Goal: Task Accomplishment & Management: Manage account settings

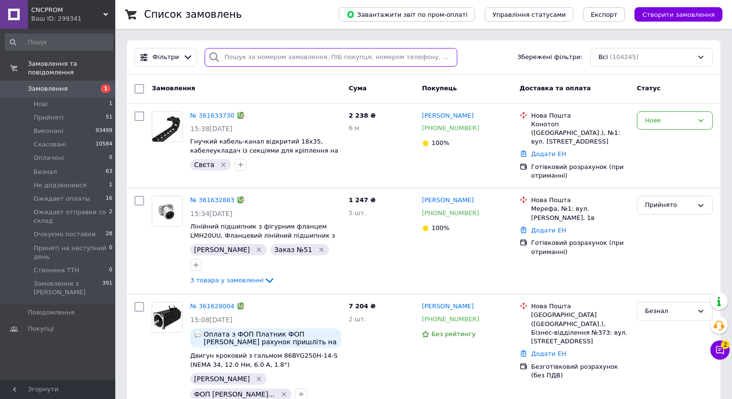
click at [258, 52] on input "search" at bounding box center [331, 57] width 253 height 19
paste input "361403412"
type input "361403412"
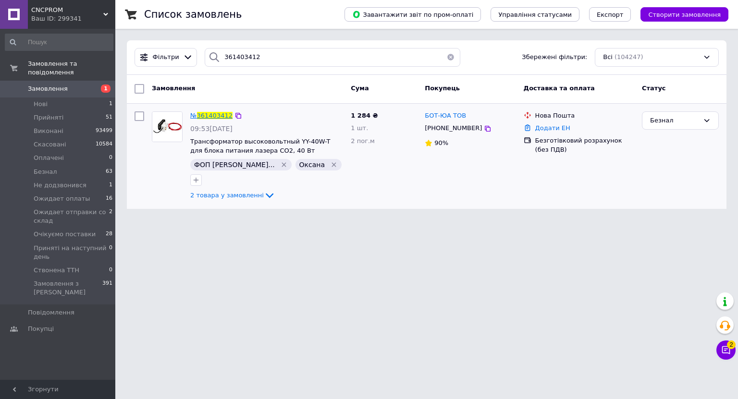
click at [219, 112] on span "361403412" at bounding box center [215, 115] width 36 height 7
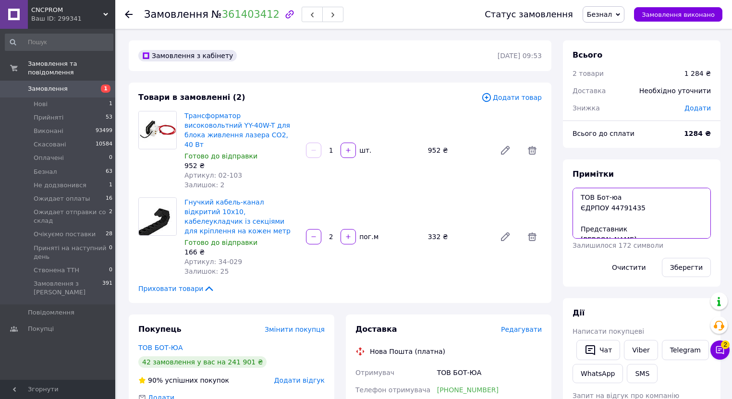
click at [582, 221] on textarea "ТОВ Бот-юа ЄДРПОУ 44791435 Представник Мороз Владислав Андрійович 380630694108 …" at bounding box center [642, 213] width 138 height 51
click at [576, 192] on textarea "ТОВ Бот-юа ЄДРПОУ 44791435 Представник Мороз Владислав Андрійович 380630694108 …" at bounding box center [642, 213] width 138 height 51
click at [575, 200] on textarea "оплата 12.09. ТОВ Бот-юа ЄДРПОУ 44791435 Представник Мороз Владислав Андрійович…" at bounding box center [642, 213] width 138 height 51
type textarea "заказ 54 оплата 12.09. ТОВ Бот-юа ЄДРПОУ 44791435 Представник [PERSON_NAME] 380…"
click at [675, 265] on button "Зберегти" at bounding box center [686, 267] width 49 height 19
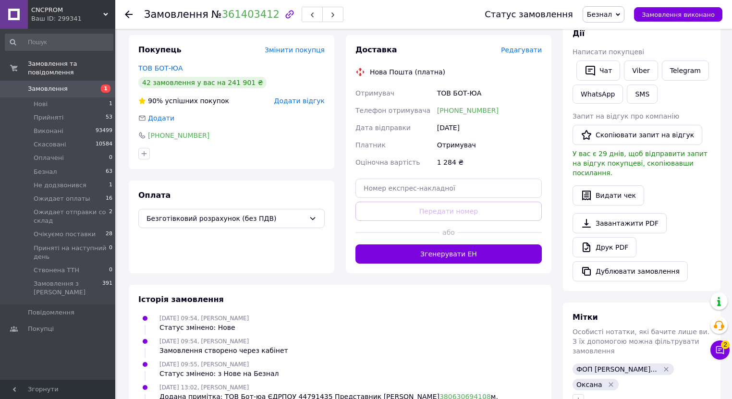
scroll to position [326, 0]
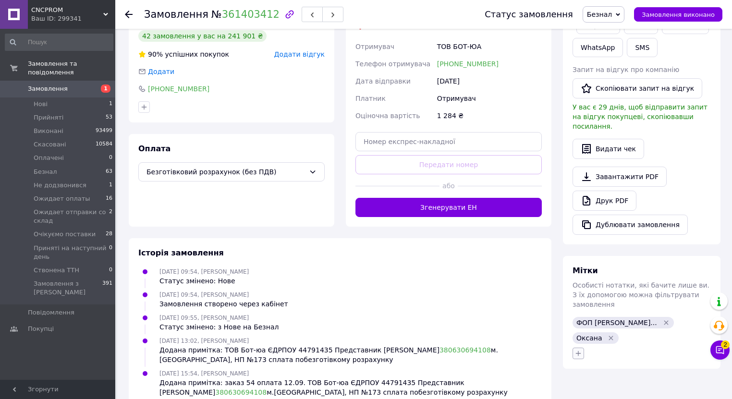
click at [576, 350] on icon "button" at bounding box center [579, 354] width 8 height 8
type input "54"
checkbox input "true"
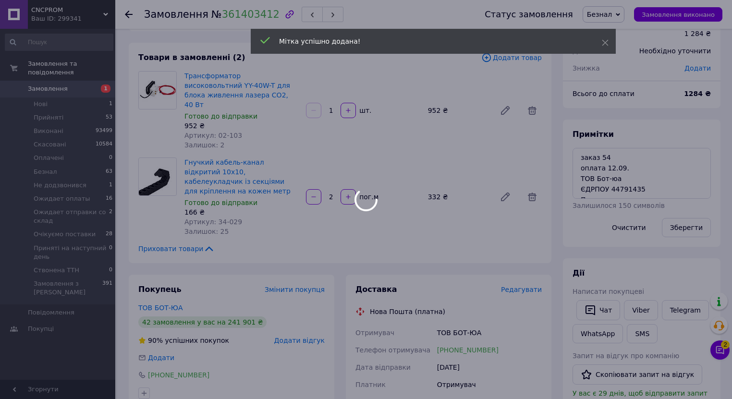
scroll to position [0, 0]
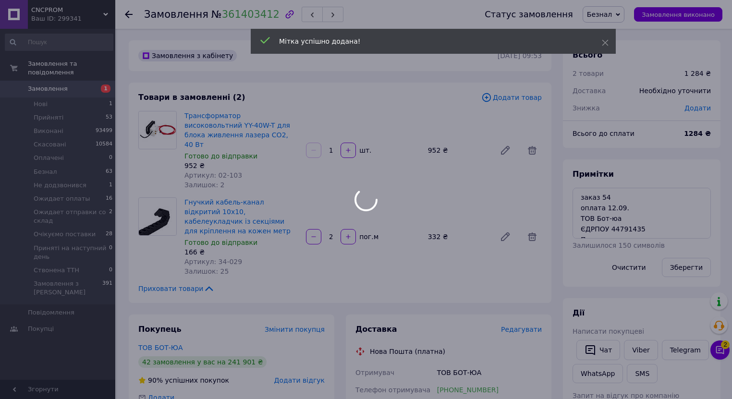
click at [614, 17] on div at bounding box center [366, 199] width 732 height 399
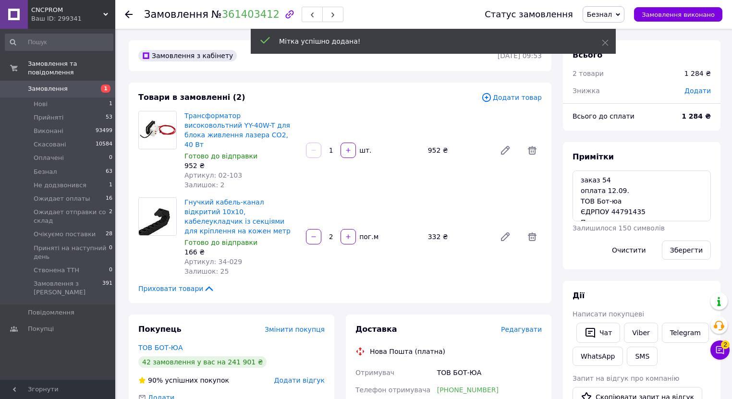
click at [612, 16] on span "Безнал" at bounding box center [599, 15] width 25 height 8
click at [625, 34] on li "Прийнято" at bounding box center [634, 33] width 103 height 14
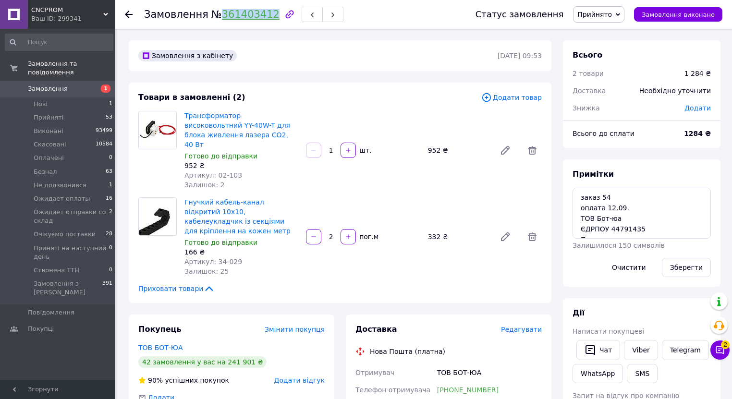
drag, startPoint x: 211, startPoint y: 13, endPoint x: 262, endPoint y: 13, distance: 50.5
click at [262, 13] on span "№ 361403412" at bounding box center [245, 15] width 68 height 12
copy link "361403412"
drag, startPoint x: 581, startPoint y: 219, endPoint x: 642, endPoint y: 225, distance: 60.9
click at [642, 225] on textarea "заказ 54 оплата 12.09. ТОВ Бот-юа ЄДРПОУ 44791435 Представник [PERSON_NAME] 380…" at bounding box center [642, 213] width 138 height 51
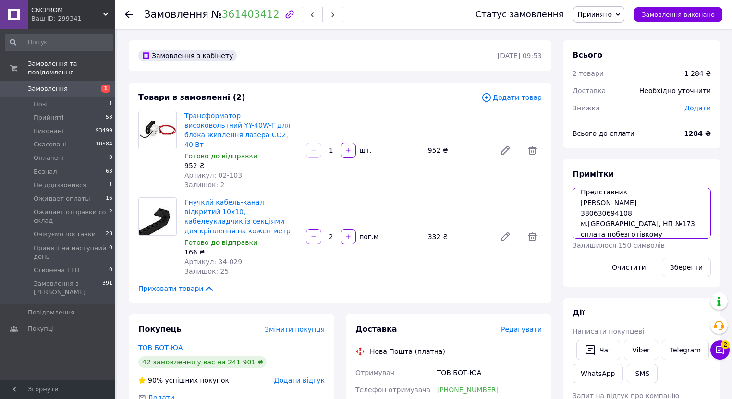
scroll to position [52, 0]
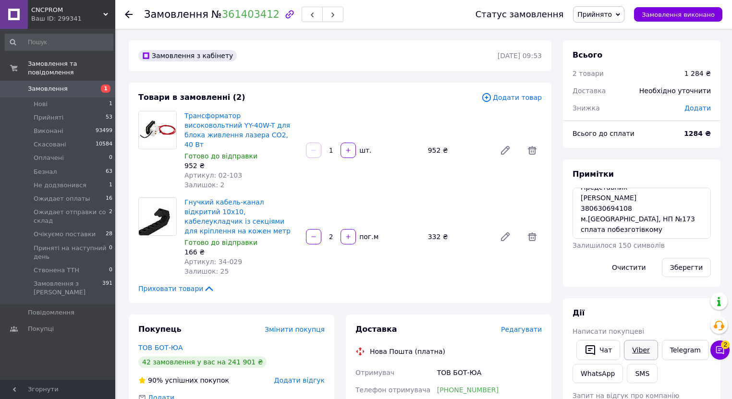
drag, startPoint x: 634, startPoint y: 348, endPoint x: 624, endPoint y: 345, distance: 11.1
click at [634, 348] on link "Viber" at bounding box center [641, 350] width 34 height 20
click at [150, 169] on div at bounding box center [158, 150] width 46 height 79
click at [47, 85] on span "Замовлення" at bounding box center [48, 89] width 40 height 9
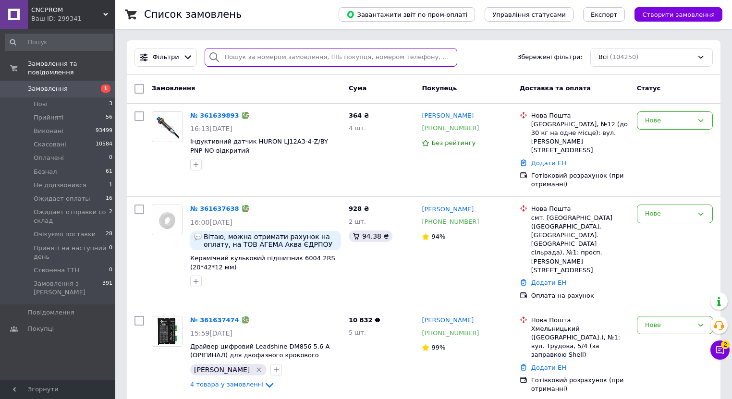
click at [259, 56] on input "search" at bounding box center [331, 57] width 253 height 19
paste input "361574070"
type input "361574070"
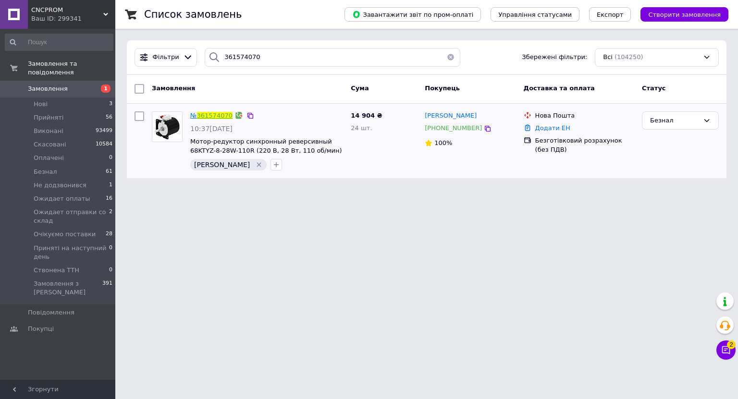
click at [212, 115] on link "361574070" at bounding box center [215, 115] width 36 height 7
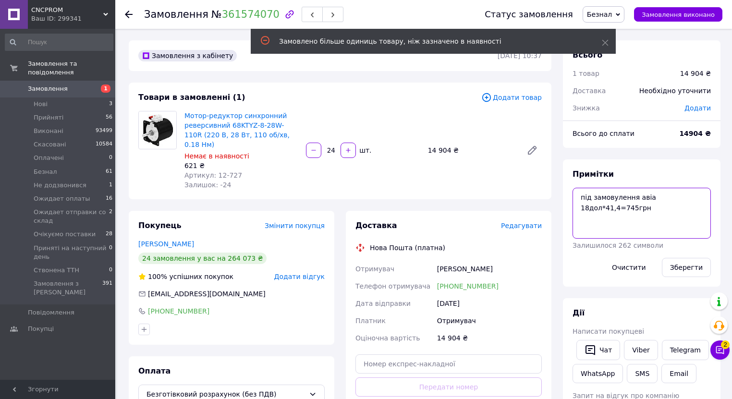
click at [581, 196] on textarea "під замовулення авіа 18дол*41,4=745грн" at bounding box center [642, 213] width 138 height 51
click at [613, 198] on textarea "під замовулення авіа 18дол*41,4=745грн" at bounding box center [642, 213] width 138 height 51
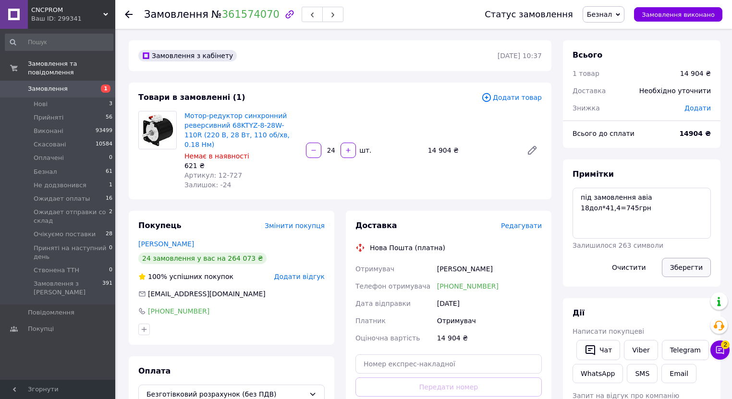
click at [688, 267] on button "Зберегти" at bounding box center [686, 267] width 49 height 19
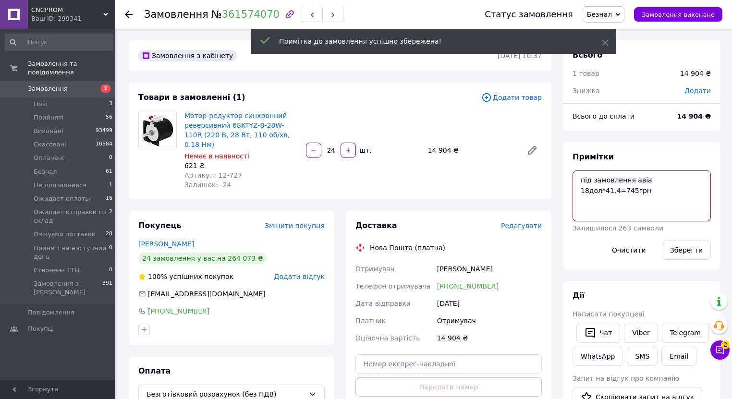
click at [578, 183] on div "Примітки під замовлення авіа 18дол*41,4=745грн Залишилося 263 символи Очистити …" at bounding box center [642, 206] width 138 height 108
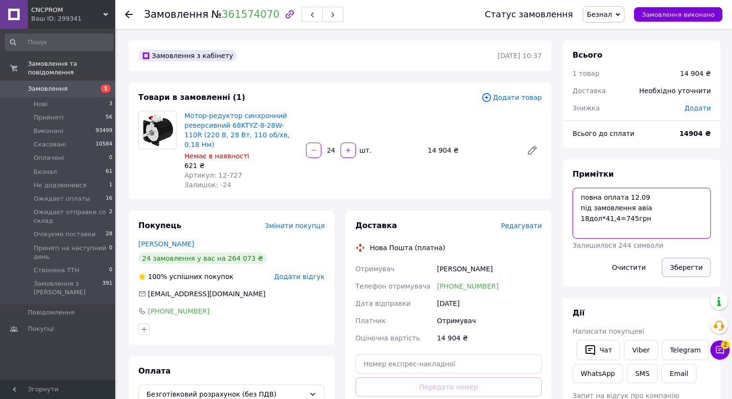
type textarea "повна оплата 12.09 під замовлення авіа 18дол*41,4=745грн"
click at [703, 272] on button "Зберегти" at bounding box center [686, 267] width 49 height 19
drag, startPoint x: 401, startPoint y: 44, endPoint x: 413, endPoint y: 73, distance: 31.2
click at [401, 44] on div "Замовлення з кабінету 12.09.2025 | 10:37" at bounding box center [340, 55] width 423 height 31
drag, startPoint x: 212, startPoint y: 166, endPoint x: 238, endPoint y: 165, distance: 25.5
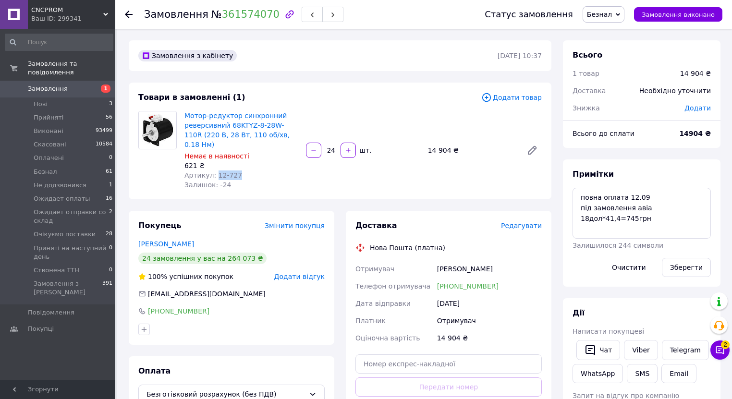
click at [238, 171] on div "Артикул: 12-727" at bounding box center [242, 176] width 114 height 10
copy span "12-727"
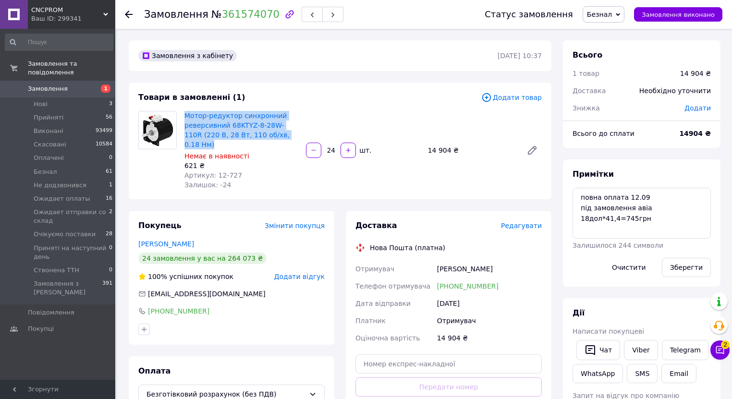
drag, startPoint x: 183, startPoint y: 116, endPoint x: 284, endPoint y: 135, distance: 103.1
click at [284, 135] on div "Мотор-редуктор синхронний реверсивний 68KTYZ-8-28W-110R (220 В, 28 Вт, 110 об/х…" at bounding box center [242, 150] width 122 height 83
copy link "Мотор-редуктор синхронний реверсивний 68KTYZ-8-28W-110R (220 В, 28 Вт, 110 об/х…"
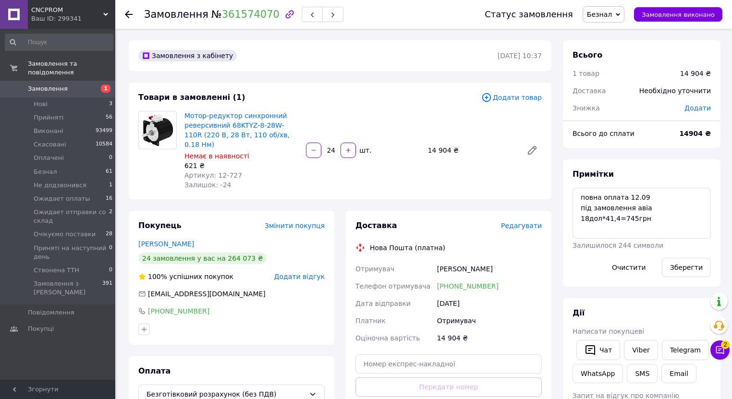
click at [605, 21] on div "Статус замовлення Безнал Прийнято Виконано Скасовано Оплачено Не додзвонився Ож…" at bounding box center [594, 14] width 257 height 29
click at [616, 19] on span "Безнал" at bounding box center [604, 14] width 42 height 16
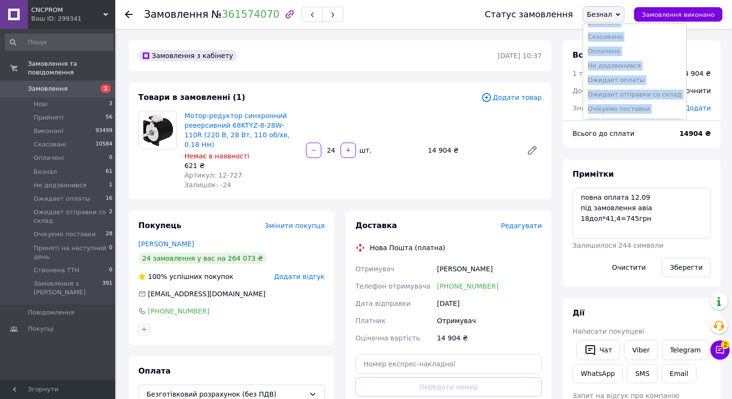
scroll to position [38, 0]
click at [656, 60] on li "Ожидает оплаты" at bounding box center [634, 67] width 103 height 14
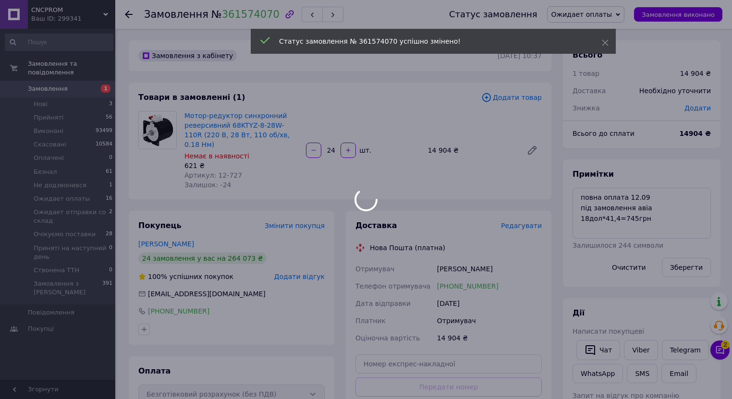
click at [619, 15] on div at bounding box center [366, 199] width 732 height 399
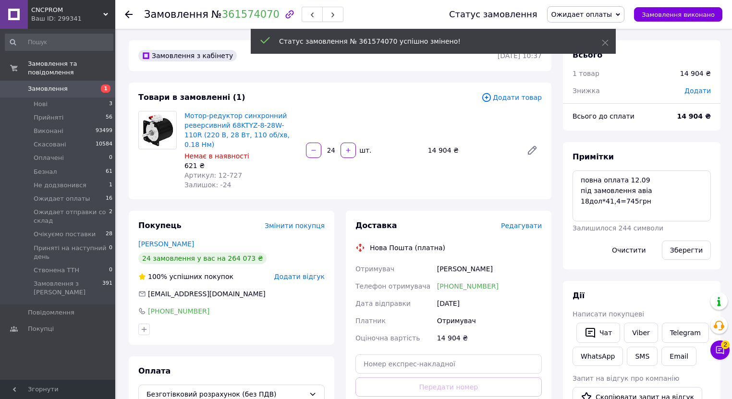
click at [609, 15] on span "Ожидает оплаты" at bounding box center [582, 15] width 61 height 8
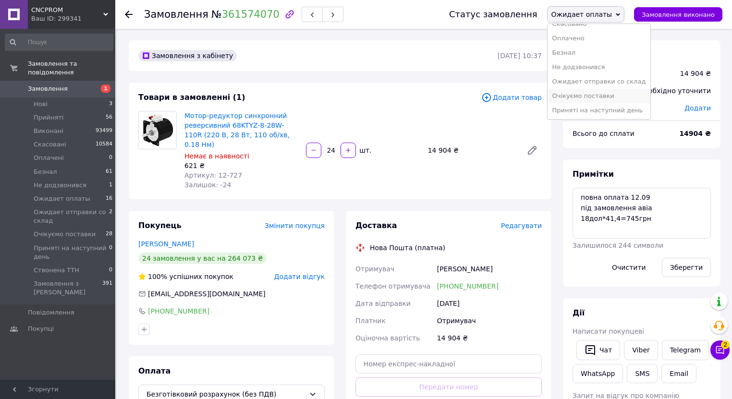
click at [611, 99] on li "Очікуємо поставки" at bounding box center [599, 96] width 103 height 14
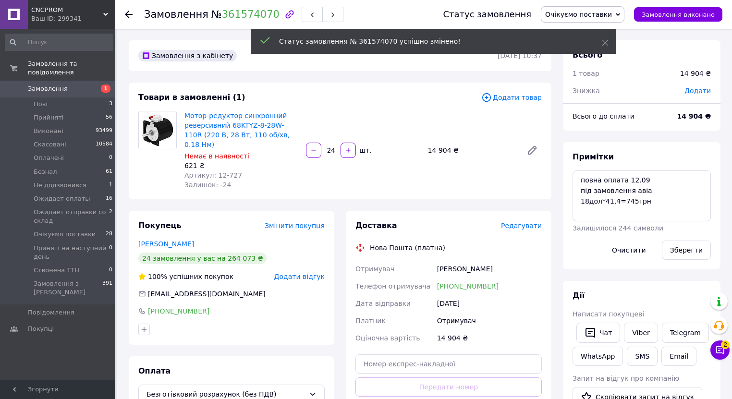
click at [73, 85] on span "Замовлення" at bounding box center [58, 89] width 61 height 9
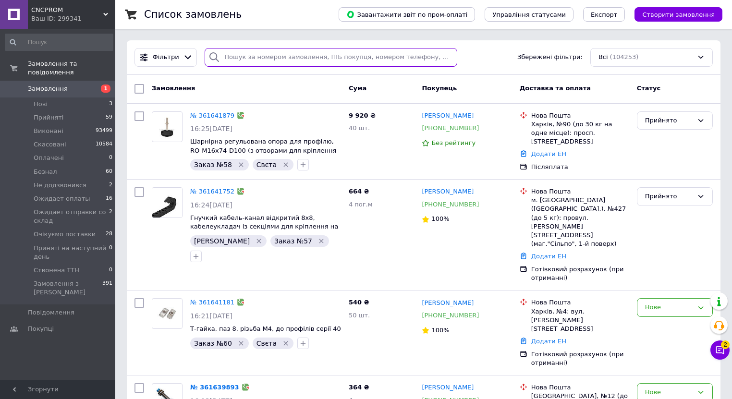
click at [242, 57] on input "search" at bounding box center [331, 57] width 253 height 19
paste input "0509412579"
type input "0509412579"
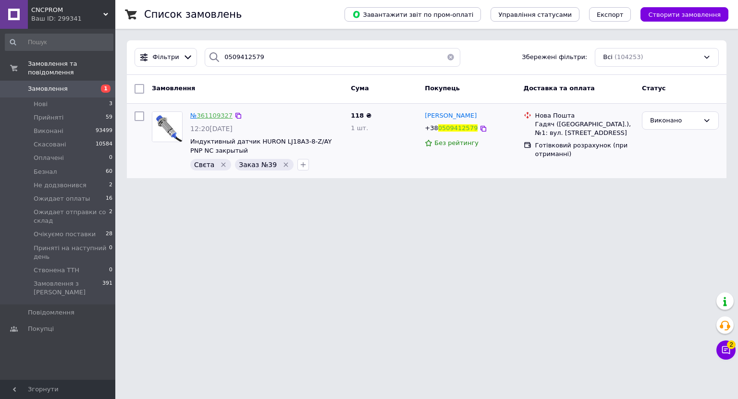
click at [205, 115] on link "361109327" at bounding box center [215, 115] width 36 height 7
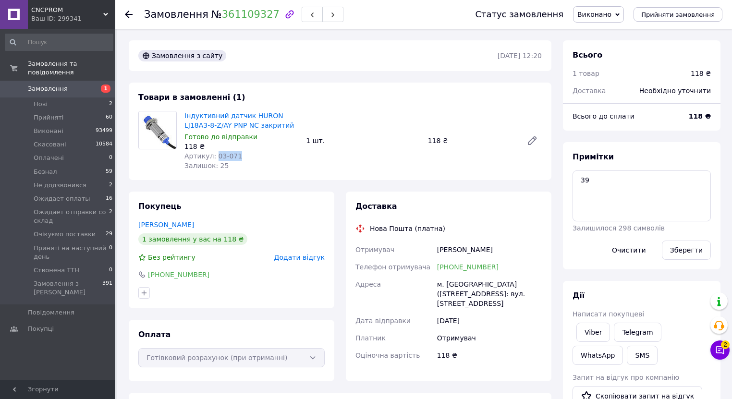
drag, startPoint x: 212, startPoint y: 156, endPoint x: 234, endPoint y: 156, distance: 22.1
click at [235, 155] on div "Артикул: 03-071" at bounding box center [242, 156] width 114 height 10
copy span "03-071"
click at [76, 85] on span "Замовлення" at bounding box center [58, 89] width 61 height 9
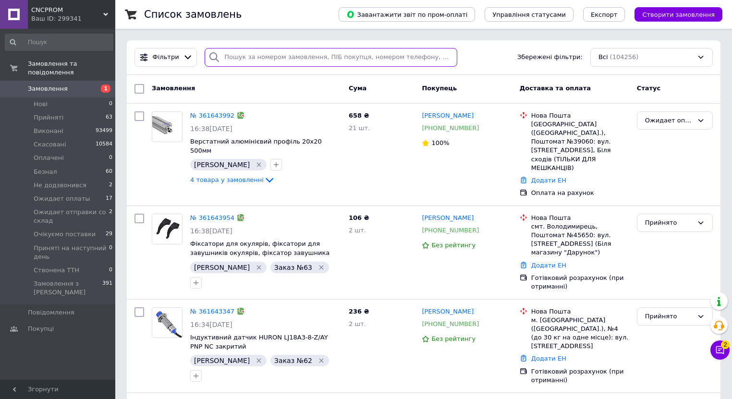
click at [228, 52] on input "search" at bounding box center [331, 57] width 253 height 19
paste input "361290286"
type input "361290286"
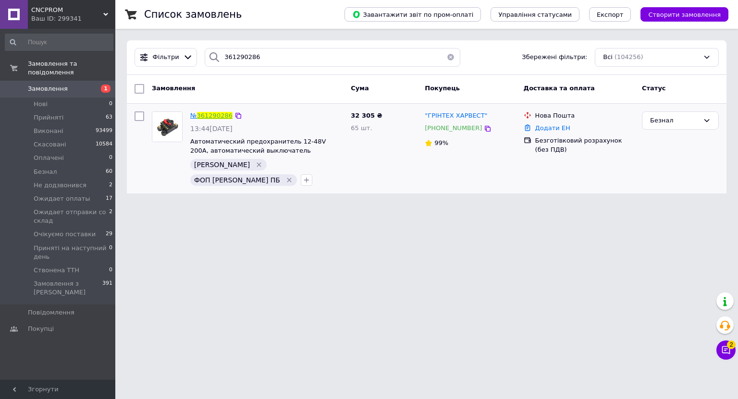
click at [211, 114] on link "361290286" at bounding box center [215, 115] width 36 height 7
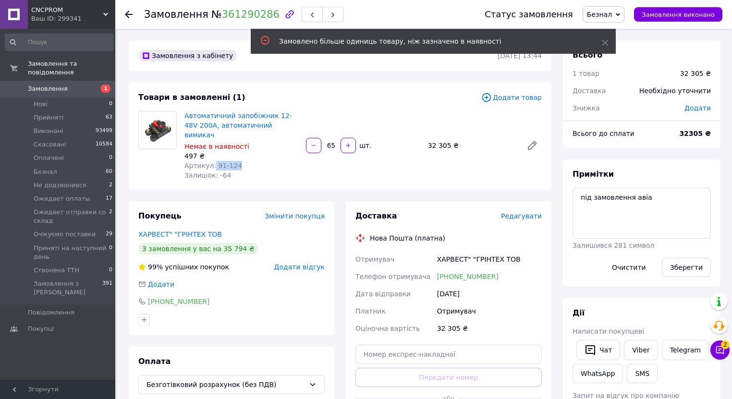
drag, startPoint x: 211, startPoint y: 156, endPoint x: 234, endPoint y: 154, distance: 23.1
click at [234, 161] on div "Артикул: 91-124" at bounding box center [242, 166] width 114 height 10
copy span "91-124"
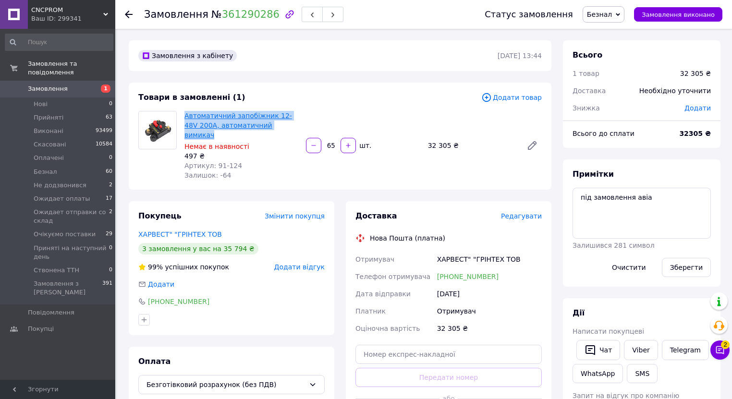
drag, startPoint x: 278, startPoint y: 126, endPoint x: 185, endPoint y: 114, distance: 94.5
click at [185, 114] on span "Автоматичний запобіжник 12-48V 200A, автоматичний вимикач" at bounding box center [242, 125] width 114 height 29
copy link "Автоматичний запобіжник 12-48V 200A, автоматичний вимикач"
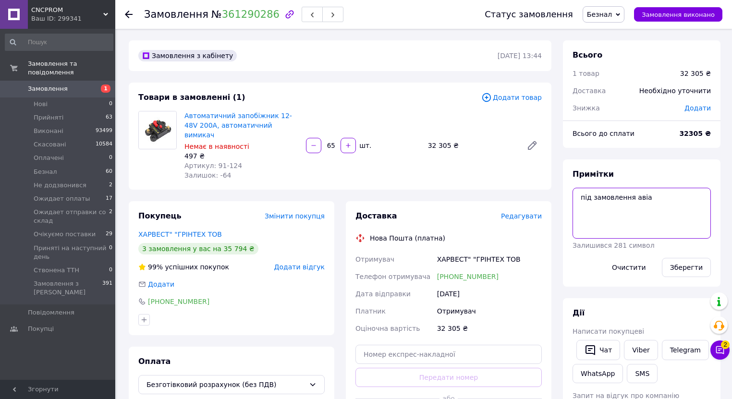
click at [653, 202] on textarea "під замовлення авіа" at bounding box center [642, 213] width 138 height 51
type textarea "під замовлення авіа повна оплата 12.09"
click at [682, 273] on button "Зберегти" at bounding box center [686, 267] width 49 height 19
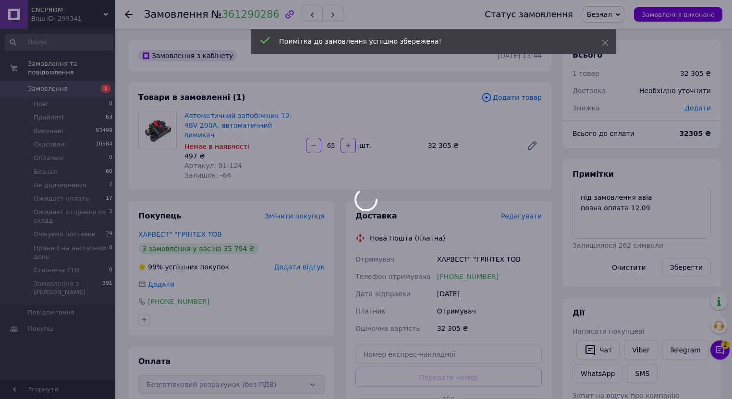
click at [612, 14] on div at bounding box center [366, 199] width 732 height 399
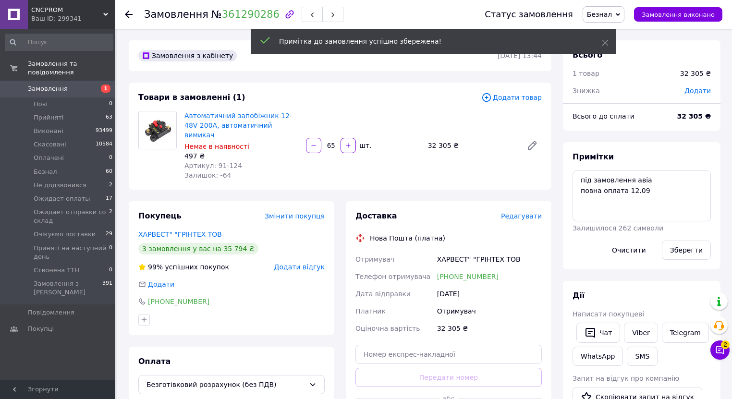
click at [612, 13] on span "Безнал" at bounding box center [599, 15] width 25 height 8
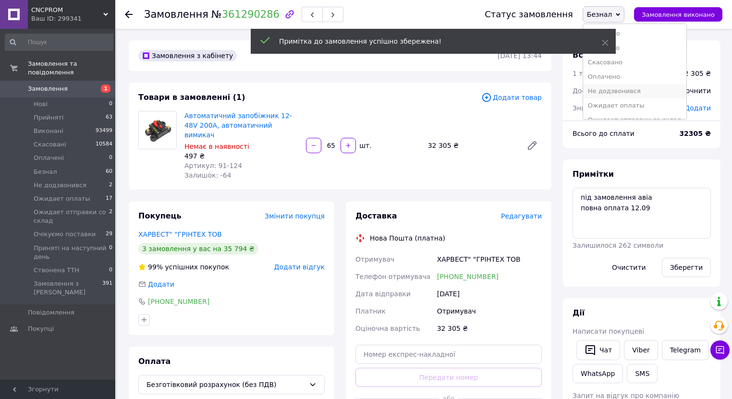
scroll to position [38, 0]
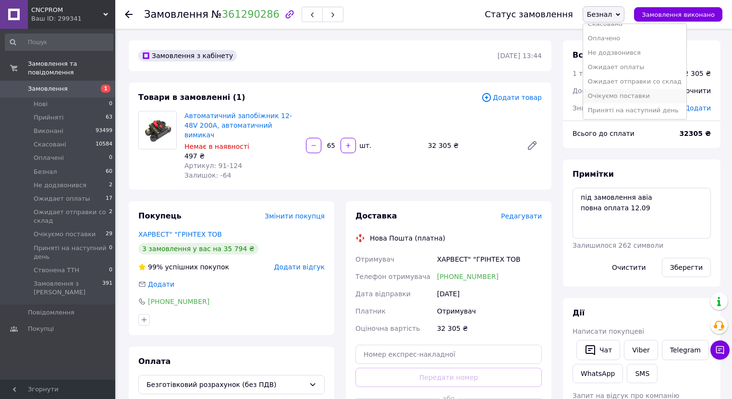
click at [637, 91] on li "Очікуємо поставки" at bounding box center [634, 96] width 103 height 14
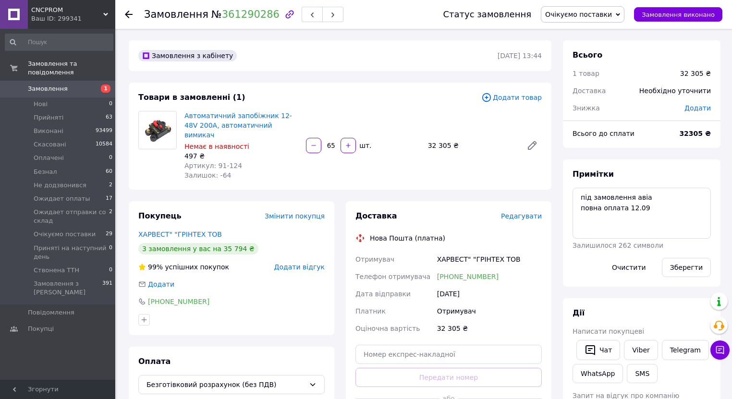
click at [79, 85] on span "Замовлення" at bounding box center [58, 89] width 61 height 9
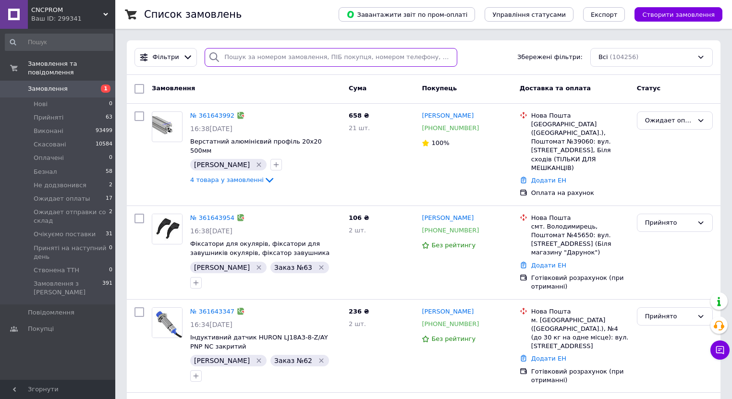
click at [244, 58] on input "search" at bounding box center [331, 57] width 253 height 19
paste input "361148805"
type input "361148805"
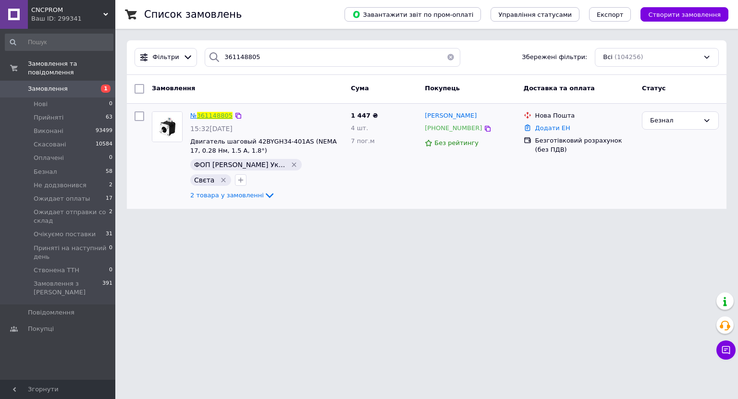
click at [207, 119] on link "361148805" at bounding box center [215, 115] width 36 height 7
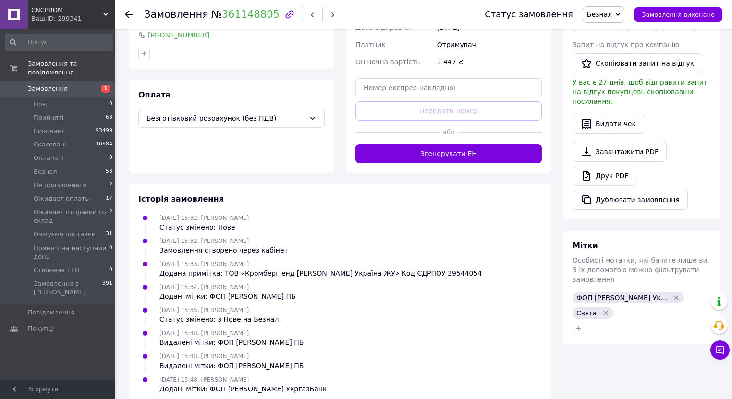
scroll to position [358, 0]
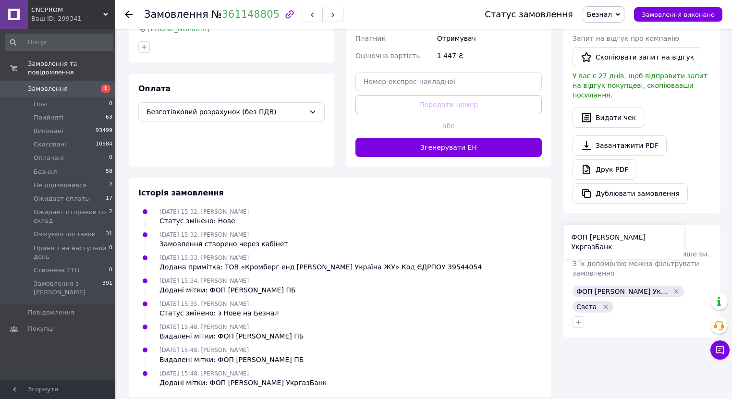
click at [673, 288] on icon "Видалити мітку" at bounding box center [677, 292] width 8 height 8
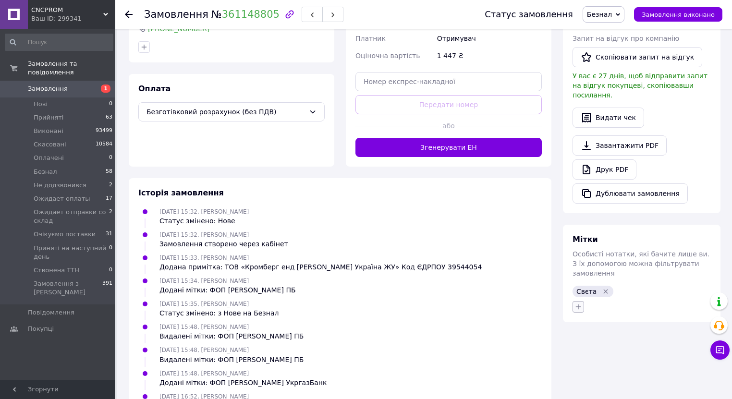
click at [581, 303] on icon "button" at bounding box center [579, 307] width 8 height 8
type input "шаріф"
click at [644, 374] on li "ФОП Шаріф Н.В." at bounding box center [632, 380] width 118 height 13
checkbox input "true"
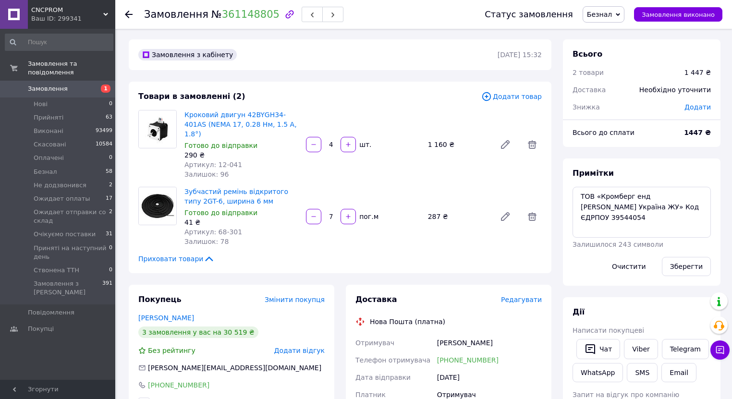
scroll to position [0, 0]
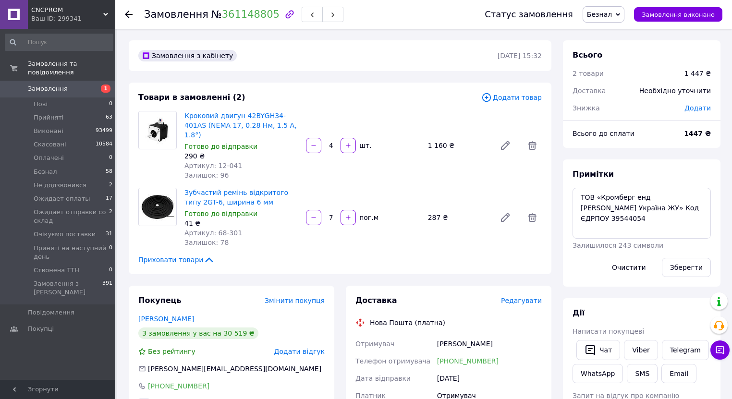
click at [70, 85] on span "Замовлення" at bounding box center [58, 89] width 61 height 9
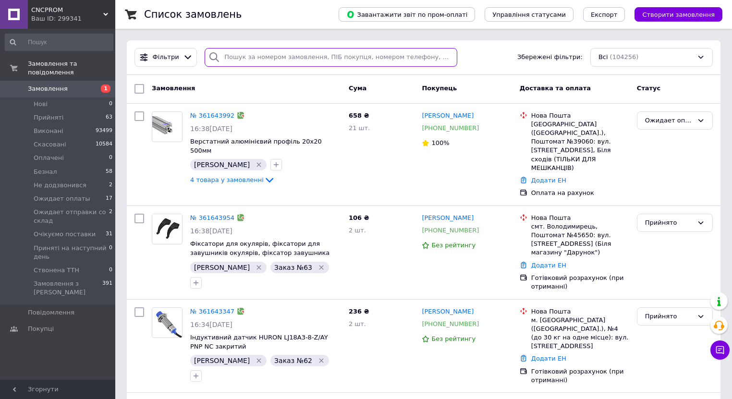
click at [236, 52] on input "search" at bounding box center [331, 57] width 253 height 19
click at [239, 57] on input "search" at bounding box center [331, 57] width 253 height 19
click at [234, 55] on input "search" at bounding box center [331, 57] width 253 height 19
drag, startPoint x: 229, startPoint y: 45, endPoint x: 240, endPoint y: 69, distance: 26.0
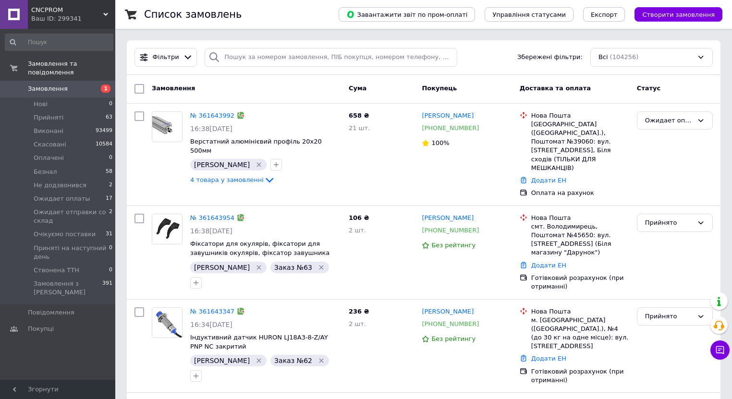
click at [230, 46] on div "Фільтри Збережені фільтри: Всі (104256)" at bounding box center [424, 57] width 594 height 35
click at [219, 56] on div at bounding box center [214, 57] width 19 height 19
click at [221, 58] on input "search" at bounding box center [331, 57] width 253 height 19
paste input "361586895"
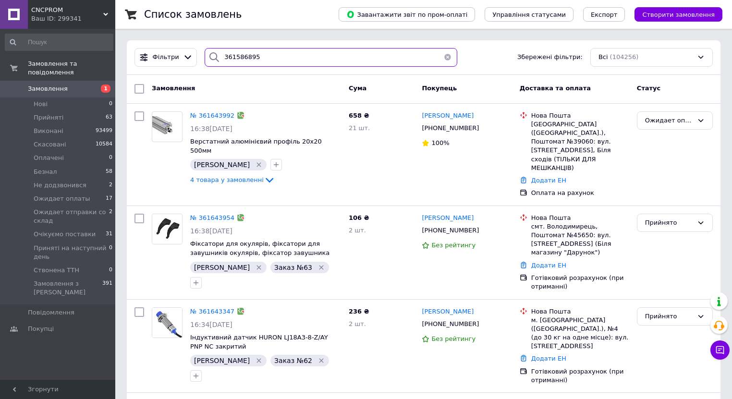
type input "361586895"
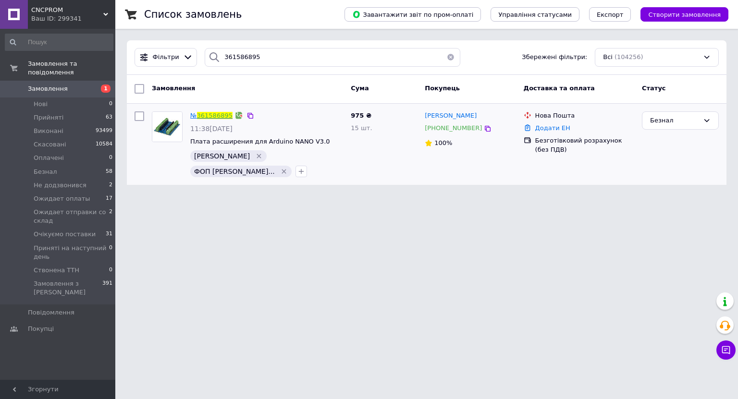
click at [206, 113] on link "361586895" at bounding box center [215, 115] width 36 height 7
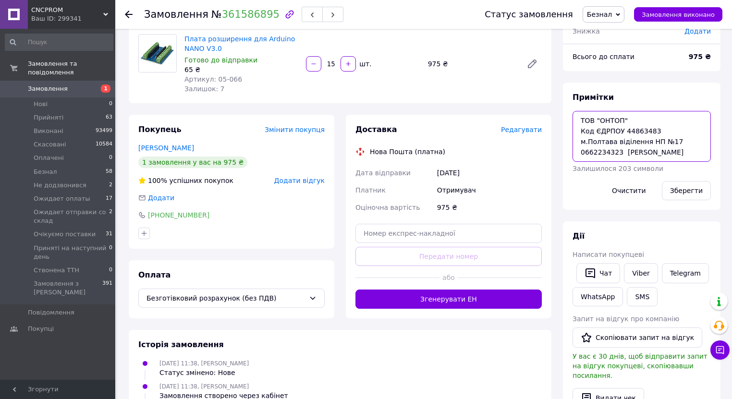
click at [579, 119] on textarea "ТОВ "ОНТОП" Код ЄДРПОУ 44863483 м.Полтава віділення НП №17 0662234323 Іщенко Ст…" at bounding box center [642, 136] width 138 height 51
type textarea "заказ 2 ТОВ "ОНТОП" Код ЄДРПОУ 44863483 м.Полтава віділення НП №17 0662234323 І…"
click at [672, 190] on button "Зберегти" at bounding box center [686, 190] width 49 height 19
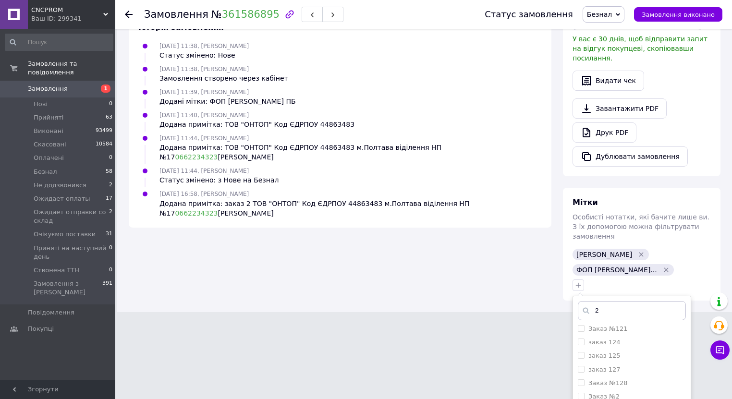
scroll to position [192, 0]
type input "2"
click at [634, 379] on div "Заказ №2" at bounding box center [632, 383] width 108 height 9
checkbox input "true"
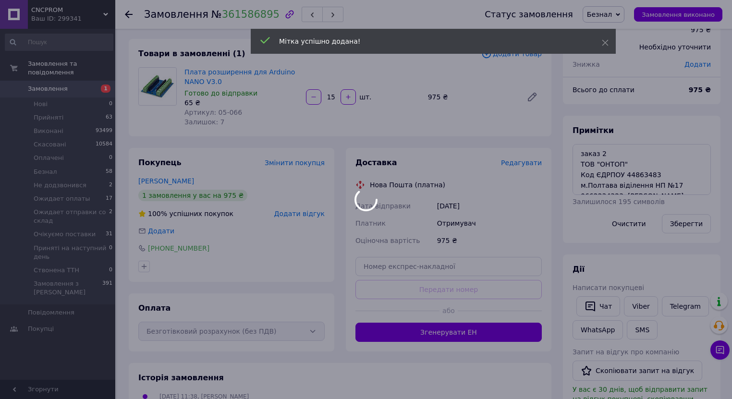
scroll to position [0, 0]
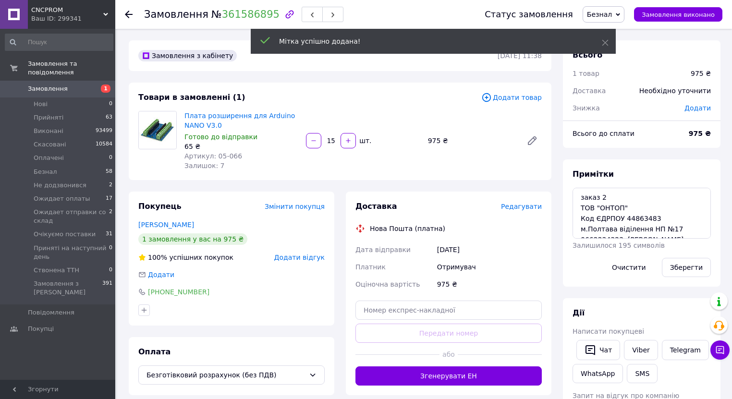
click at [612, 12] on span "Безнал" at bounding box center [599, 15] width 25 height 8
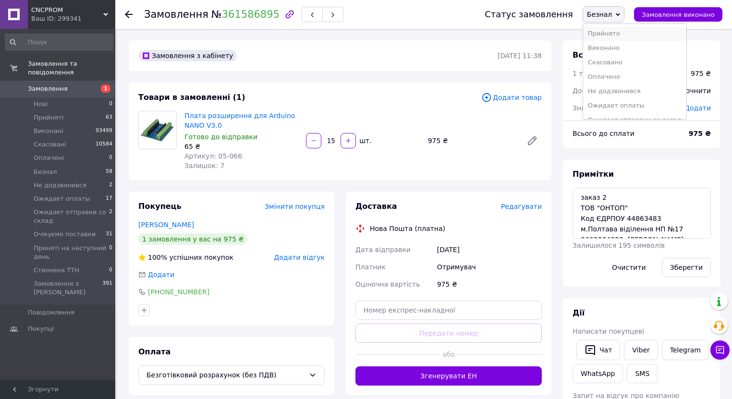
click at [618, 33] on li "Прийнято" at bounding box center [634, 33] width 103 height 14
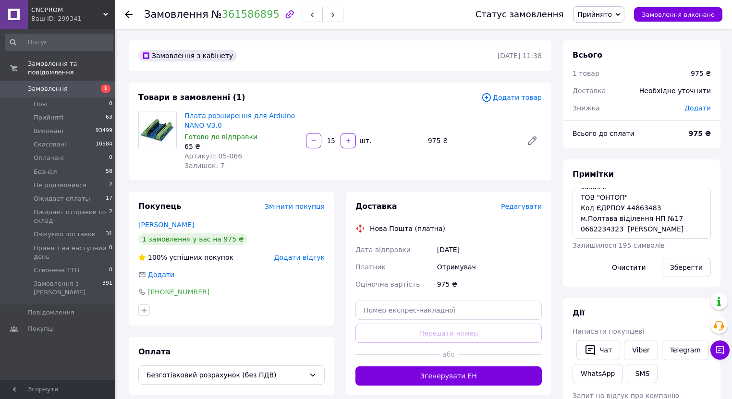
scroll to position [21, 0]
drag, startPoint x: 617, startPoint y: 218, endPoint x: 579, endPoint y: 218, distance: 38.4
click at [579, 218] on textarea "заказ 2 ТОВ "ОНТОП" Код ЄДРПОУ 44863483 м.Полтава віділення НП №17 0662234323 І…" at bounding box center [642, 213] width 138 height 51
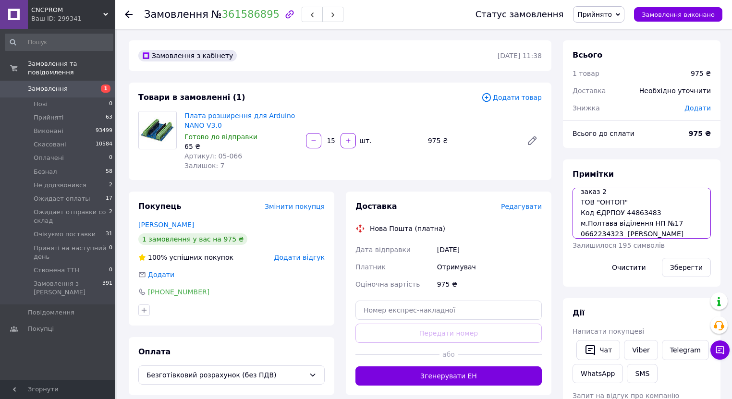
scroll to position [0, 0]
click at [605, 10] on span "Прийнято" at bounding box center [598, 14] width 51 height 16
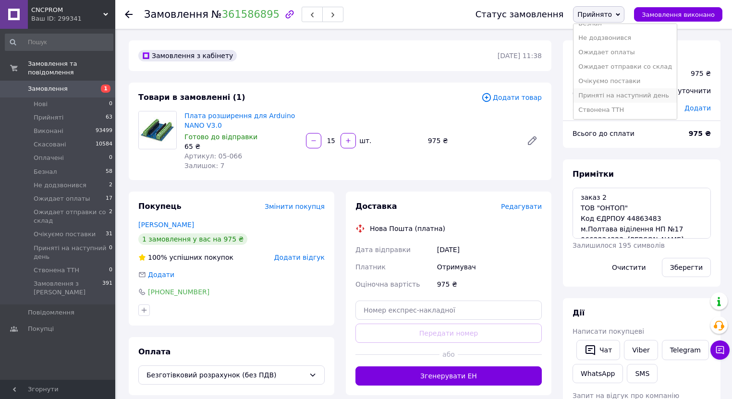
scroll to position [54, 0]
click at [627, 90] on li "Приняті на наступний день" at bounding box center [625, 95] width 103 height 14
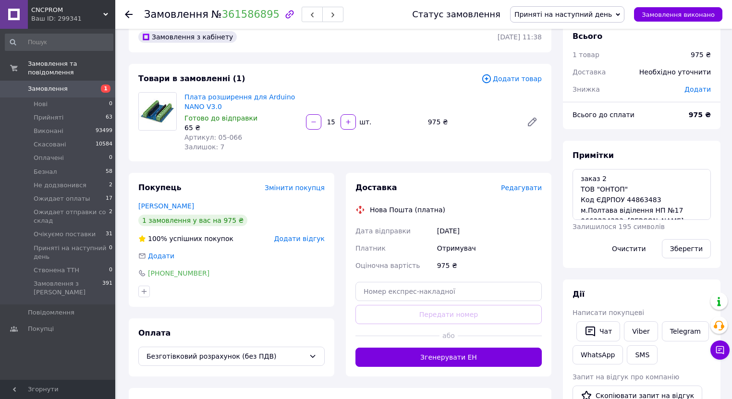
scroll to position [0, 0]
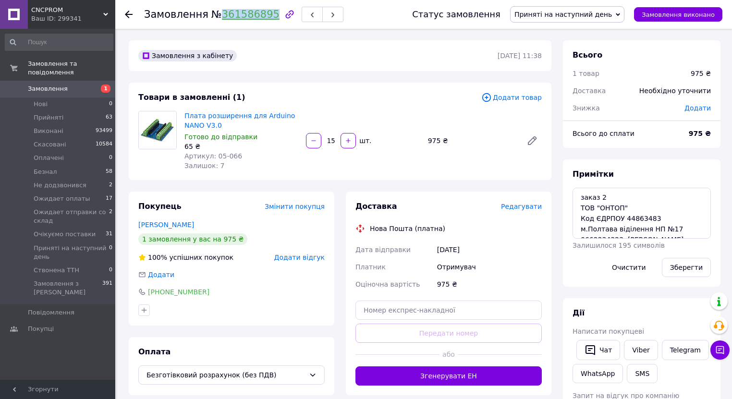
drag, startPoint x: 210, startPoint y: 15, endPoint x: 262, endPoint y: 11, distance: 52.1
click at [262, 11] on span "№ 361586895" at bounding box center [245, 15] width 68 height 12
copy link "361586895"
click at [81, 85] on span "Замовлення" at bounding box center [58, 89] width 61 height 9
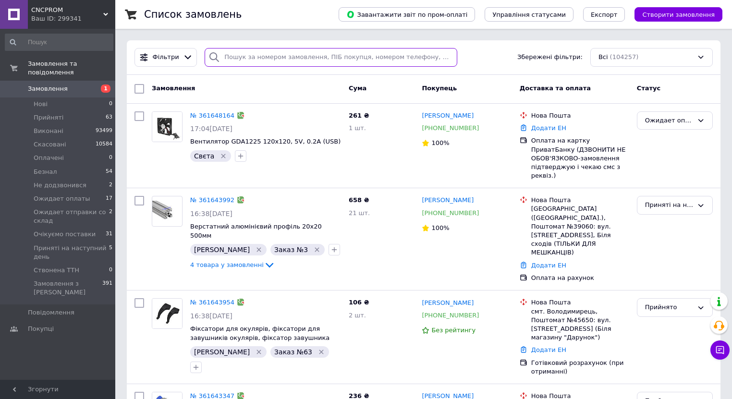
click at [252, 62] on input "search" at bounding box center [331, 57] width 253 height 19
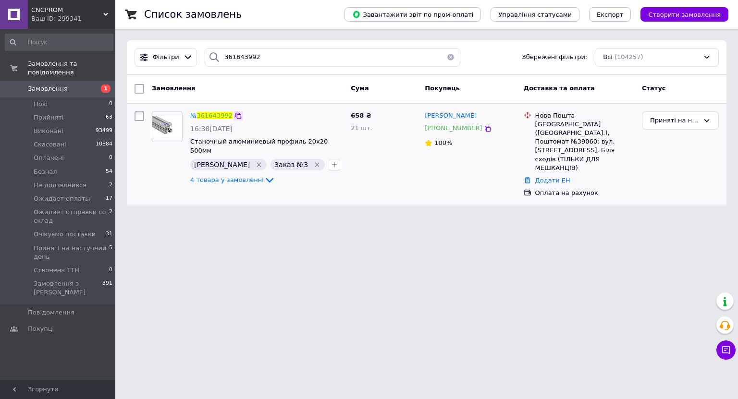
click at [235, 115] on icon at bounding box center [238, 116] width 6 height 6
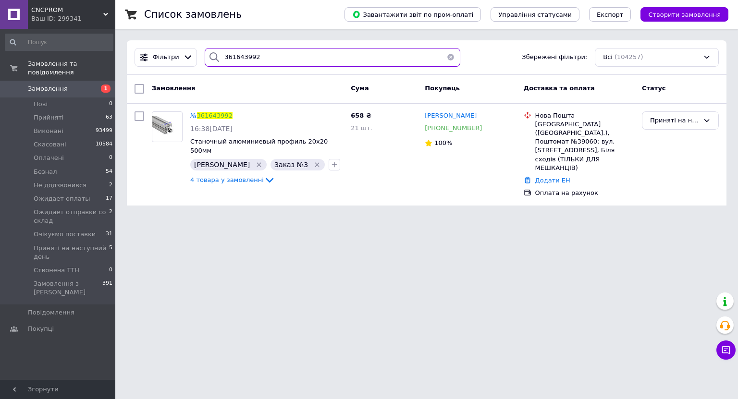
drag, startPoint x: 242, startPoint y: 56, endPoint x: 210, endPoint y: 51, distance: 32.0
click at [210, 51] on div "361643992" at bounding box center [333, 57] width 256 height 19
paste input "0252184"
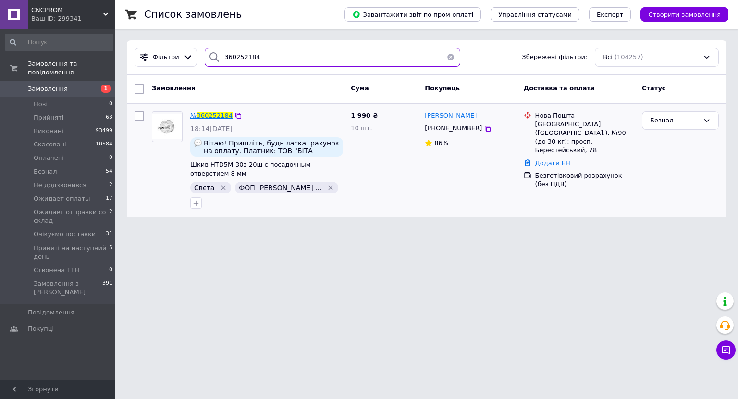
type input "360252184"
click at [207, 114] on span "360252184" at bounding box center [215, 115] width 36 height 7
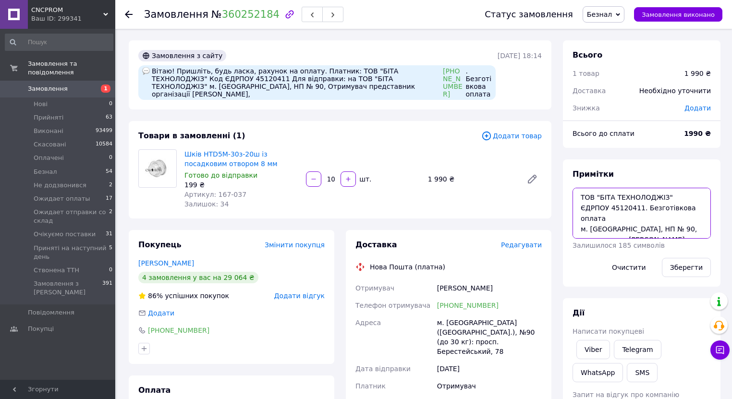
click at [577, 199] on textarea "ТОВ "БІТА ТЕХНОЛОДЖІЗ" ЄДРПОУ 45120411. Безготівкова оплата м. Київ, НП № 90, п…" at bounding box center [642, 213] width 138 height 51
click at [580, 199] on textarea "повна оплата 12.09 ТОВ "БІТА ТЕХНОЛОДЖІЗ" ЄДРПОУ 45120411. Безготівкова оплата …" at bounding box center [642, 213] width 138 height 51
type textarea "заказ 6 повна оплата 12.09 ТОВ "БІТА ТЕХНОЛОДЖІЗ" ЄДРПОУ 45120411. Безготівкова…"
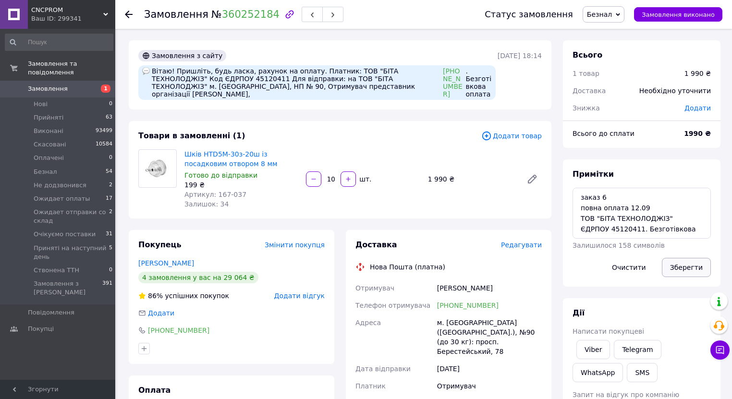
click at [672, 262] on button "Зберегти" at bounding box center [686, 267] width 49 height 19
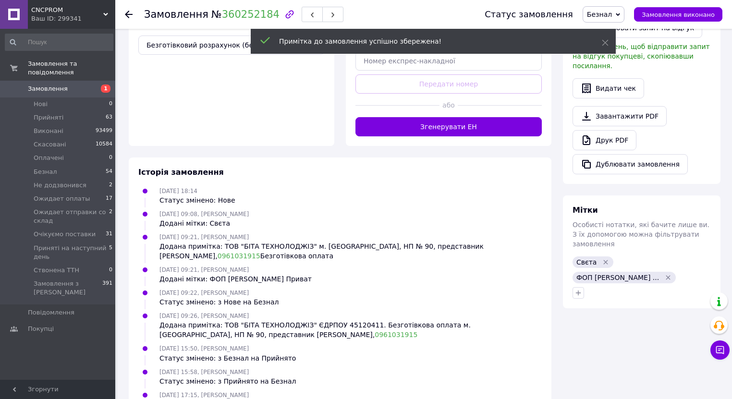
scroll to position [381, 0]
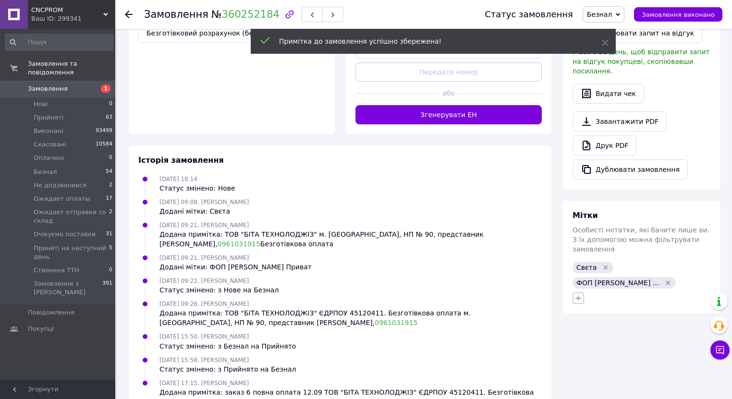
click at [580, 296] on icon "button" at bounding box center [578, 298] width 5 height 5
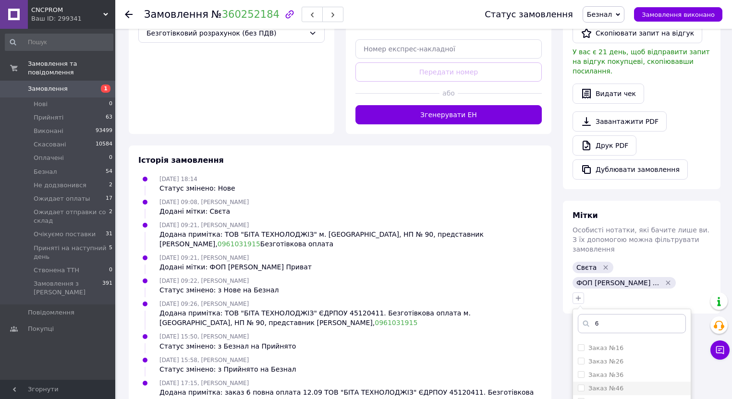
scroll to position [77, 0]
type input "6"
click at [637, 360] on div "Заказ №6" at bounding box center [632, 364] width 108 height 9
checkbox input "true"
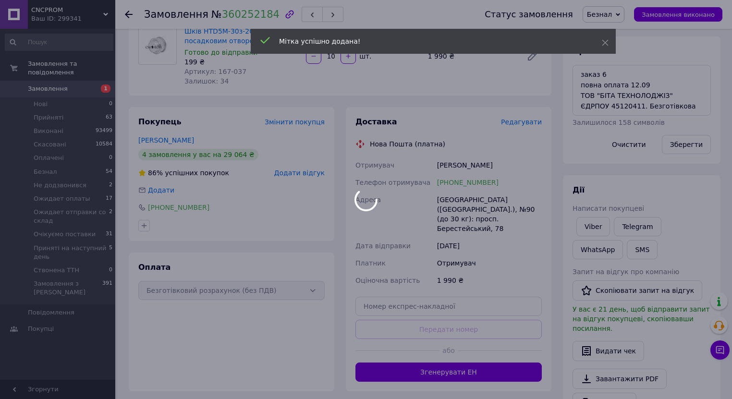
scroll to position [0, 0]
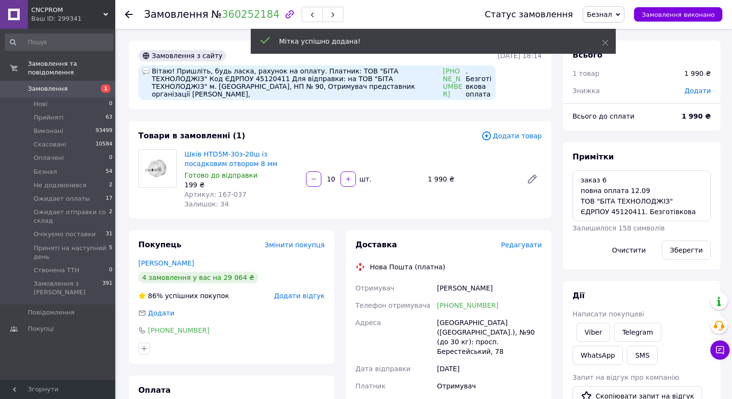
click at [612, 13] on span "Безнал" at bounding box center [599, 15] width 25 height 8
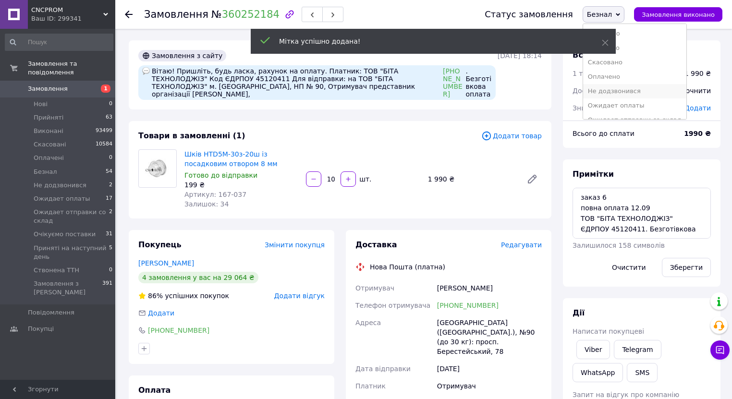
scroll to position [38, 0]
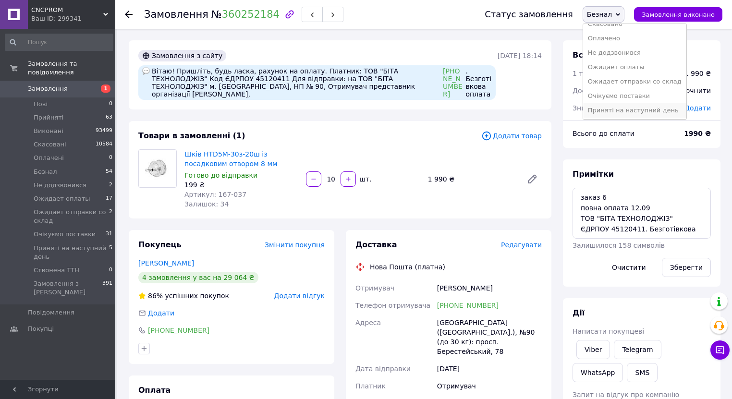
click at [631, 109] on li "Приняті на наступний день" at bounding box center [634, 110] width 103 height 14
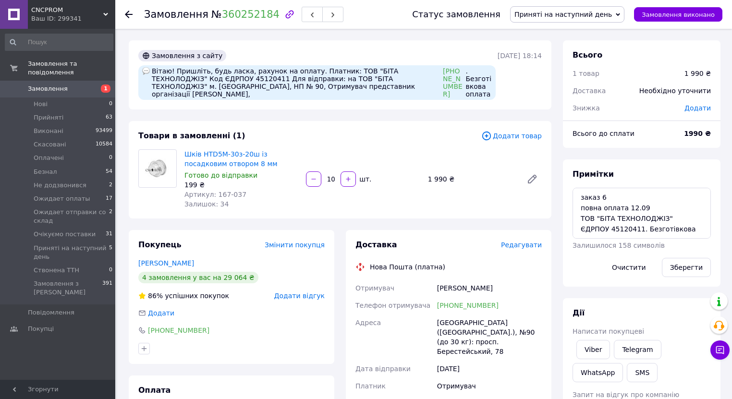
scroll to position [31, 0]
click at [77, 85] on span "Замовлення" at bounding box center [58, 89] width 61 height 9
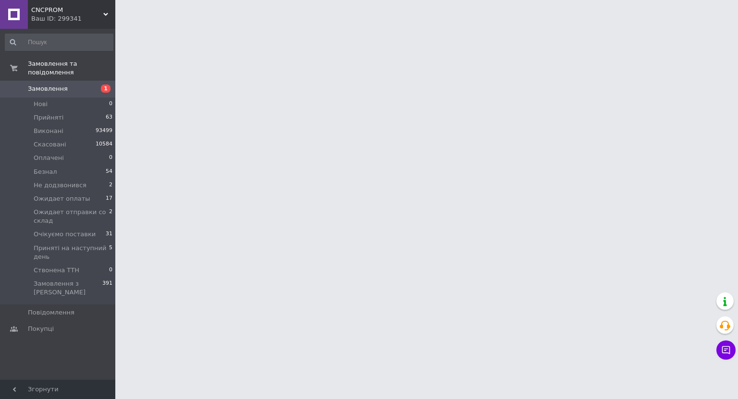
click at [235, 24] on html "CNCPROM Ваш ID: 299341 Сайт CNCPROM Кабінет покупця Перевірити стан системи Сто…" at bounding box center [369, 12] width 738 height 24
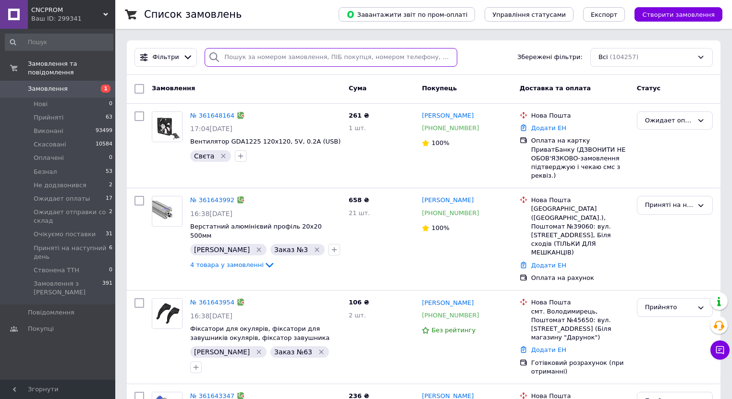
drag, startPoint x: 240, startPoint y: 51, endPoint x: 243, endPoint y: 46, distance: 5.8
click at [241, 49] on input "search" at bounding box center [331, 57] width 253 height 19
paste input "361648164"
type input "361648164"
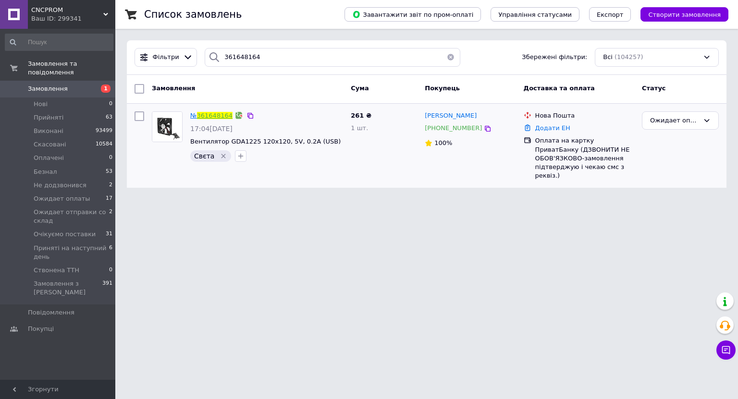
click at [213, 113] on link "361648164" at bounding box center [215, 115] width 36 height 7
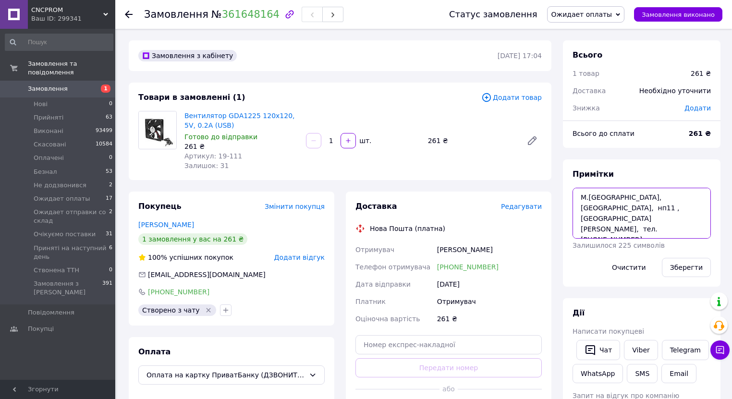
click at [580, 198] on textarea "М.Краматорськ, Донецька область, нп11 ,Ястремський Сергій, тел.0985306191" at bounding box center [642, 213] width 138 height 51
type textarea "заказ 7 М.Краматорськ, Донецька область, нп11 ,Ястремський Сергій, тел.09853061…"
click at [683, 261] on button "Зберегти" at bounding box center [686, 267] width 49 height 19
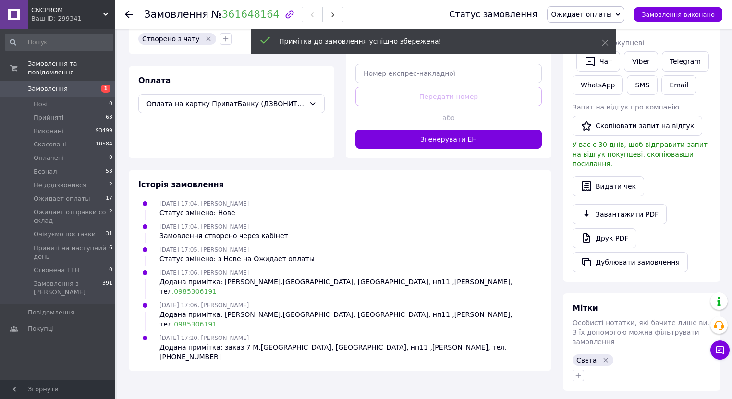
scroll to position [254, 0]
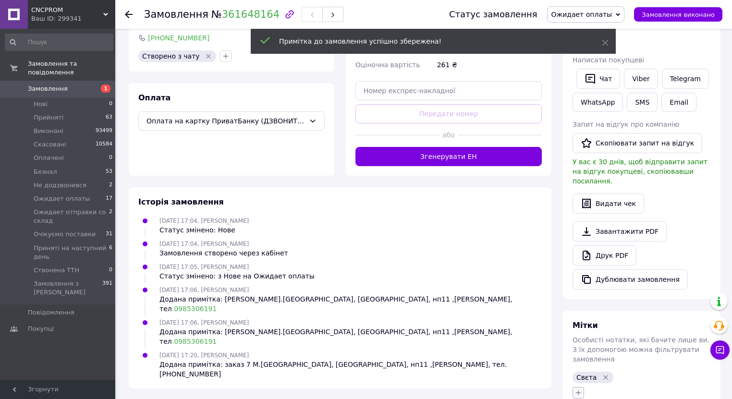
click at [579, 370] on div "Свєта" at bounding box center [642, 385] width 142 height 31
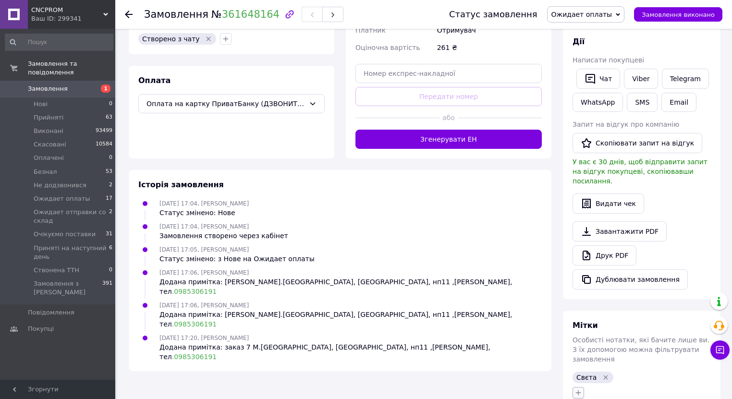
click at [579, 389] on icon "button" at bounding box center [579, 393] width 8 height 8
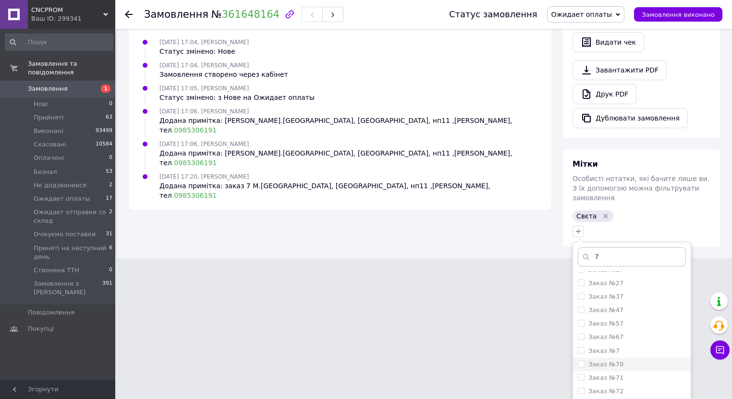
scroll to position [77, 0]
type input "7"
click at [633, 346] on div "Заказ №7" at bounding box center [632, 350] width 108 height 9
checkbox input "true"
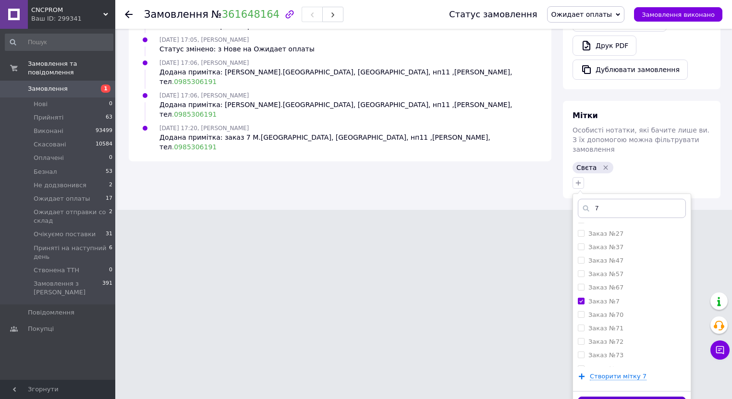
click at [604, 397] on button "Додати мітку" at bounding box center [632, 406] width 108 height 19
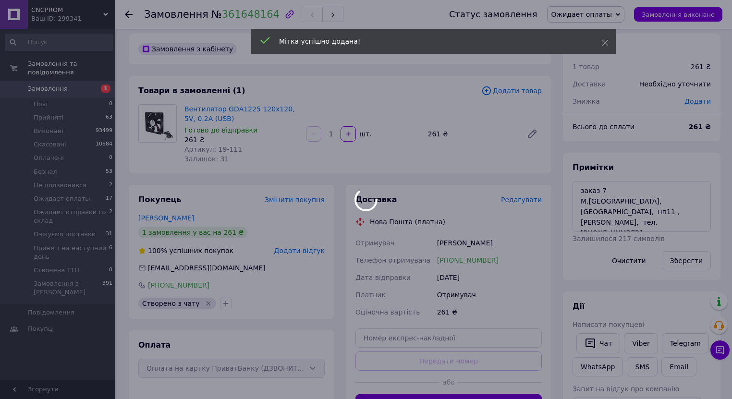
scroll to position [0, 0]
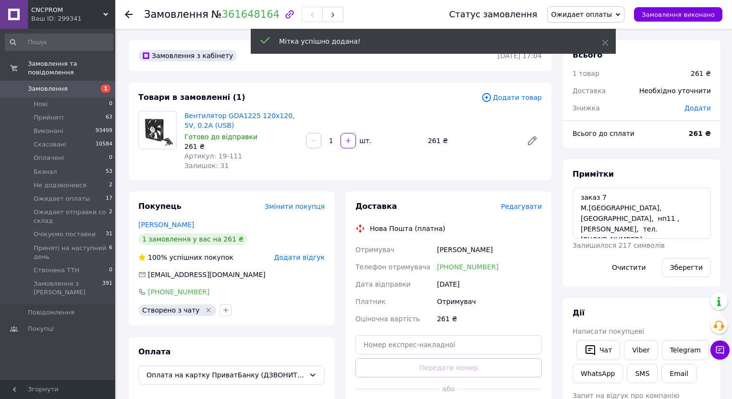
click at [592, 21] on span "Ожидает оплаты" at bounding box center [586, 14] width 78 height 16
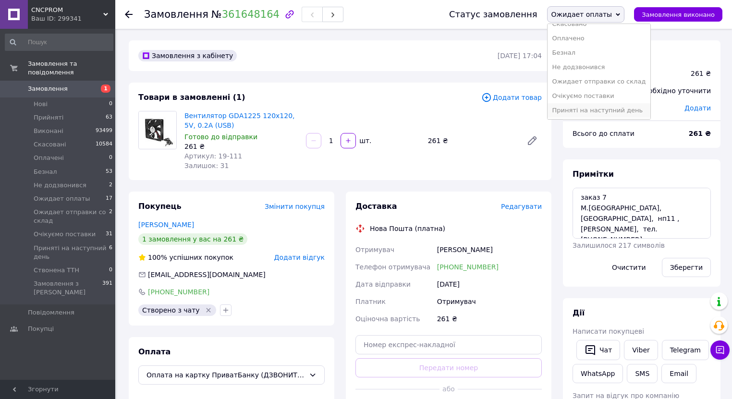
click at [593, 110] on li "Приняті на наступний день" at bounding box center [599, 110] width 103 height 14
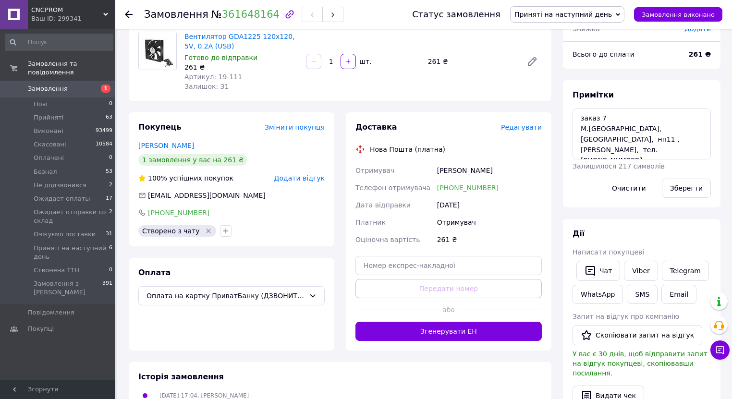
scroll to position [0, 0]
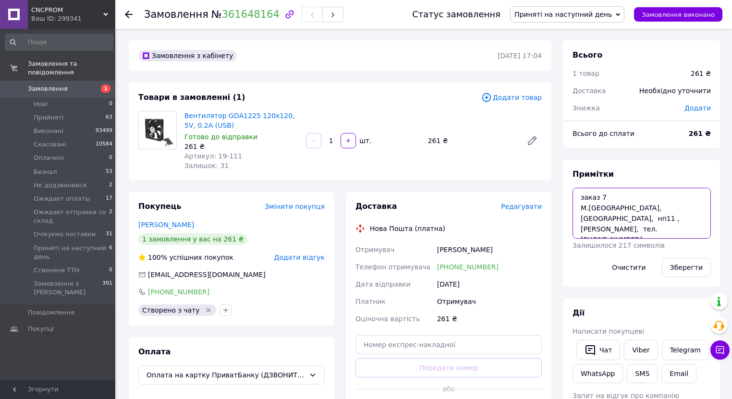
drag, startPoint x: 633, startPoint y: 229, endPoint x: 592, endPoint y: 223, distance: 41.2
click at [592, 223] on textarea "заказ 7 М.Краматорськ, Донецька область, нп11 ,Ястремський Сергій, тел.09853061…" at bounding box center [642, 213] width 138 height 51
drag, startPoint x: 600, startPoint y: 220, endPoint x: 659, endPoint y: 220, distance: 59.6
click at [659, 220] on textarea "заказ 7 М.Краматорськ, Донецька область, нп11 ,Ястремський Сергій, тел.09853061…" at bounding box center [642, 213] width 138 height 51
click at [39, 85] on span "Замовлення" at bounding box center [48, 89] width 40 height 9
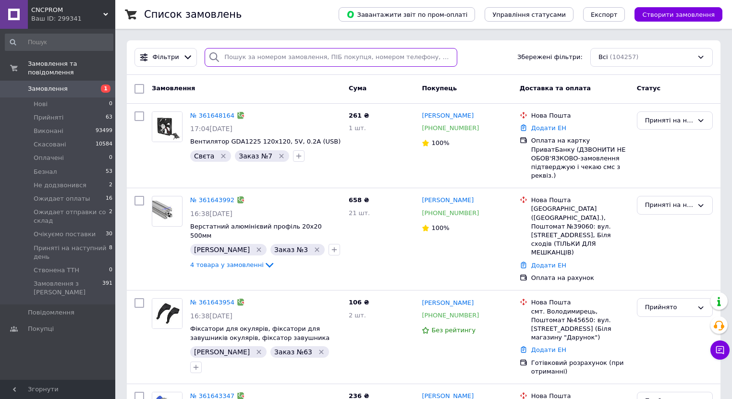
click at [259, 54] on input "search" at bounding box center [331, 57] width 253 height 19
paste input "360252184"
type input "360252184"
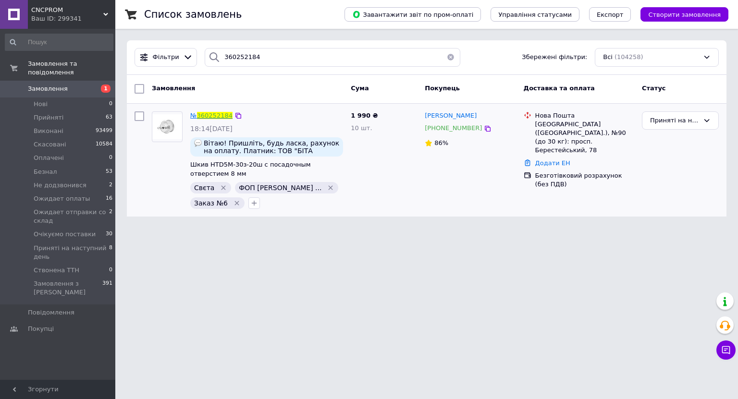
click at [194, 115] on span "№" at bounding box center [193, 115] width 7 height 7
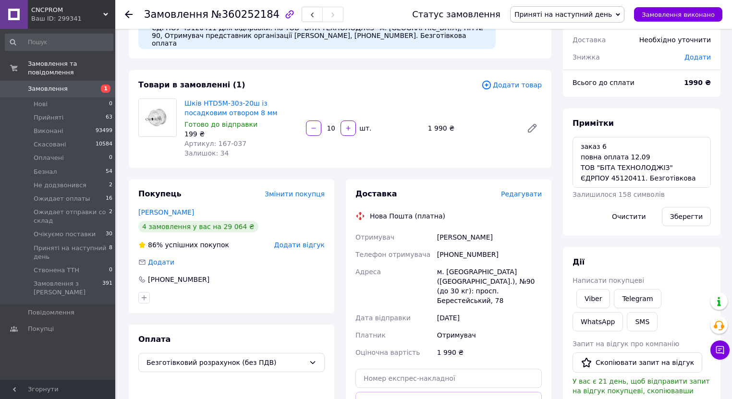
scroll to position [31, 0]
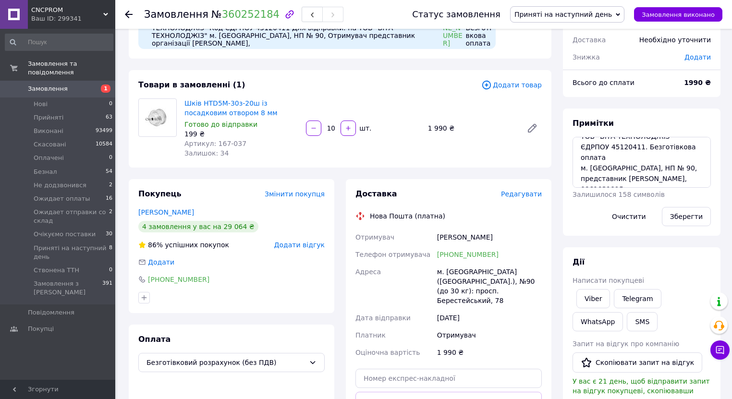
click at [48, 85] on span "Замовлення" at bounding box center [48, 89] width 40 height 9
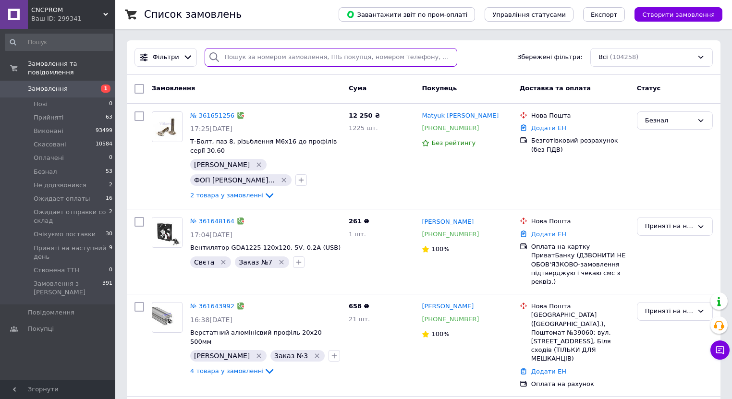
click at [266, 52] on input "search" at bounding box center [331, 57] width 253 height 19
paste input "357697265"
type input "357697265"
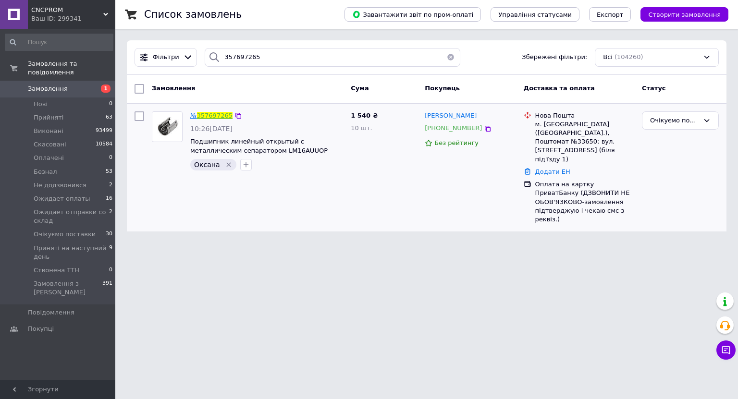
click at [221, 117] on link "357697265" at bounding box center [215, 115] width 36 height 7
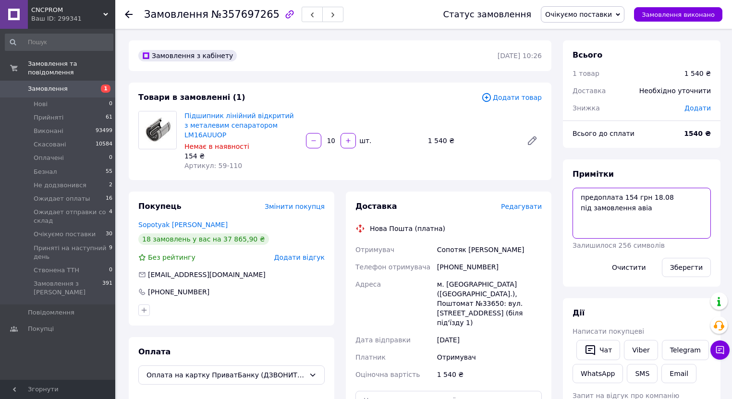
click at [649, 210] on textarea "предоплата 154 грн 18.08 під замовлення авіа" at bounding box center [642, 213] width 138 height 51
type textarea "предоплата 154 грн 18.08 під замовлення авіа отримали 12.09"
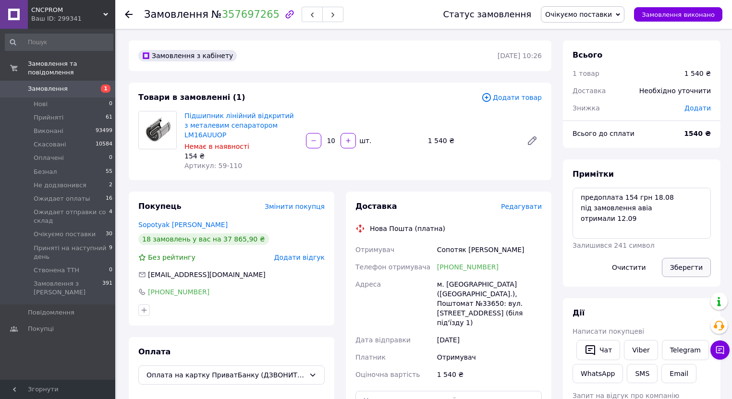
click at [690, 265] on button "Зберегти" at bounding box center [686, 267] width 49 height 19
click at [638, 344] on link "Viber" at bounding box center [641, 350] width 34 height 20
click at [352, 65] on div "Замовлення з кабінету 18.08.2025 | 10:26" at bounding box center [340, 55] width 423 height 31
drag, startPoint x: 142, startPoint y: 14, endPoint x: 262, endPoint y: 12, distance: 120.1
click at [262, 12] on div "Замовлення № 357697265 Статус замовлення Очікуємо поставки Прийнято Виконано Ск…" at bounding box center [424, 14] width 598 height 29
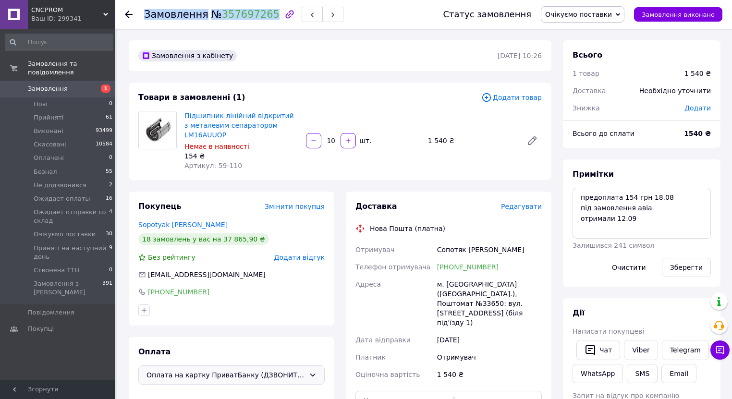
copy h1 "Замовлення № 357697265"
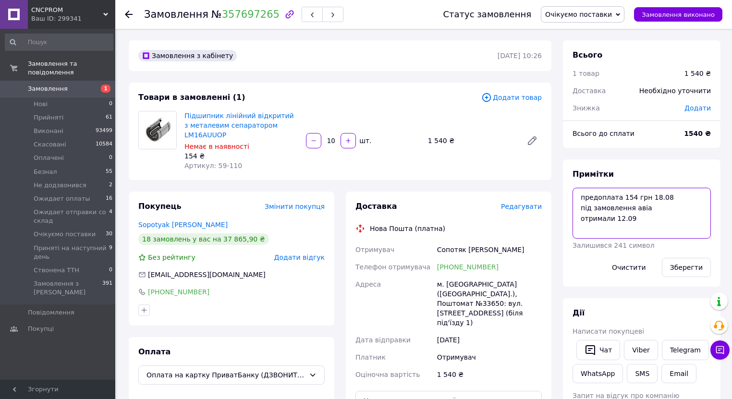
click at [646, 225] on textarea "предоплата 154 грн 18.08 під замовлення авіа отримали 12.09" at bounding box center [642, 213] width 138 height 51
click at [578, 18] on span "Очікуємо поставки" at bounding box center [578, 15] width 67 height 8
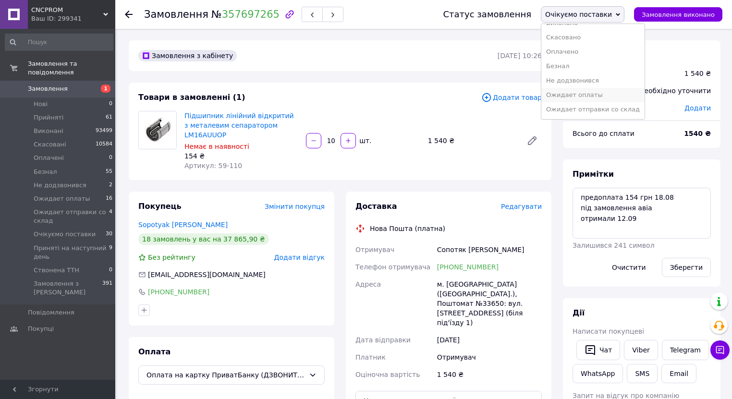
scroll to position [38, 0]
click at [584, 80] on li "Ожидает оплаты" at bounding box center [593, 81] width 103 height 14
click at [68, 85] on span "Замовлення" at bounding box center [58, 89] width 61 height 9
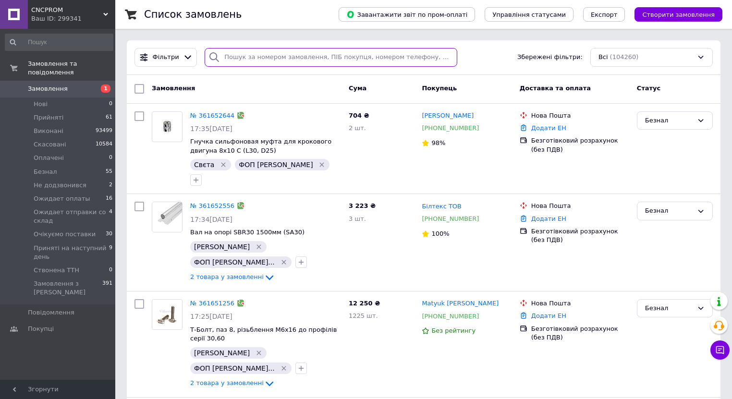
click at [322, 60] on input "search" at bounding box center [331, 57] width 253 height 19
paste input "[PHONE_NUMBER]"
type input "[PHONE_NUMBER]"
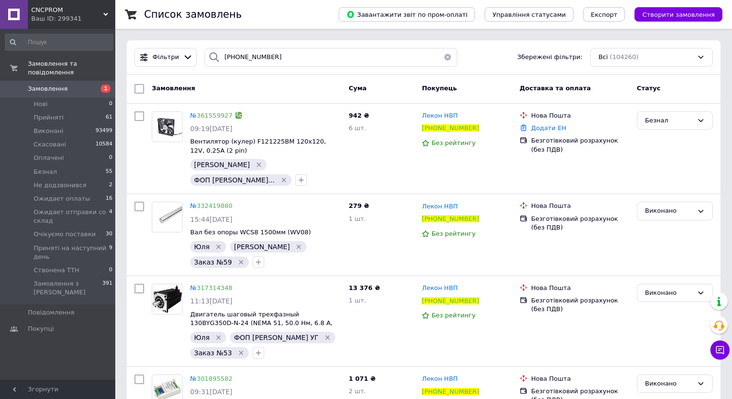
click at [440, 57] on button "button" at bounding box center [447, 57] width 19 height 19
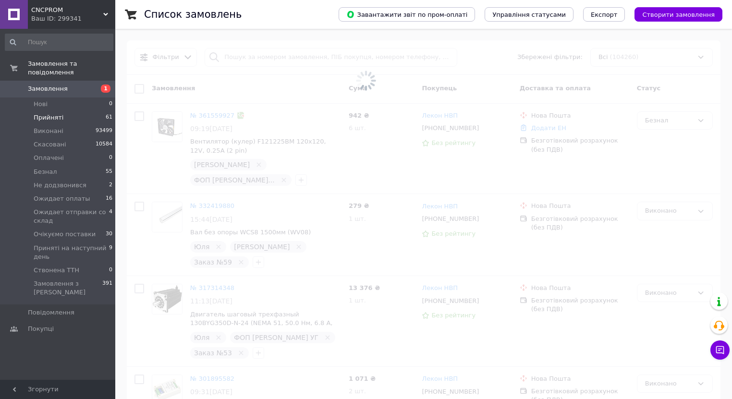
click at [46, 113] on span "Прийняті" at bounding box center [49, 117] width 30 height 9
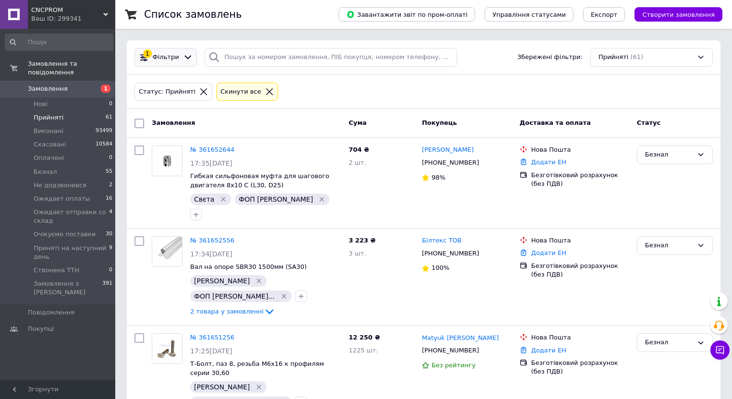
click at [181, 61] on div "1 Фільтри" at bounding box center [166, 57] width 62 height 19
click at [184, 56] on icon at bounding box center [188, 57] width 10 height 10
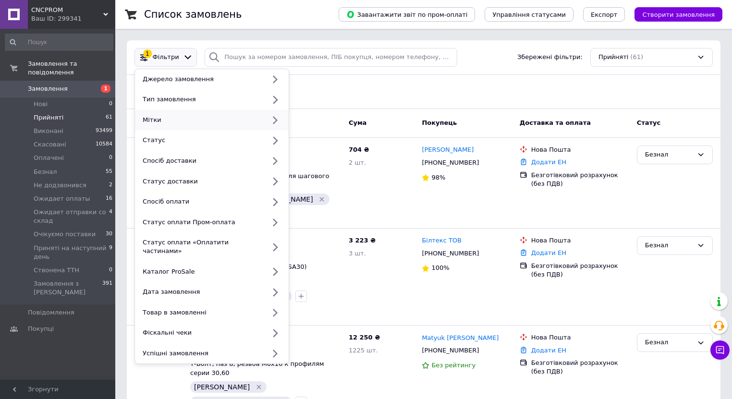
click at [161, 120] on div "Мітки" at bounding box center [202, 120] width 126 height 9
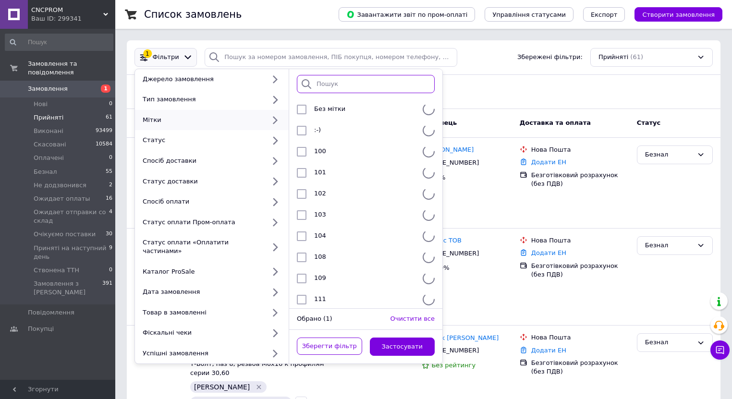
click at [333, 78] on input "search" at bounding box center [366, 84] width 138 height 19
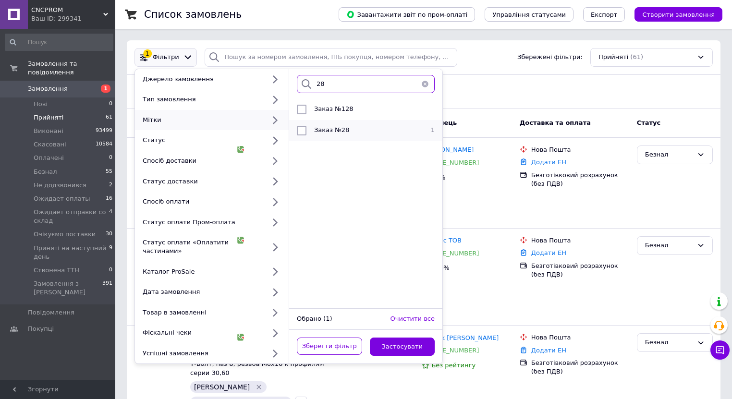
type input "28"
click at [361, 123] on li "Заказ №28 1" at bounding box center [365, 130] width 153 height 21
checkbox input "true"
click at [405, 338] on button "Застосувати" at bounding box center [402, 347] width 65 height 19
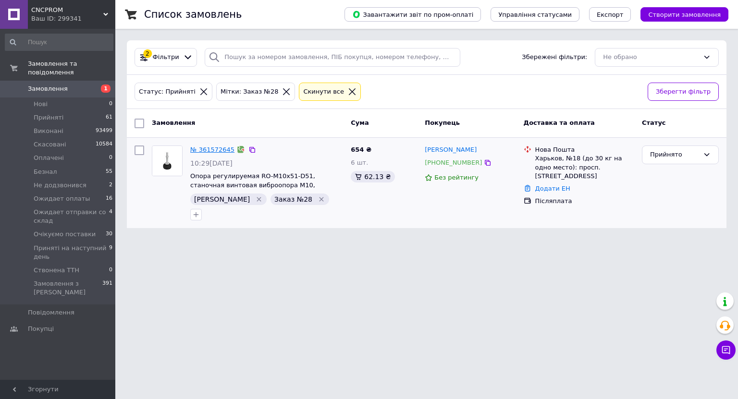
click at [209, 149] on link "№ 361572645" at bounding box center [212, 149] width 44 height 7
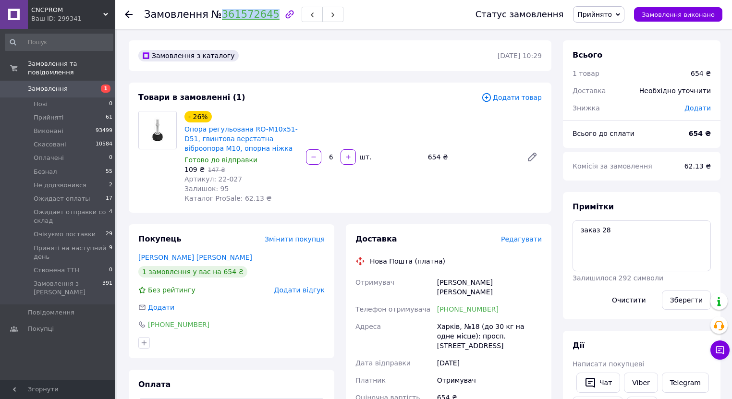
drag, startPoint x: 213, startPoint y: 13, endPoint x: 262, endPoint y: 13, distance: 49.0
click at [262, 13] on span "№ 361572645" at bounding box center [245, 15] width 68 height 12
copy link "361572645"
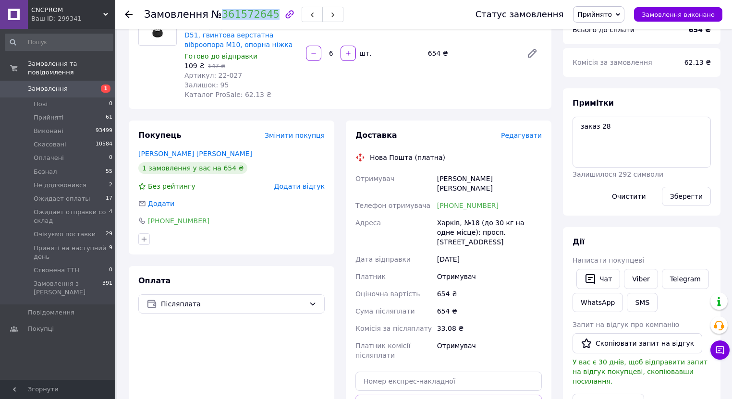
scroll to position [115, 0]
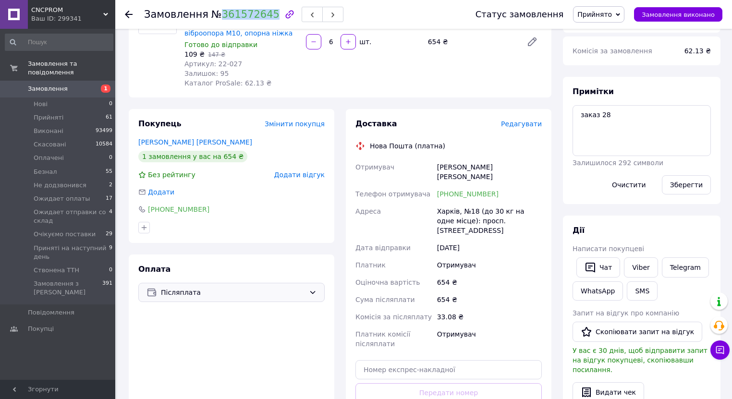
click at [222, 293] on span "Післяплата" at bounding box center [233, 292] width 144 height 11
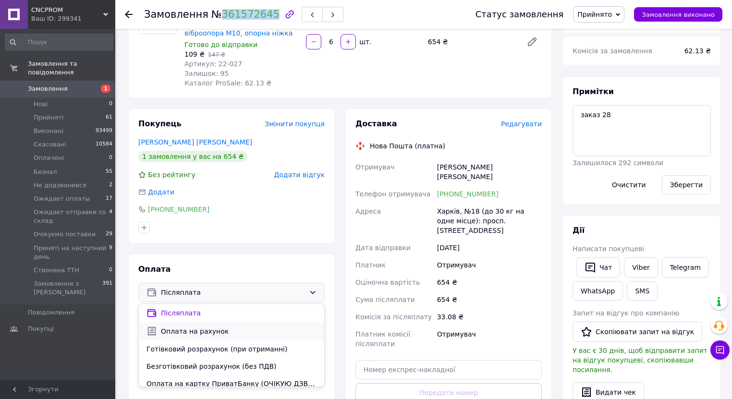
click at [205, 336] on span "Оплата на рахунок" at bounding box center [239, 332] width 156 height 10
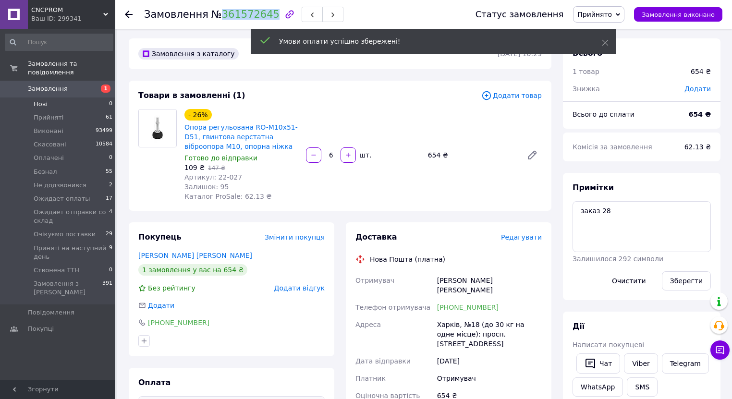
scroll to position [0, 0]
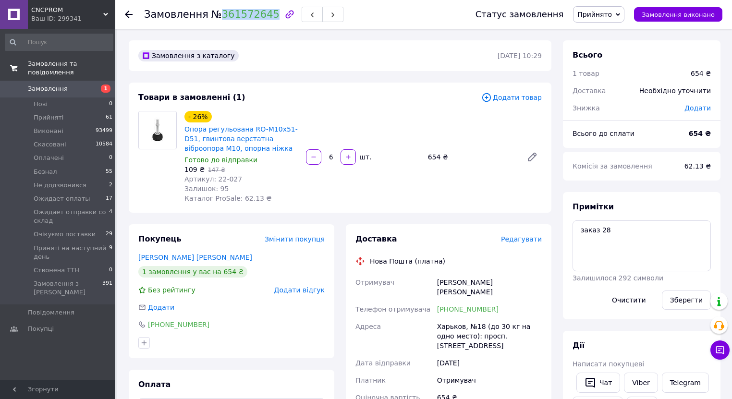
click at [48, 71] on link "Замовлення та повідомлення" at bounding box center [59, 68] width 118 height 25
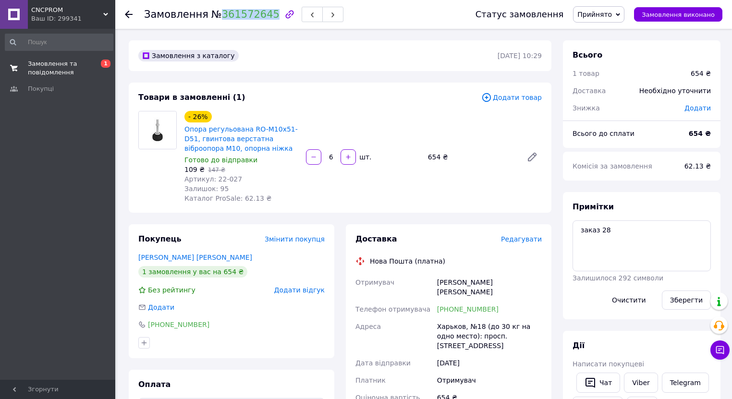
click at [33, 73] on span "Замовлення та повідомлення" at bounding box center [58, 68] width 61 height 17
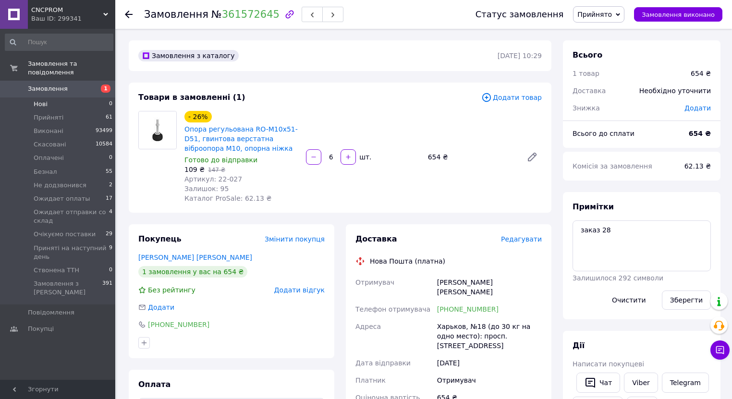
click at [30, 98] on li "Нові 0" at bounding box center [59, 104] width 118 height 13
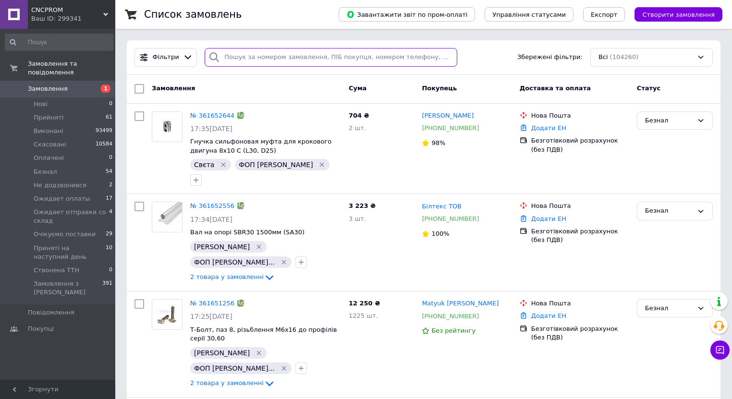
click at [254, 55] on input "search" at bounding box center [331, 57] width 253 height 19
paste input "[PHONE_NUMBER]"
type input "[PHONE_NUMBER]"
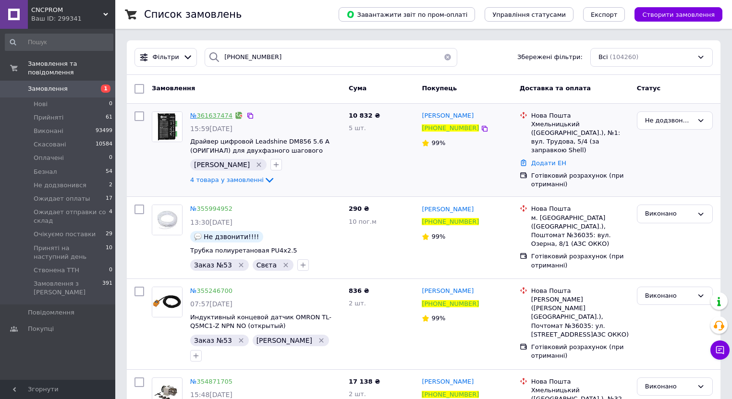
click at [213, 116] on link "361637474" at bounding box center [215, 115] width 36 height 7
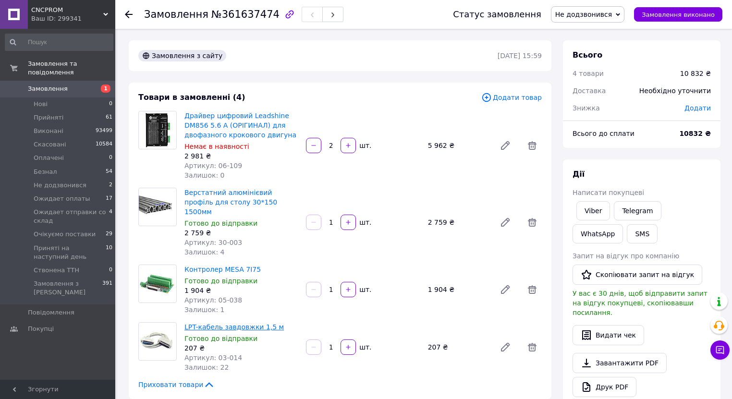
click at [226, 323] on link "LPT-кабель завдовжки 1,5 м" at bounding box center [234, 327] width 99 height 8
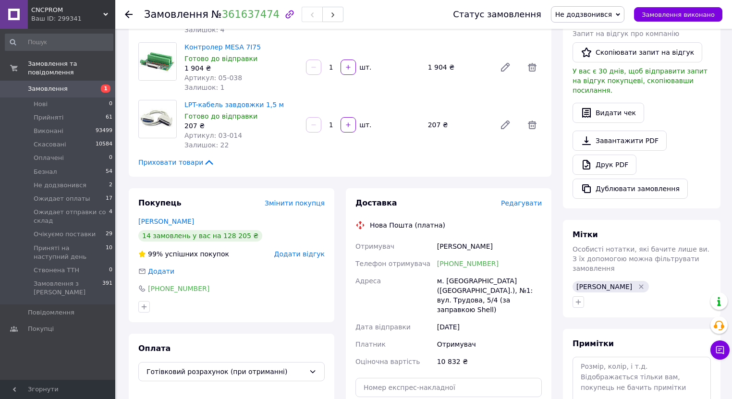
scroll to position [269, 0]
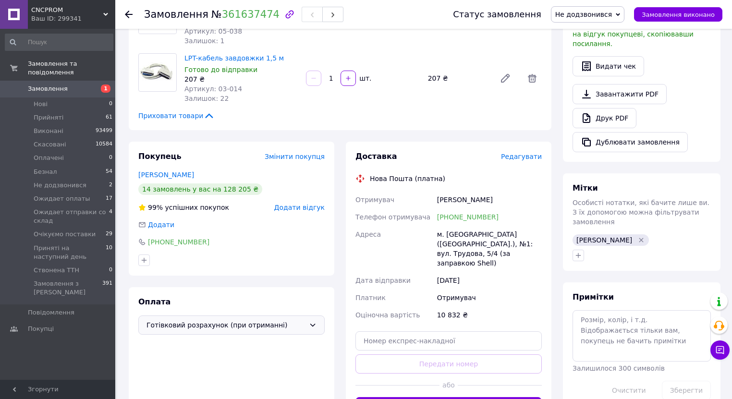
click at [205, 321] on span "Готівковий розрахунок (при отриманні)" at bounding box center [226, 325] width 159 height 11
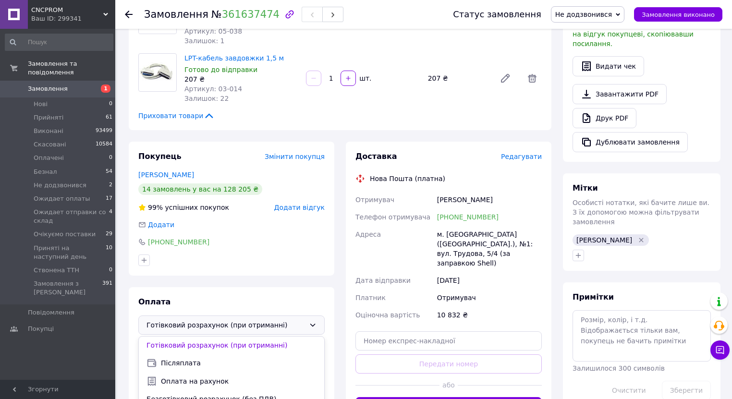
drag, startPoint x: 207, startPoint y: 371, endPoint x: 249, endPoint y: 331, distance: 58.1
click at [207, 377] on span "Оплата на рахунок" at bounding box center [239, 382] width 156 height 10
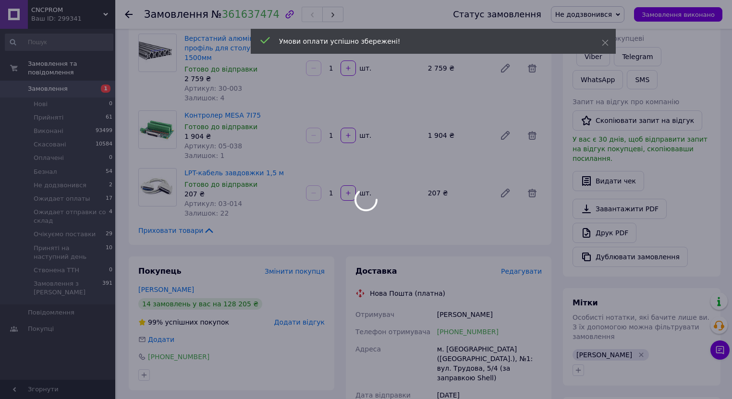
scroll to position [0, 0]
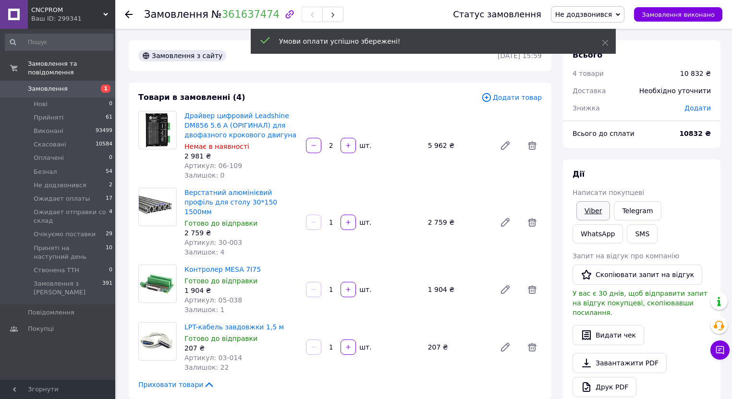
click at [592, 218] on link "Viber" at bounding box center [594, 210] width 34 height 19
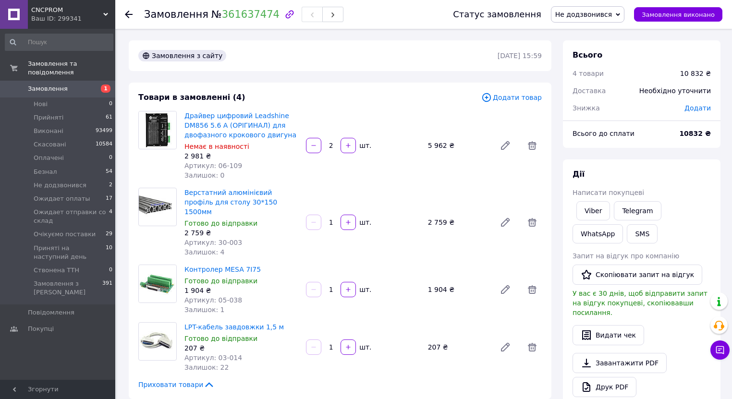
click at [443, 54] on div "Замовлення з сайту" at bounding box center [316, 55] width 361 height 15
click at [627, 234] on button "SMS" at bounding box center [642, 233] width 31 height 19
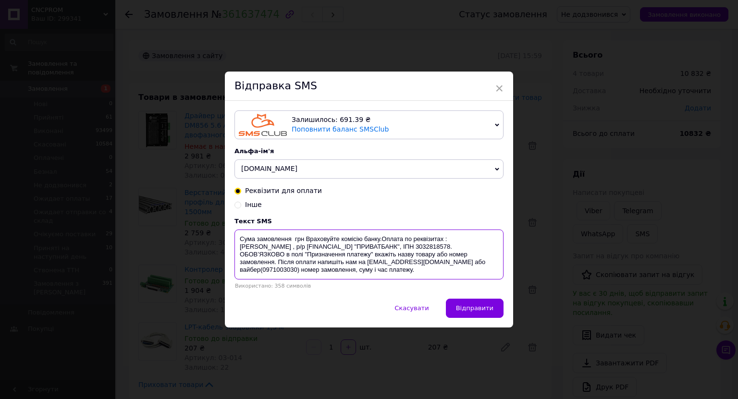
click at [292, 240] on textarea "Сума замовлення грн Враховуйте комісію банку.Оплата по реквізитах : ФОП Пашковс…" at bounding box center [368, 255] width 269 height 50
drag, startPoint x: 236, startPoint y: 241, endPoint x: 346, endPoint y: 265, distance: 112.6
click at [346, 265] on textarea "Сума замовлення 10832 грн Враховуйте комісію банку.Оплата по реквізитах : ФОП П…" at bounding box center [368, 255] width 269 height 50
type textarea "Сума замовлення 10832 грн Враховуйте комісію банку.Оплата по реквізитах : ФОП П…"
click at [415, 308] on span "Скасувати" at bounding box center [412, 308] width 34 height 7
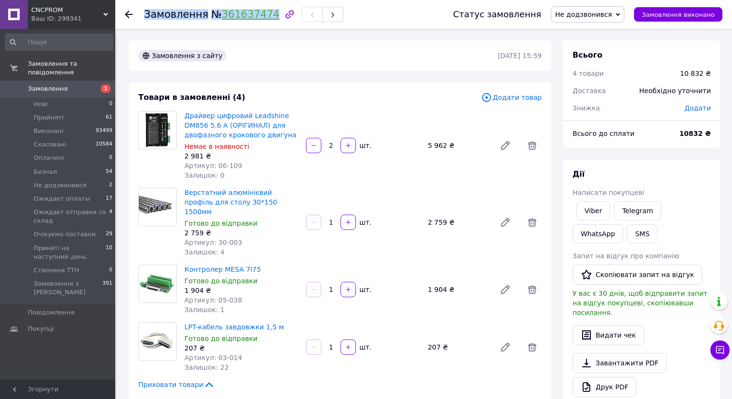
drag, startPoint x: 145, startPoint y: 16, endPoint x: 261, endPoint y: 15, distance: 116.3
click at [261, 15] on h1 "Замовлення № 361637474" at bounding box center [212, 15] width 136 height 12
copy h1 "Замовлення № 361637474"
click at [342, 64] on div "Замовлення з сайту 12.09.2025 | 15:59" at bounding box center [340, 55] width 423 height 31
click at [612, 12] on span "Не додзвонився" at bounding box center [583, 15] width 57 height 8
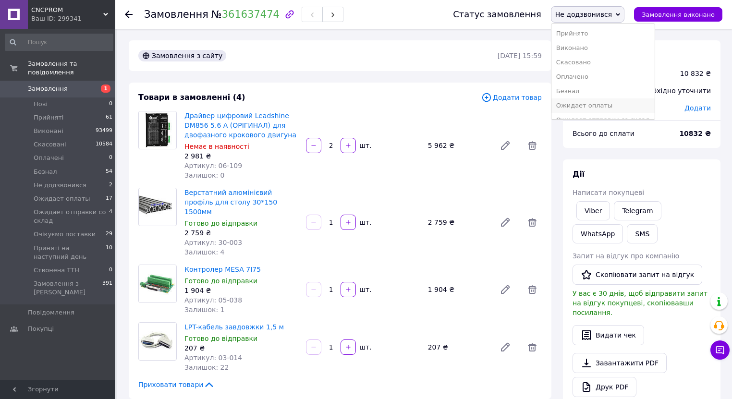
click at [608, 107] on li "Ожидает оплаты" at bounding box center [603, 106] width 103 height 14
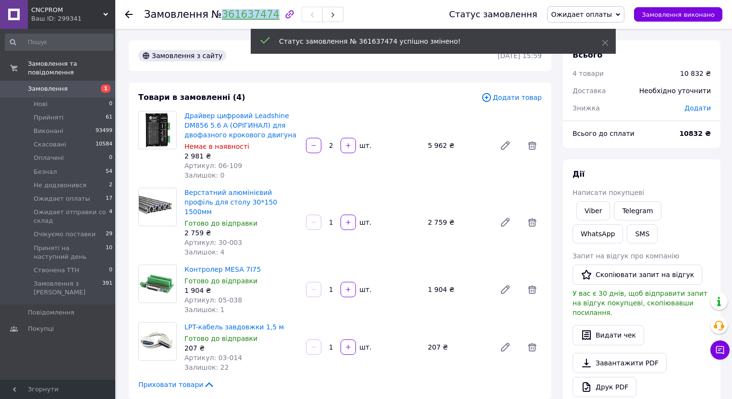
drag, startPoint x: 210, startPoint y: 12, endPoint x: 262, endPoint y: 14, distance: 52.4
click at [262, 14] on span "№ 361637474" at bounding box center [245, 15] width 68 height 12
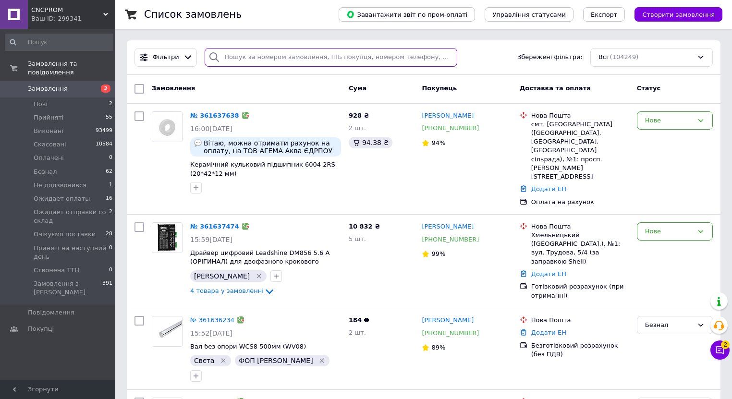
click at [266, 56] on input "search" at bounding box center [331, 57] width 253 height 19
paste input "361581038"
type input "361581038"
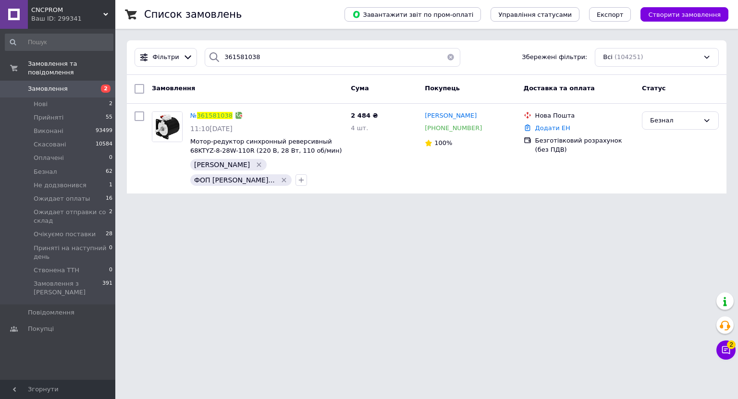
click at [155, 205] on html "CNCPROM Ваш ID: 299341 Сайт CNCPROM Кабінет покупця Перевірити стан системи Сто…" at bounding box center [369, 102] width 738 height 205
click at [204, 117] on link "361581038" at bounding box center [215, 115] width 36 height 7
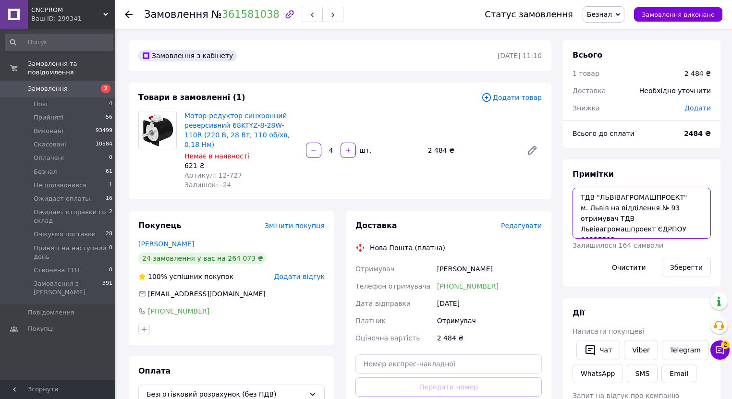
click at [581, 197] on textarea "ТДВ "ЛЬВІВАГРОМАШПРОЕКТ" м. Львів на відділення № 93 отримувач ТДВ Львівагромаш…" at bounding box center [642, 213] width 138 height 51
click at [615, 198] on textarea "заказ 59 ТДВ "ЛЬВІВАГРОМАШПРОЕКТ" м. Львів на відділення № 93 отримувач ТДВ Льв…" at bounding box center [642, 213] width 138 height 51
type textarea "заказ 59 повна оплата 12.09 ТДВ "ЛЬВІВАГРОМАШПРОЕКТ" м. Львів на відділення № 9…"
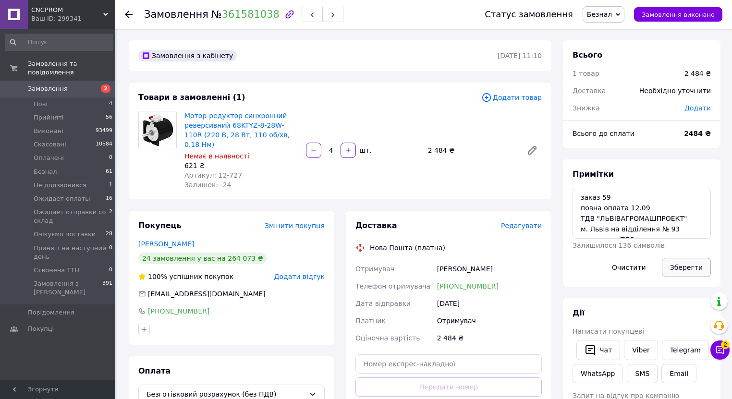
click at [684, 267] on button "Зберегти" at bounding box center [686, 267] width 49 height 19
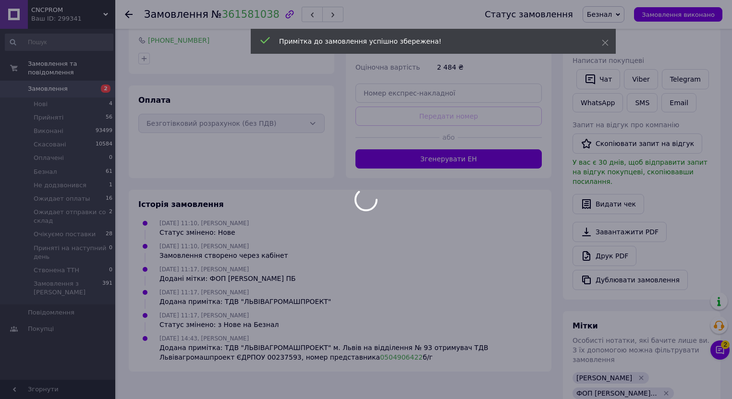
scroll to position [271, 0]
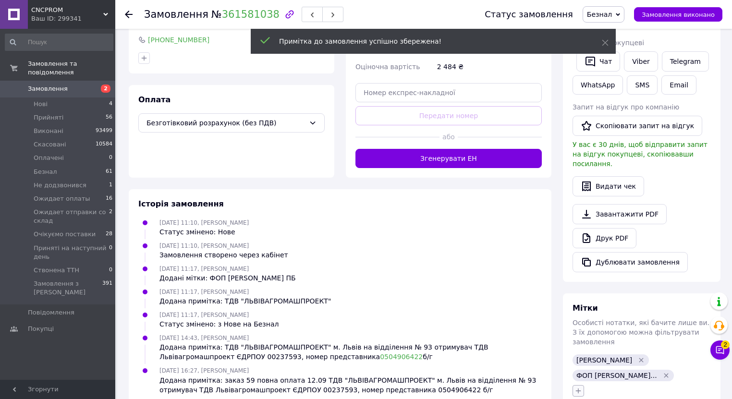
click at [579, 357] on span "[PERSON_NAME]" at bounding box center [605, 361] width 56 height 8
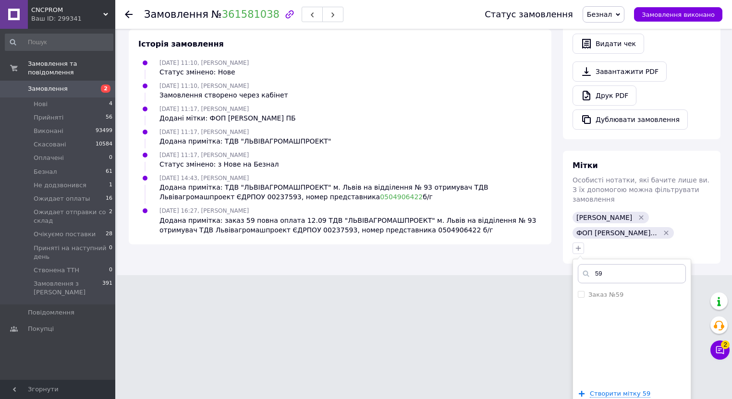
scroll to position [433, 0]
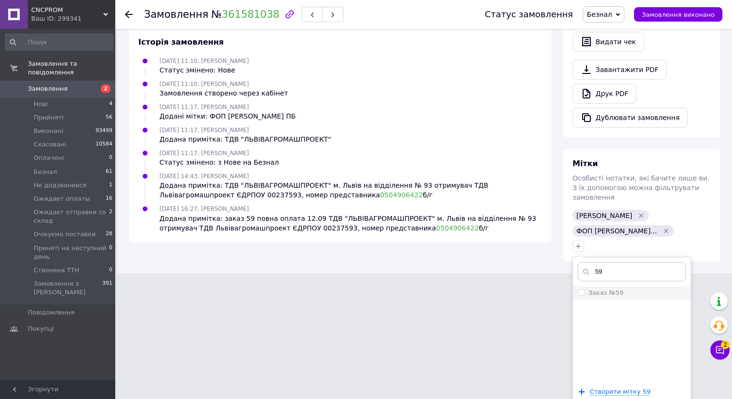
type input "59"
click at [619, 286] on li "Заказ №59" at bounding box center [632, 292] width 118 height 13
checkbox input "true"
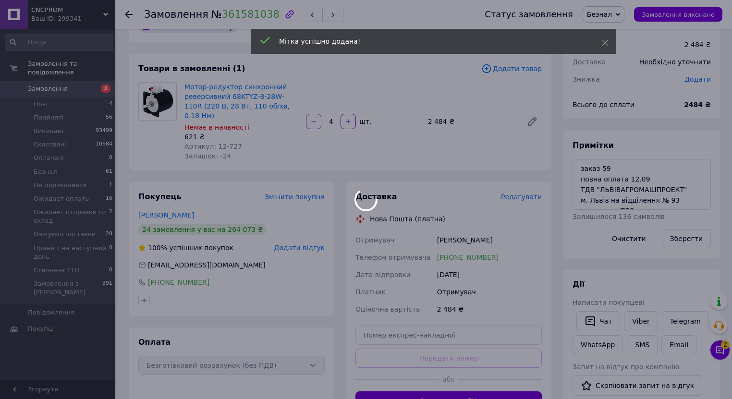
scroll to position [0, 0]
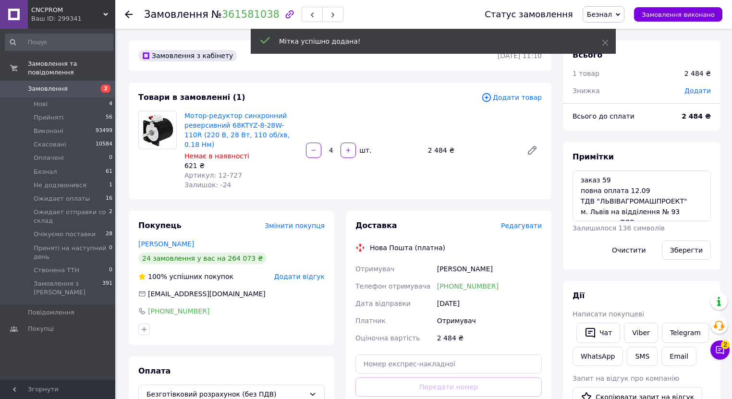
click at [612, 14] on span "Безнал" at bounding box center [599, 15] width 25 height 8
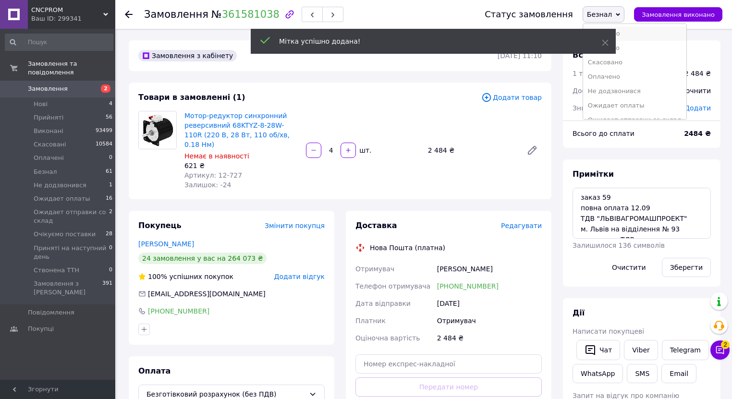
click at [627, 32] on li "Прийнято" at bounding box center [634, 33] width 103 height 14
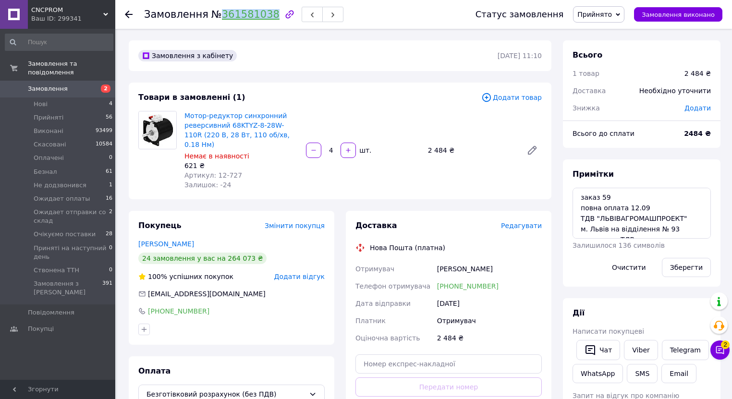
drag, startPoint x: 212, startPoint y: 14, endPoint x: 262, endPoint y: 15, distance: 50.0
click at [262, 15] on span "№ 361581038" at bounding box center [245, 15] width 68 height 12
copy link "361581038"
click at [640, 349] on link "Viber" at bounding box center [641, 350] width 34 height 20
click at [435, 64] on div "Замовлення з кабінету 12.09.2025 | 11:10" at bounding box center [340, 55] width 423 height 31
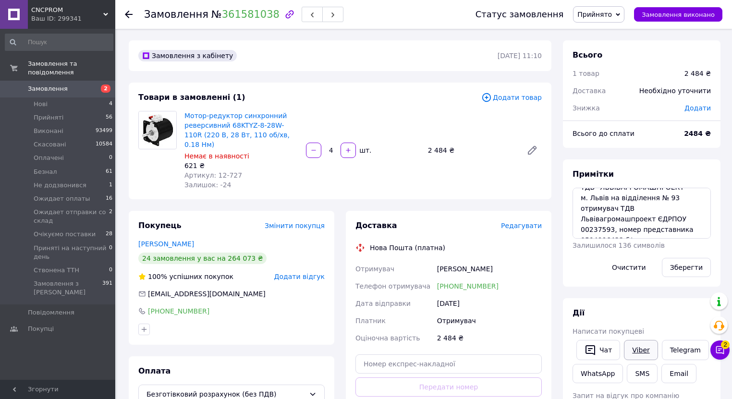
click at [648, 347] on link "Viber" at bounding box center [641, 350] width 34 height 20
click at [62, 85] on span "Замовлення" at bounding box center [48, 89] width 40 height 9
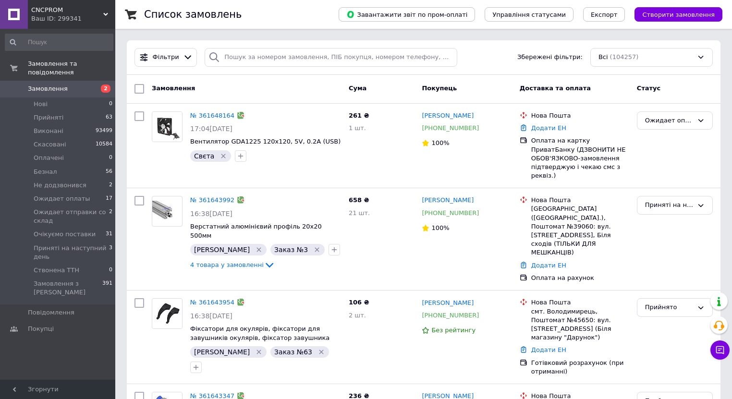
click at [77, 85] on link "Замовлення 2" at bounding box center [59, 89] width 118 height 16
click at [268, 55] on input "search" at bounding box center [331, 57] width 253 height 19
paste input "357367807"
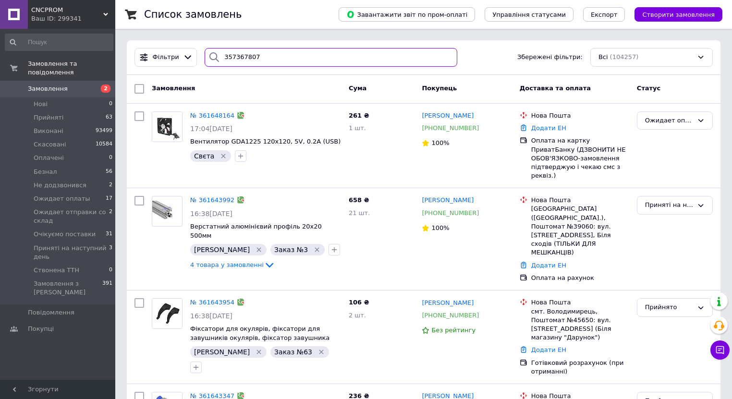
type input "357367807"
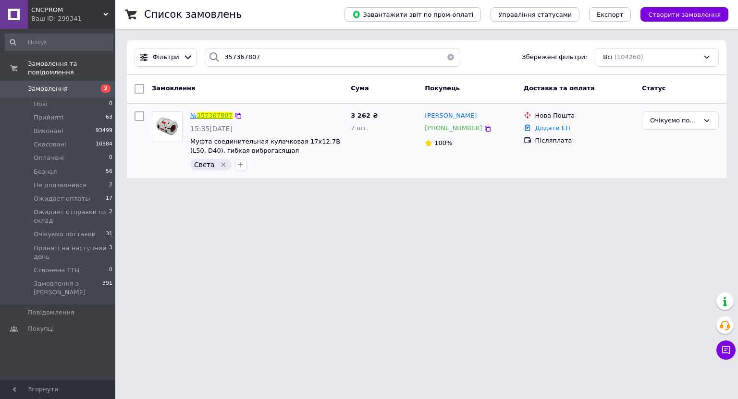
click at [221, 114] on link "357367807" at bounding box center [215, 115] width 36 height 7
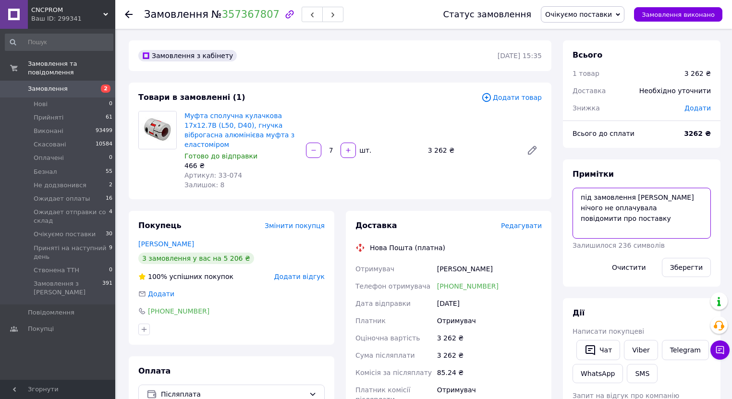
drag, startPoint x: 666, startPoint y: 221, endPoint x: 579, endPoint y: 225, distance: 86.6
click at [579, 225] on textarea "під замовлення АВІА нічого не оплачувала повідомити про поставку" at bounding box center [642, 213] width 138 height 51
click at [680, 217] on textarea "під замовлення АВІА нічого не оплачувала повідомити про поставку" at bounding box center [642, 213] width 138 height 51
type textarea "під замовлення АВІА нічого не оплачувала повідомити про поставку отримали 12.09"
click at [712, 262] on div "Зберегти" at bounding box center [686, 267] width 57 height 27
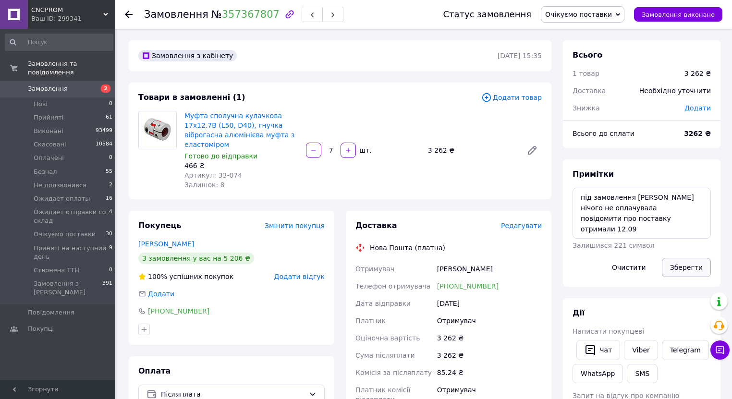
click at [667, 274] on button "Зберегти" at bounding box center [686, 267] width 49 height 19
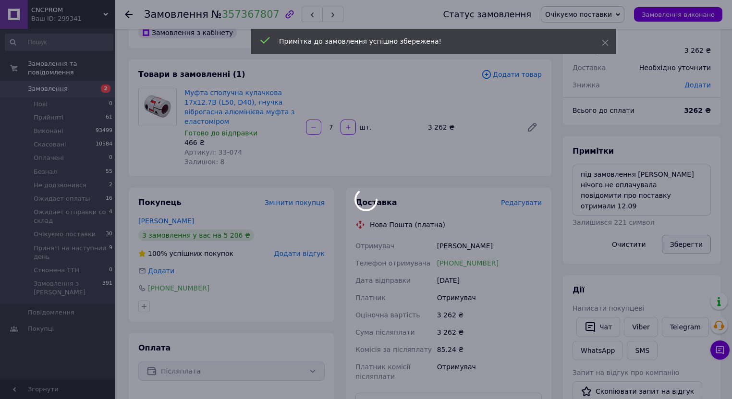
scroll to position [38, 0]
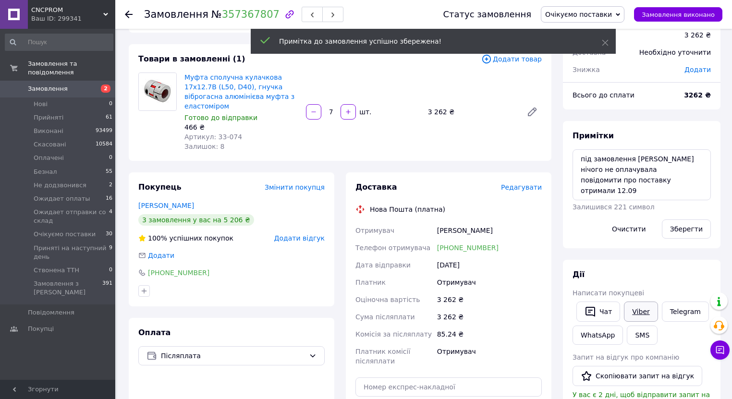
click at [636, 308] on link "Viber" at bounding box center [641, 312] width 34 height 20
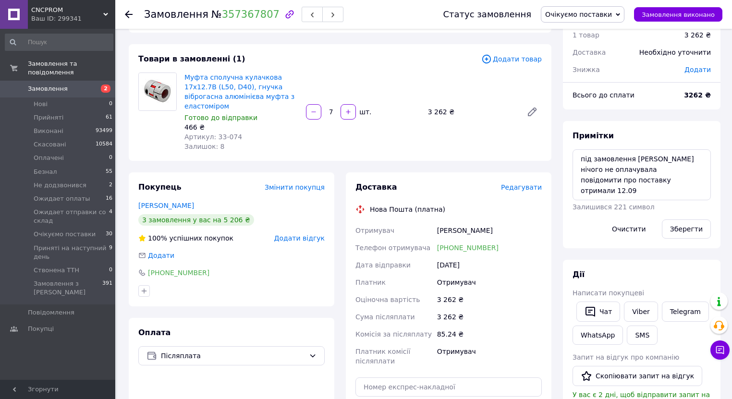
click at [413, 58] on div "Товари в замовленні (1)" at bounding box center [309, 59] width 343 height 11
click at [666, 177] on textarea "під замовлення АВІА нічого не оплачувала повідомити про поставку отримали 12.09" at bounding box center [642, 174] width 138 height 51
click at [400, 62] on div "Товари в замовленні (1)" at bounding box center [309, 59] width 343 height 11
click at [421, 60] on div "Товари в замовленні (1)" at bounding box center [309, 59] width 343 height 11
click at [68, 85] on span "Замовлення" at bounding box center [58, 89] width 61 height 9
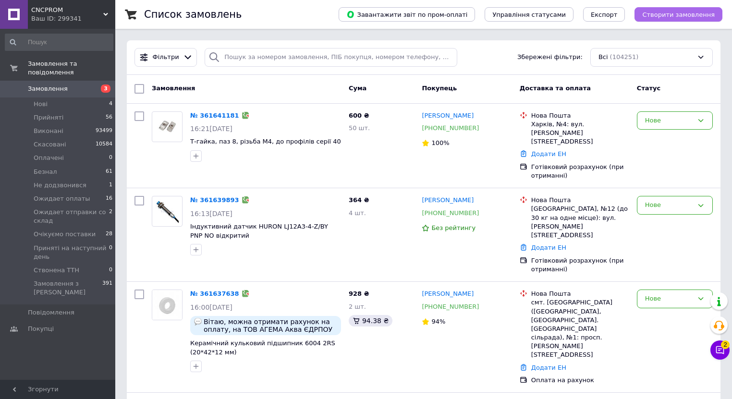
click at [658, 13] on span "Створити замовлення" at bounding box center [678, 14] width 73 height 7
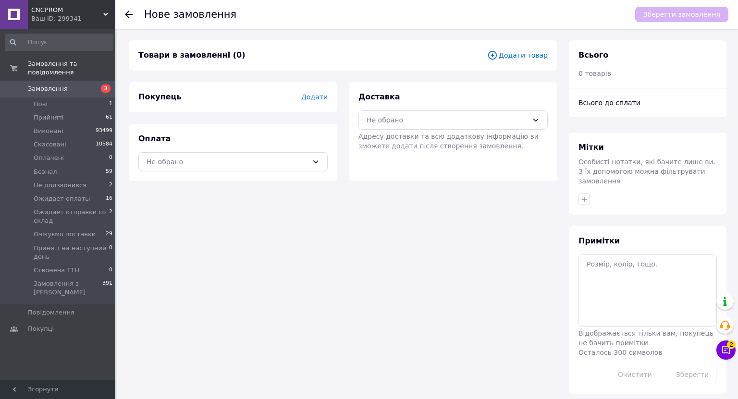
click at [517, 57] on span "Додати товар" at bounding box center [517, 55] width 61 height 11
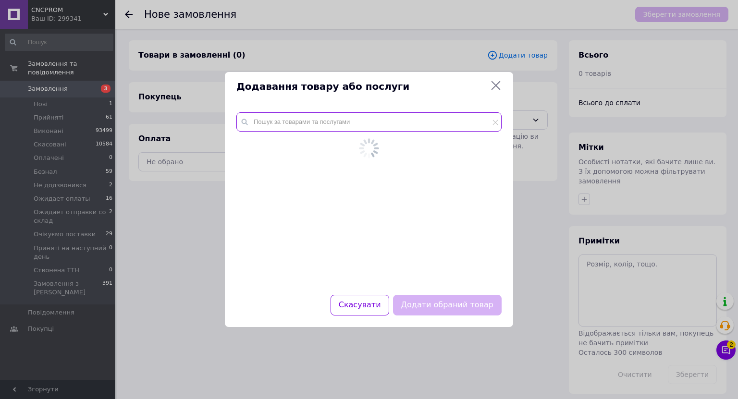
click at [312, 129] on input "text" at bounding box center [368, 121] width 265 height 19
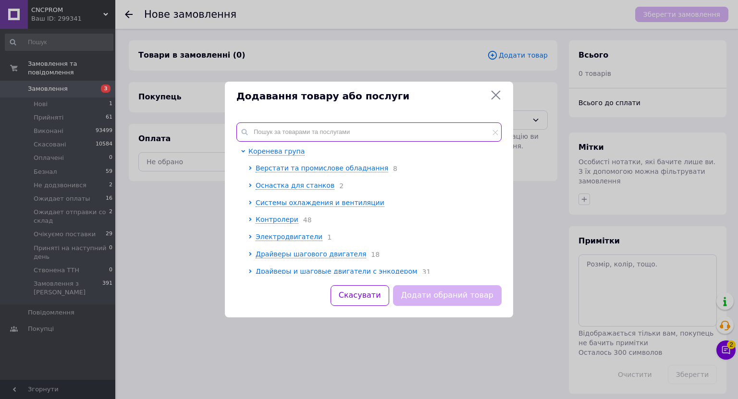
paste input "03-071"
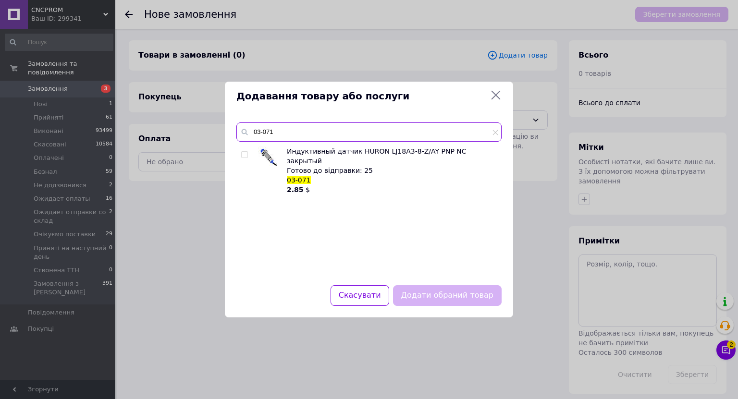
type input "03-071"
click at [243, 157] on input "checkbox" at bounding box center [244, 155] width 6 height 6
checkbox input "true"
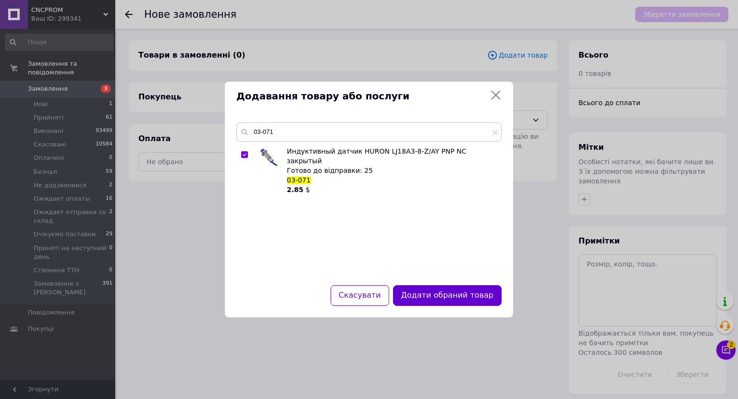
click at [463, 296] on button "Додати обраний товар" at bounding box center [447, 295] width 109 height 21
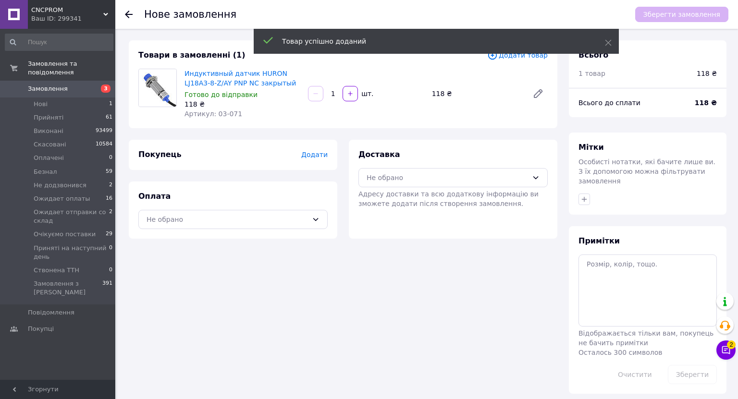
click at [316, 162] on div "Покупець Додати" at bounding box center [233, 155] width 209 height 30
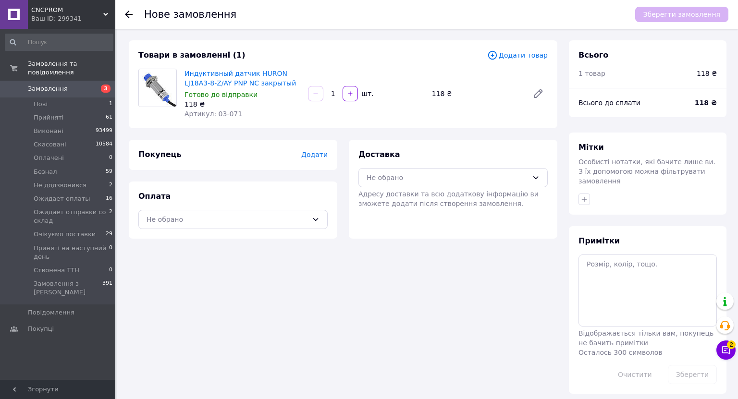
drag, startPoint x: 219, startPoint y: 156, endPoint x: 247, endPoint y: 163, distance: 28.4
click at [219, 156] on div "Покупець Додати" at bounding box center [232, 154] width 189 height 11
click at [321, 158] on span "Додати" at bounding box center [314, 155] width 26 height 8
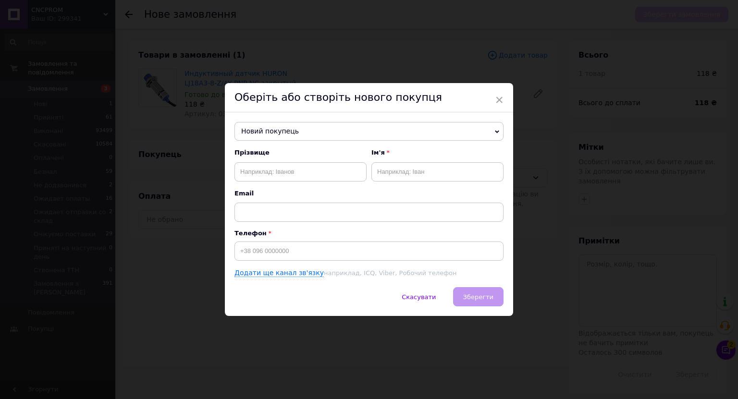
click at [312, 130] on span "Новий покупець" at bounding box center [368, 131] width 269 height 19
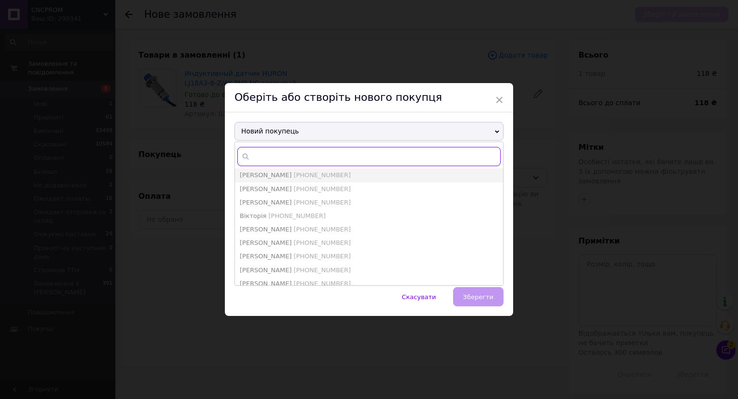
paste input "0509412579"
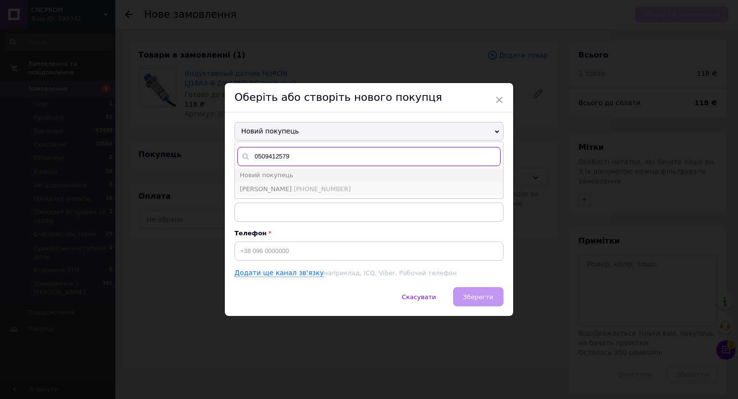
type input "0509412579"
click at [288, 186] on span "Мудряк Олександр" at bounding box center [266, 188] width 52 height 7
type input "Мудряк Олександр"
type input "[PHONE_NUMBER]"
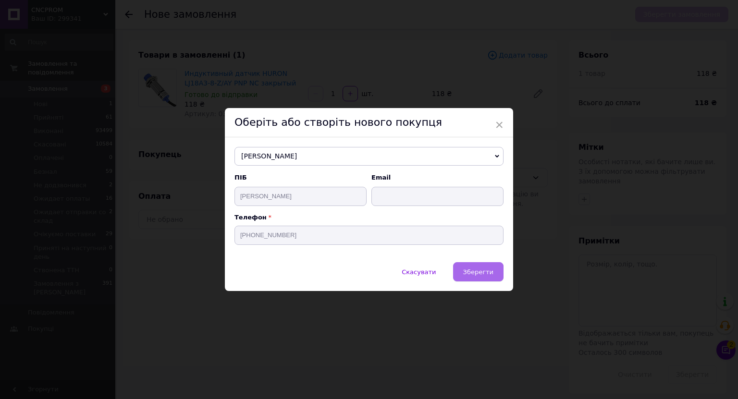
click at [483, 270] on span "Зберегти" at bounding box center [478, 272] width 30 height 7
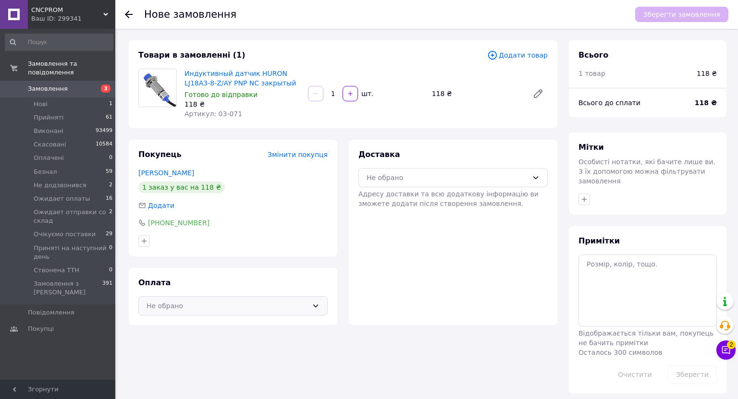
click at [233, 306] on div "Не обрано" at bounding box center [227, 306] width 161 height 11
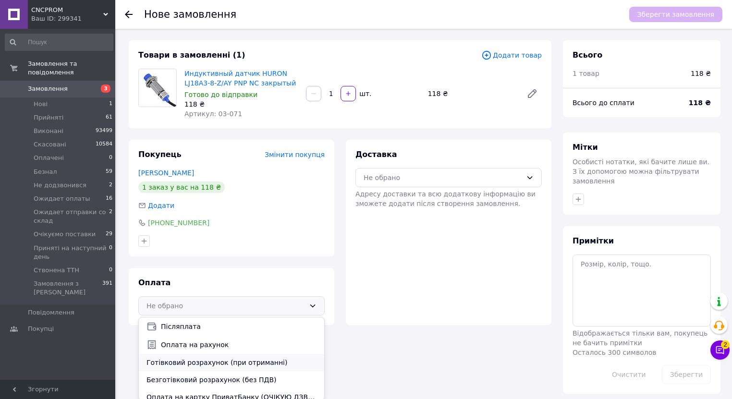
click at [207, 365] on span "Готівковий розрахунок (при отриманні)" at bounding box center [232, 363] width 170 height 10
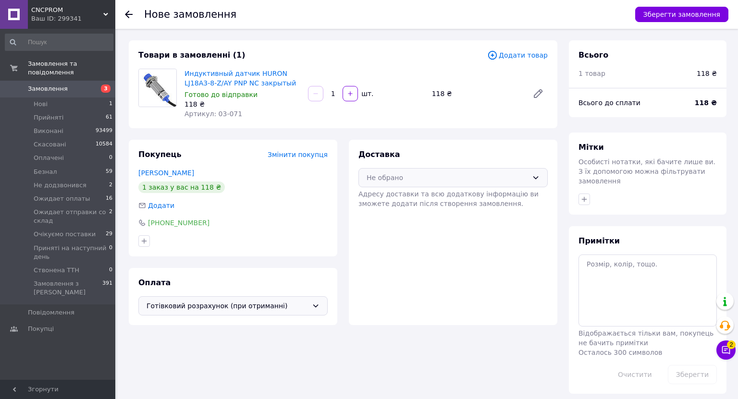
click at [417, 181] on div "Не обрано" at bounding box center [447, 178] width 161 height 11
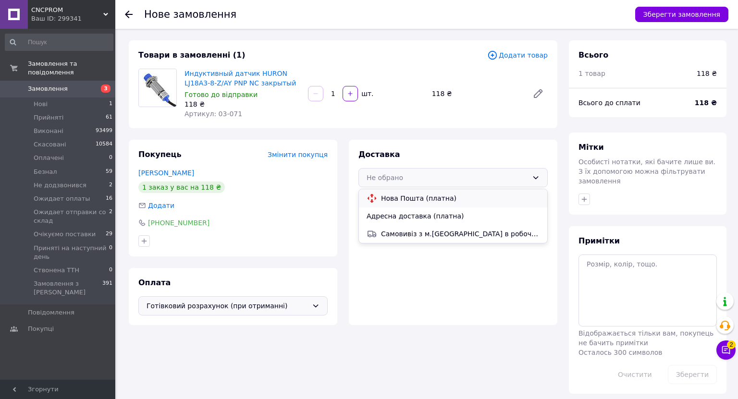
click at [410, 196] on span "Нова Пошта (платна)" at bounding box center [460, 199] width 159 height 10
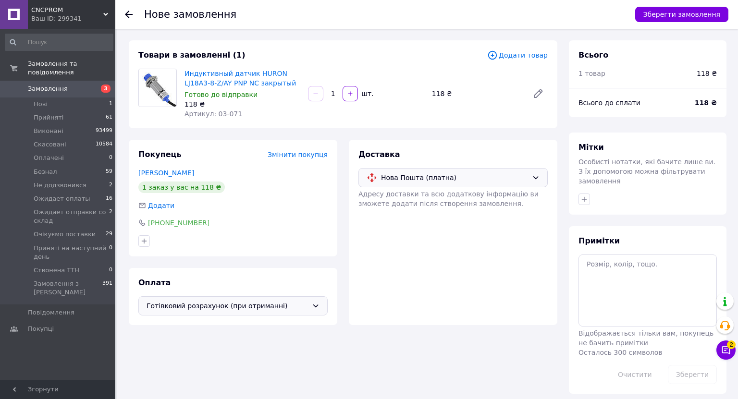
drag, startPoint x: 591, startPoint y: 186, endPoint x: 585, endPoint y: 189, distance: 6.7
click at [591, 192] on div at bounding box center [648, 199] width 142 height 15
click at [585, 197] on icon "button" at bounding box center [584, 199] width 5 height 5
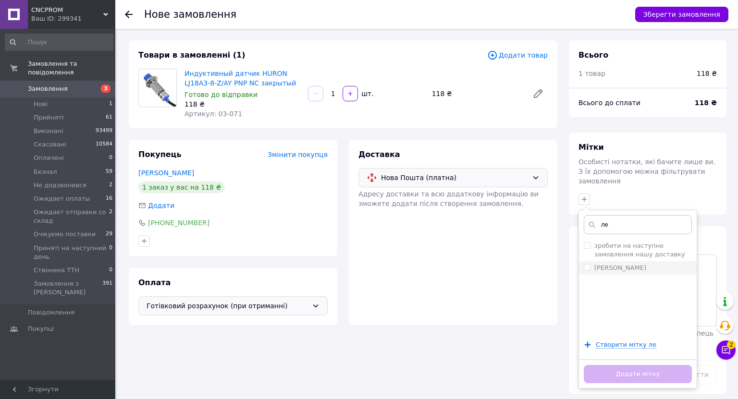
type input "ле"
click at [618, 264] on div "[PERSON_NAME]" at bounding box center [638, 268] width 108 height 9
checkbox input "true"
click at [611, 365] on button "Додати мітку" at bounding box center [638, 374] width 108 height 19
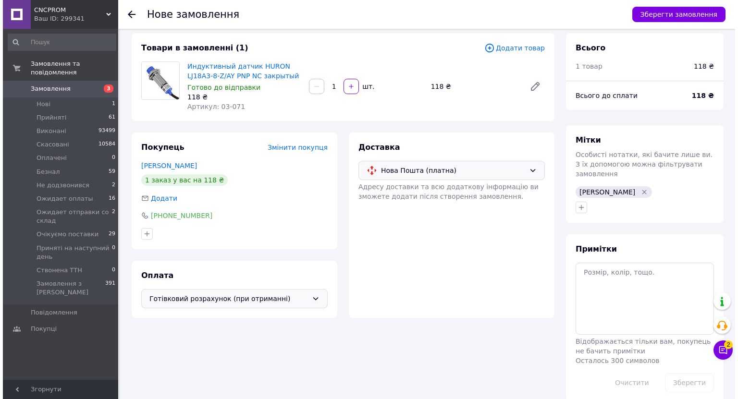
scroll to position [12, 0]
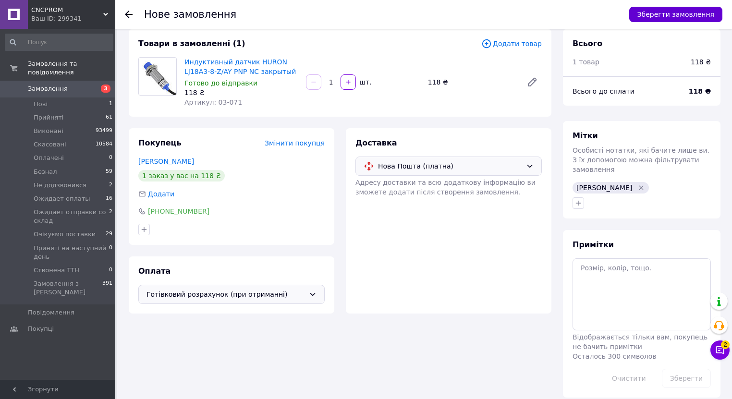
click at [664, 15] on button "Зберегти замовлення" at bounding box center [675, 14] width 93 height 15
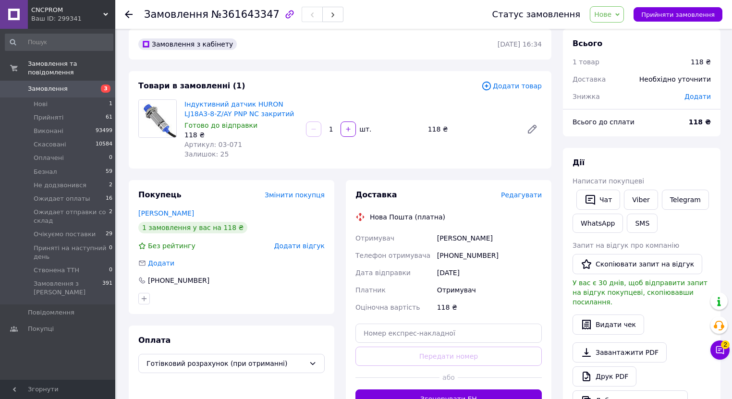
click at [527, 196] on span "Редагувати" at bounding box center [521, 195] width 41 height 8
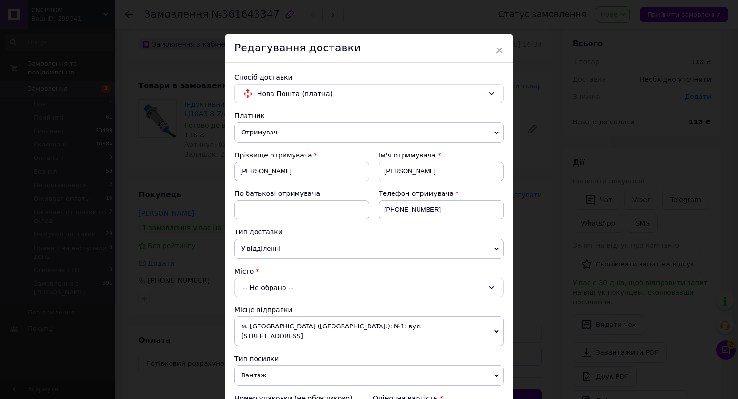
click at [280, 244] on span "У відділенні" at bounding box center [368, 249] width 269 height 20
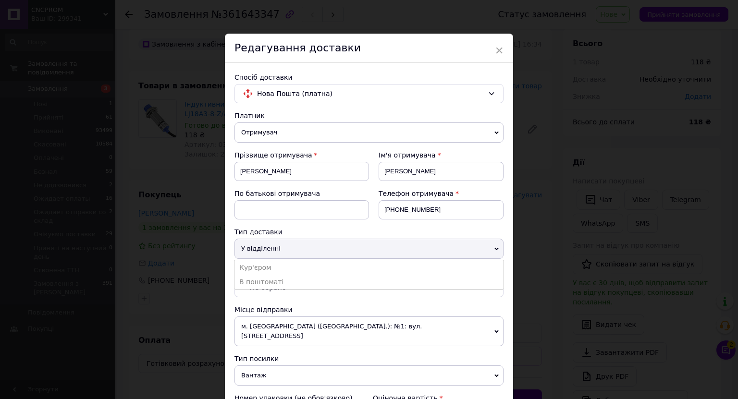
click at [270, 297] on div "Платник Отримувач Відправник Прізвище отримувача Мудряк Ім'я отримувача Олексан…" at bounding box center [368, 337] width 269 height 453
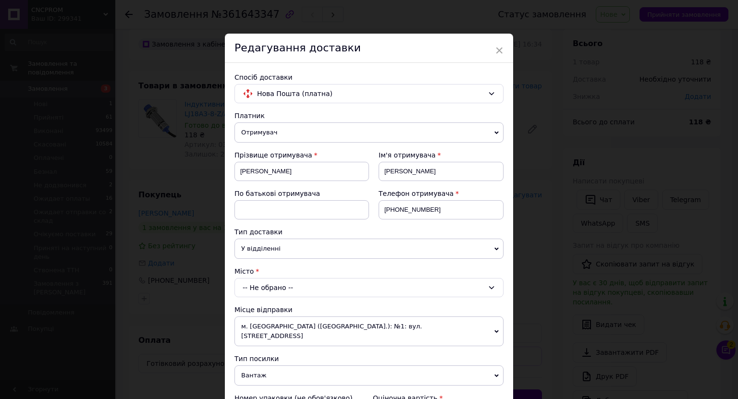
click at [269, 282] on div "-- Не обрано --" at bounding box center [368, 287] width 269 height 19
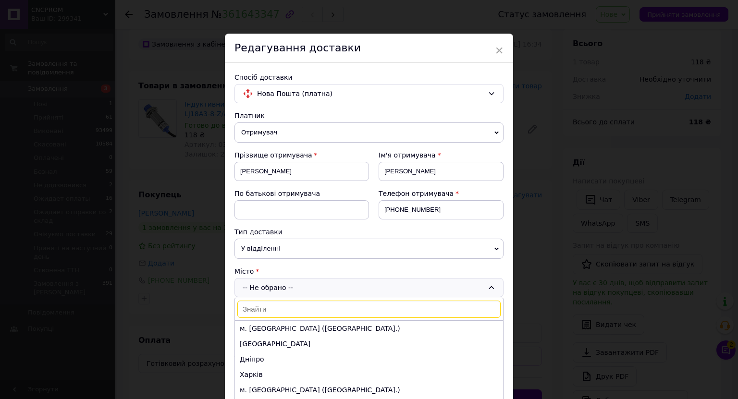
type input "о"
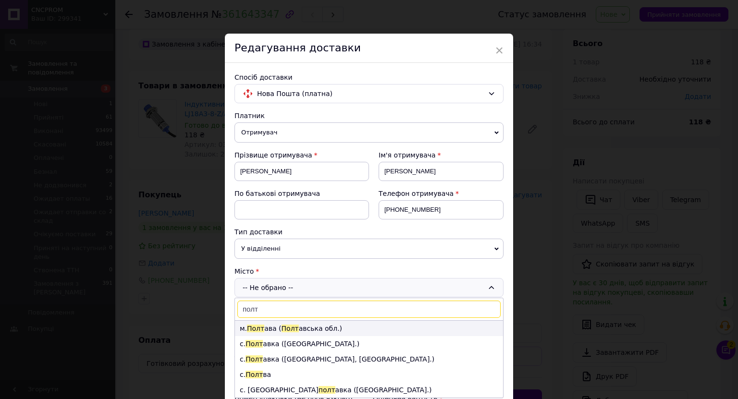
type input "полт"
click at [282, 325] on span "Полт" at bounding box center [290, 329] width 17 height 8
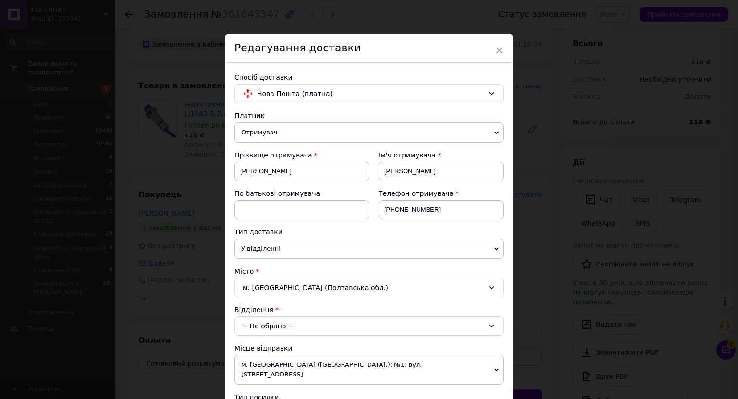
click at [282, 325] on div "-- Не обрано --" at bounding box center [368, 326] width 269 height 19
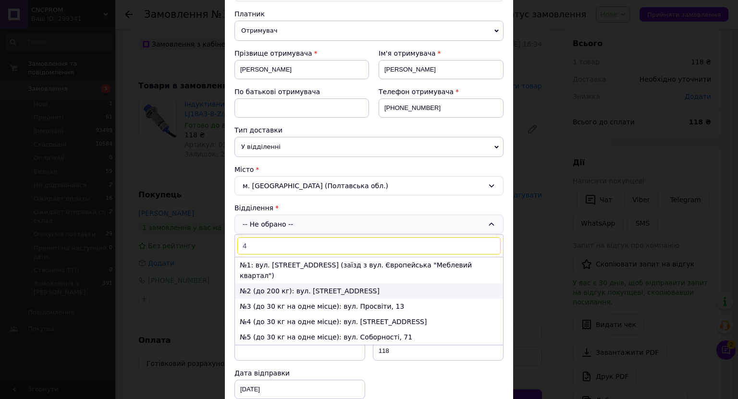
scroll to position [115, 0]
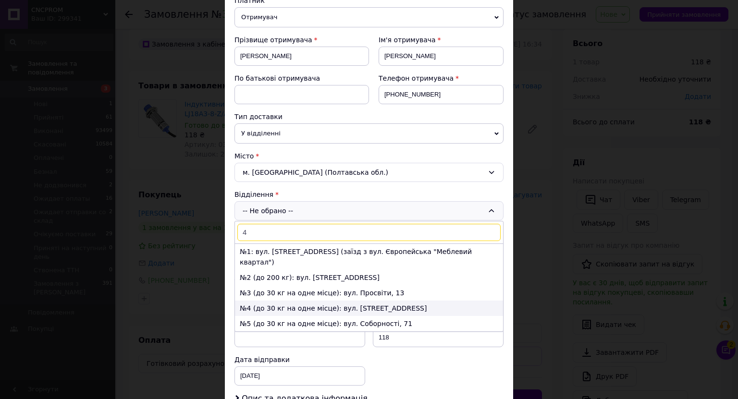
type input "4"
drag, startPoint x: 294, startPoint y: 300, endPoint x: 333, endPoint y: 283, distance: 42.2
click at [295, 301] on li "№4 (до 30 кг на одне місце): вул. Панянка, 75а" at bounding box center [369, 308] width 268 height 15
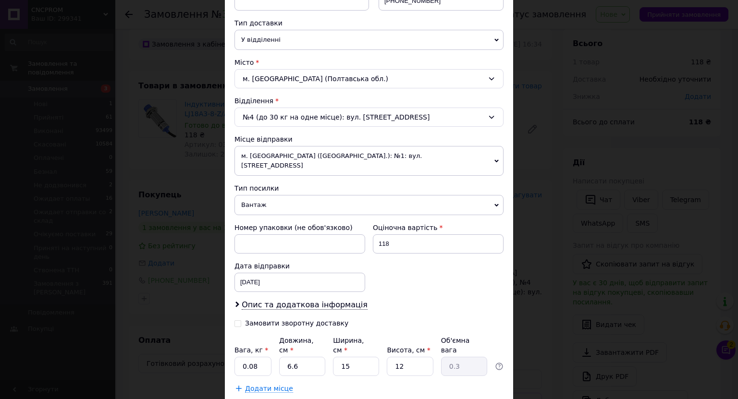
scroll to position [231, 0]
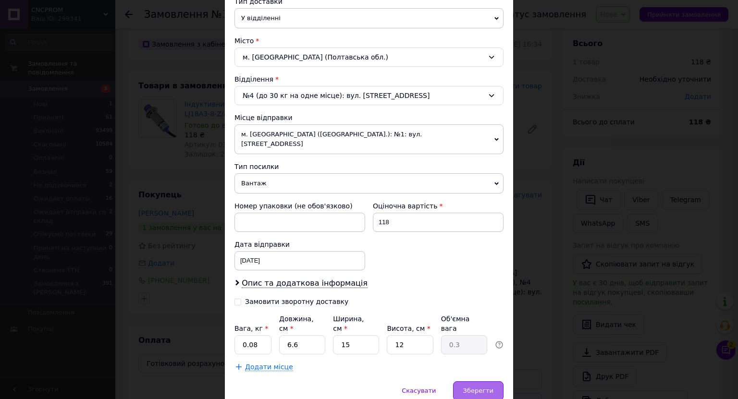
click at [478, 387] on span "Зберегти" at bounding box center [478, 390] width 30 height 7
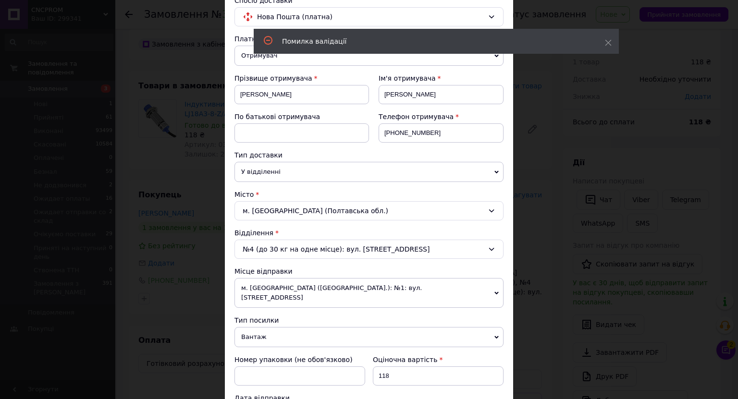
scroll to position [192, 0]
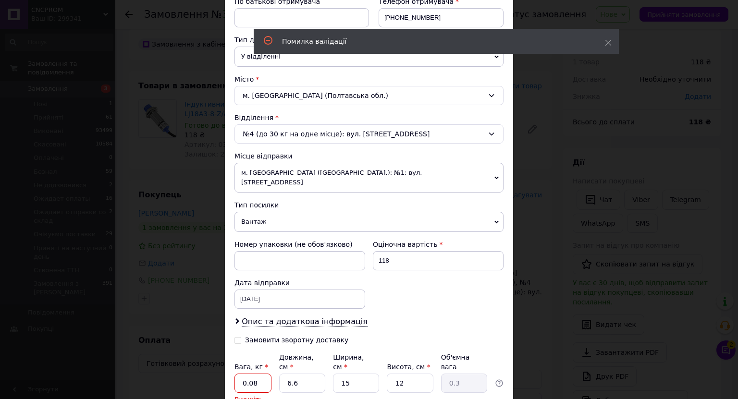
drag, startPoint x: 255, startPoint y: 362, endPoint x: 246, endPoint y: 360, distance: 9.4
click at [246, 374] on input "0.08" at bounding box center [252, 383] width 37 height 19
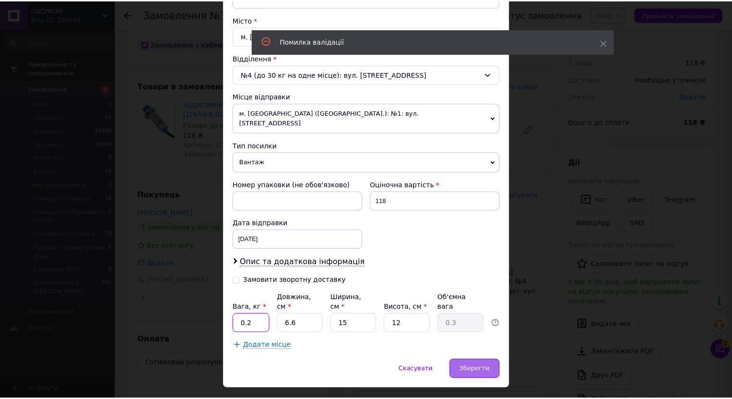
scroll to position [253, 0]
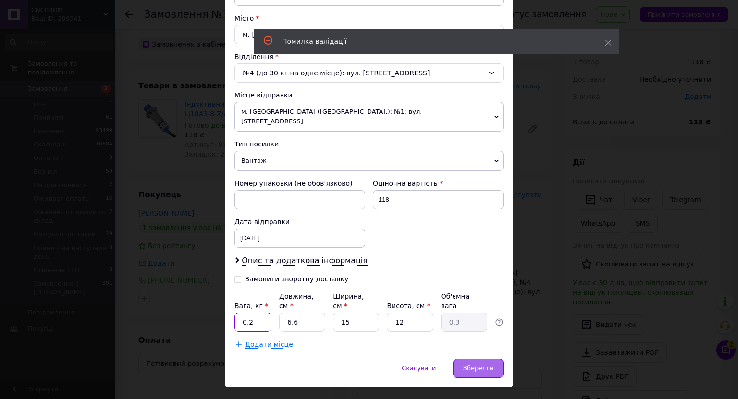
type input "0.2"
click at [479, 359] on div "Зберегти" at bounding box center [478, 368] width 50 height 19
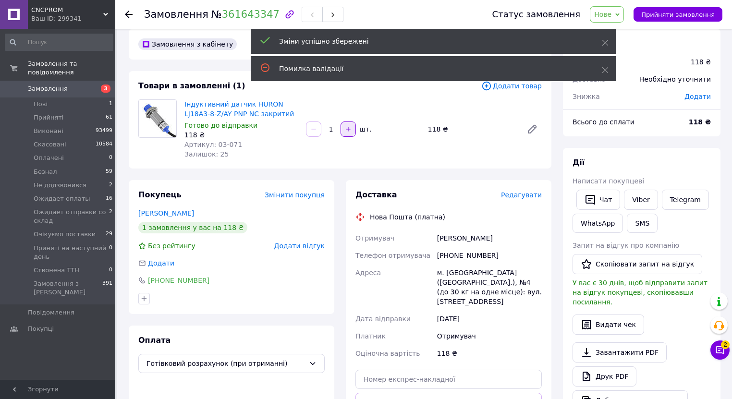
click at [351, 130] on icon "button" at bounding box center [348, 129] width 7 height 7
type input "2"
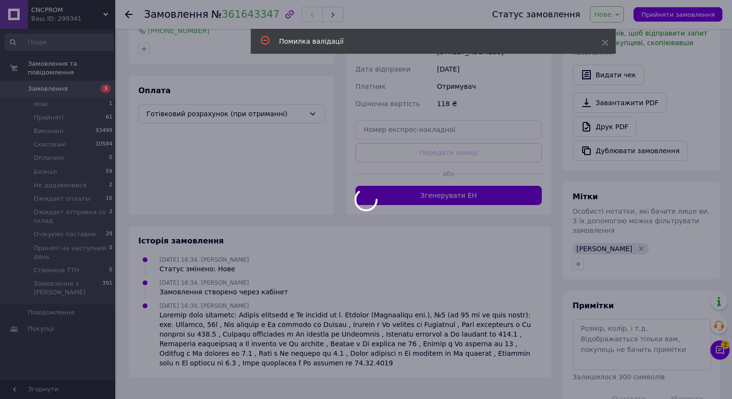
scroll to position [271, 0]
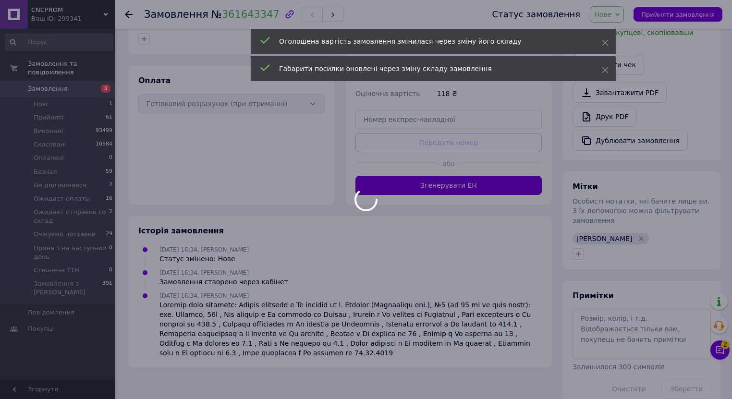
click at [594, 300] on div at bounding box center [366, 199] width 732 height 399
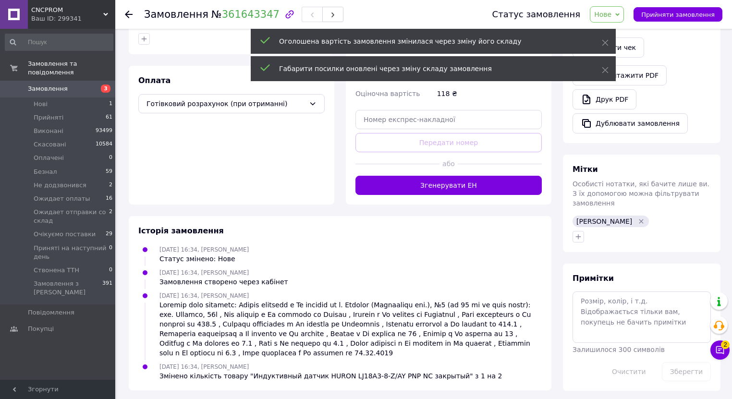
scroll to position [265, 0]
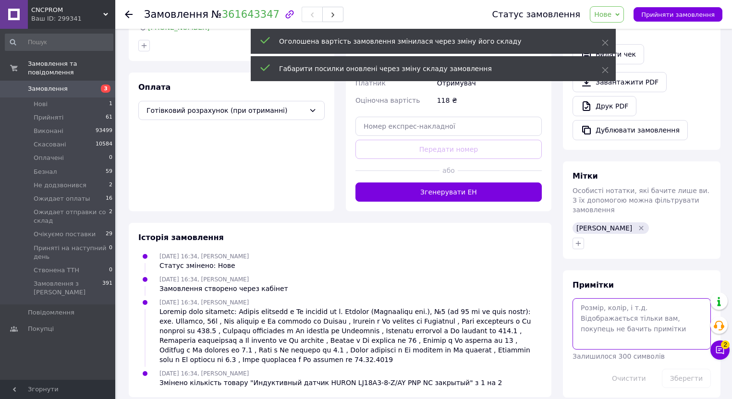
click at [594, 298] on textarea at bounding box center [642, 323] width 138 height 51
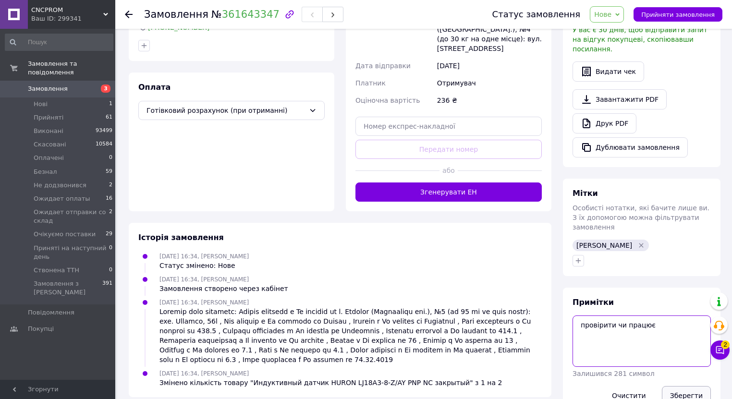
type textarea "провірити чи працює"
click at [683, 386] on button "Зберегти" at bounding box center [686, 395] width 49 height 19
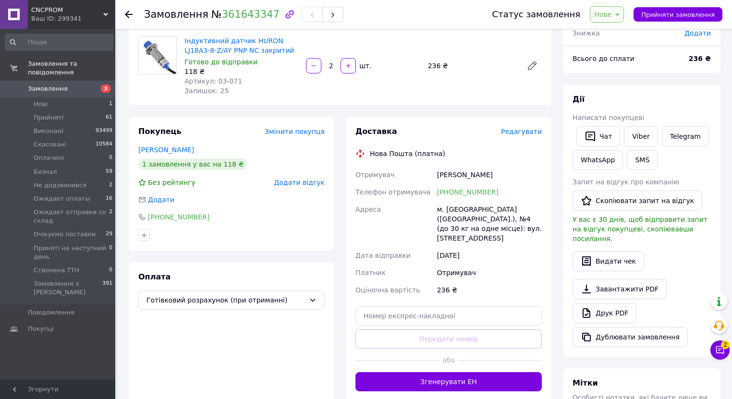
scroll to position [73, 0]
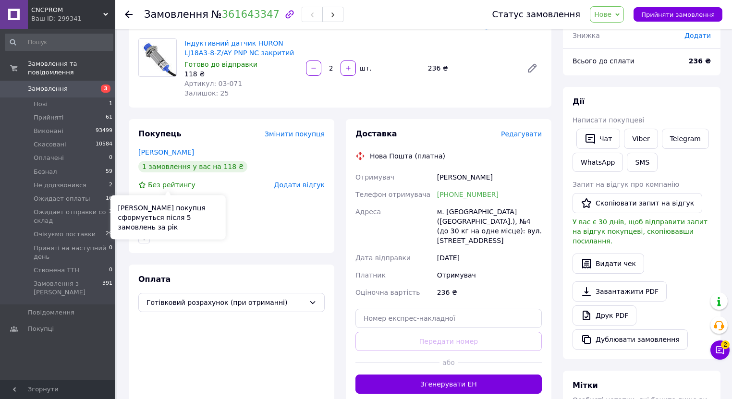
click at [194, 198] on div "Рейтинг покупця сформується після 5 замовлень за рік" at bounding box center [168, 218] width 115 height 44
click at [206, 259] on div "Покупець Змінити покупця Мудряк Олександр 1 замовлення у вас на 118 ₴ Без рейти…" at bounding box center [232, 261] width 206 height 284
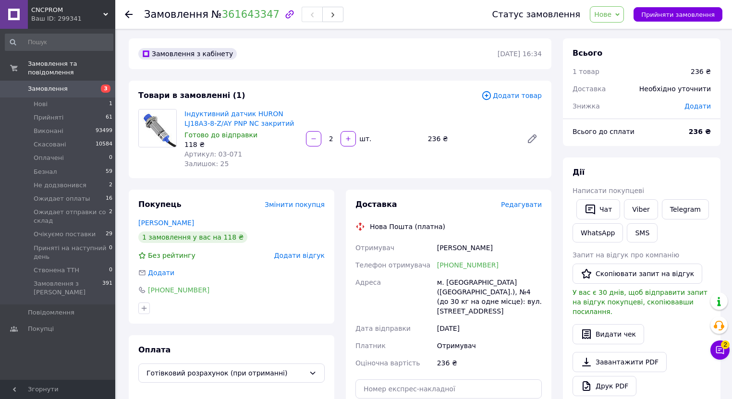
scroll to position [0, 0]
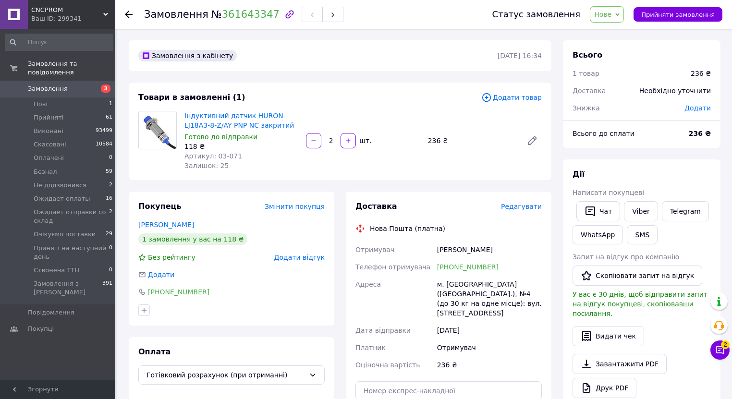
click at [325, 54] on div "Замовлення з кабінету" at bounding box center [316, 55] width 361 height 15
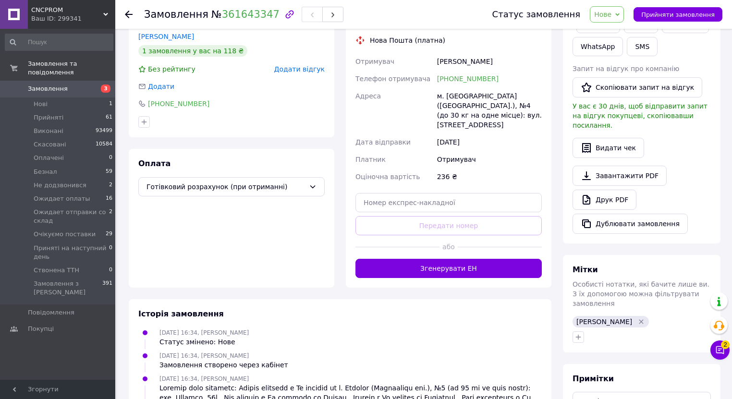
scroll to position [249, 0]
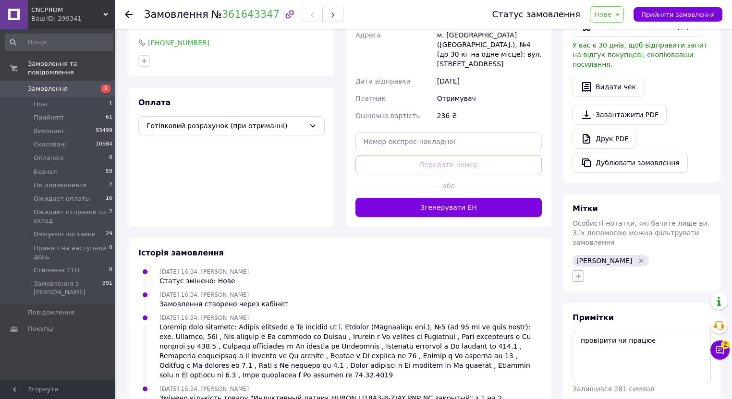
click at [575, 272] on icon "button" at bounding box center [579, 276] width 8 height 8
type input "62"
click at [609, 319] on label "Заказ №62" at bounding box center [606, 322] width 35 height 7
checkbox input "true"
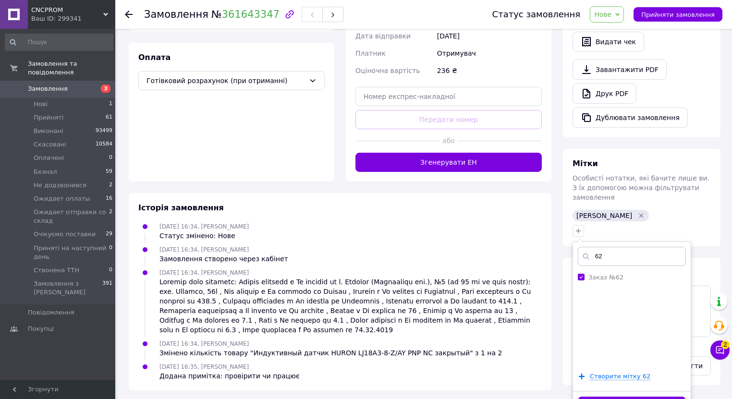
drag, startPoint x: 605, startPoint y: 377, endPoint x: 605, endPoint y: 388, distance: 11.5
click at [605, 397] on button "Додати мітку" at bounding box center [632, 406] width 108 height 19
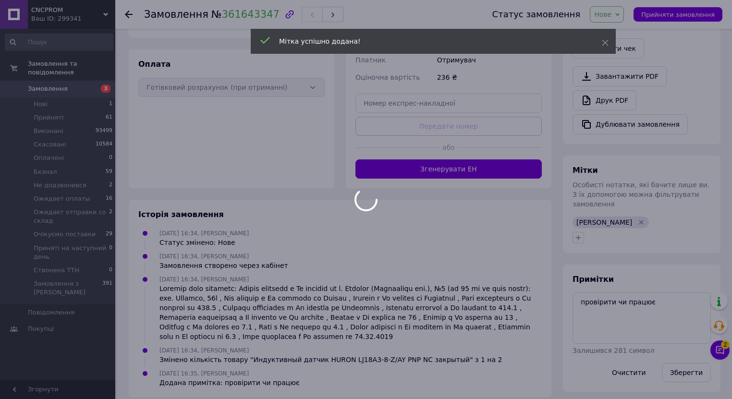
click at [579, 282] on body "CNCPROM Ваш ID: 299341 Сайт CNCPROM Кабінет покупця Перевірити стан системи Сто…" at bounding box center [366, 60] width 732 height 697
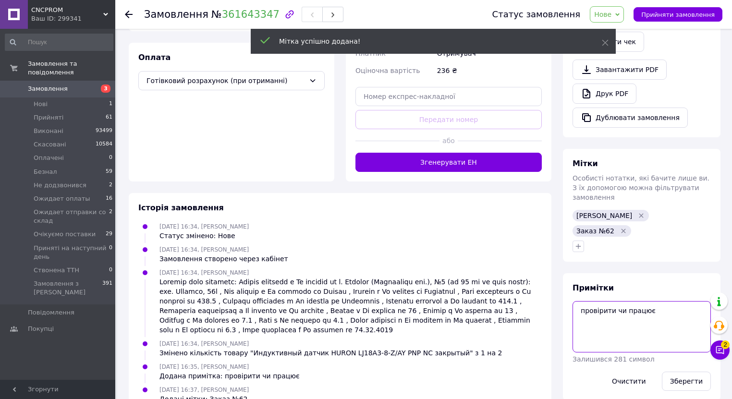
click at [576, 283] on div "Примітки провірити чи працює Залишився 281 символ Очистити Зберегти" at bounding box center [642, 337] width 138 height 108
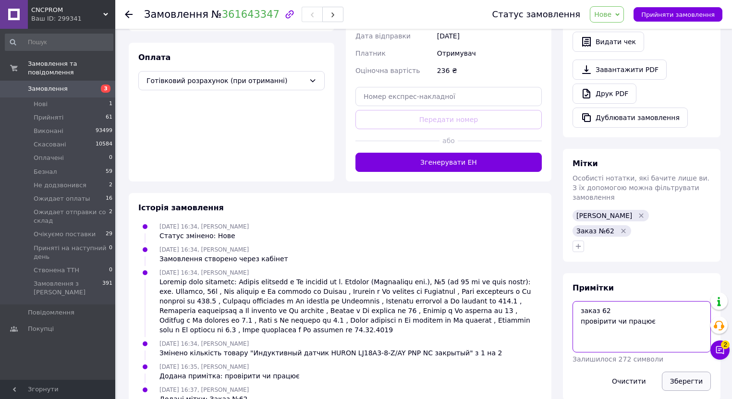
type textarea "заказ 62 провірити чи працює"
click at [685, 372] on button "Зберегти" at bounding box center [686, 381] width 49 height 19
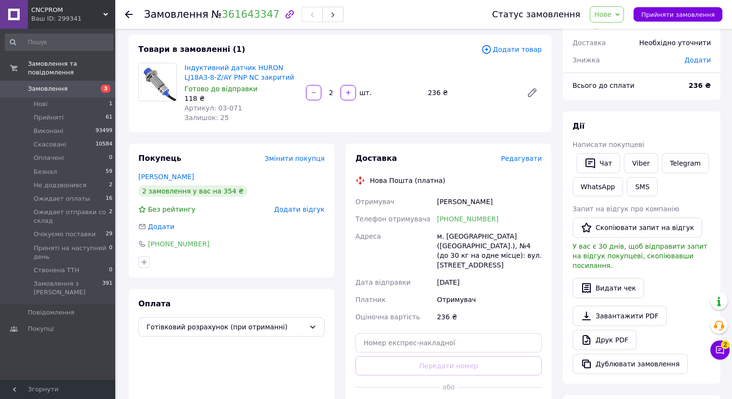
scroll to position [0, 0]
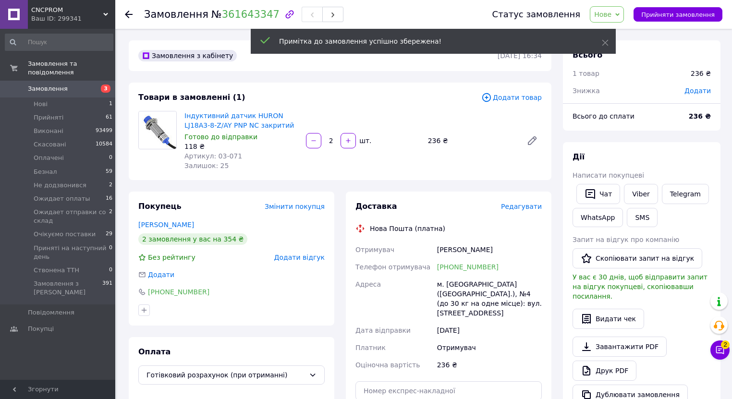
click at [612, 12] on span "Нове" at bounding box center [602, 15] width 17 height 8
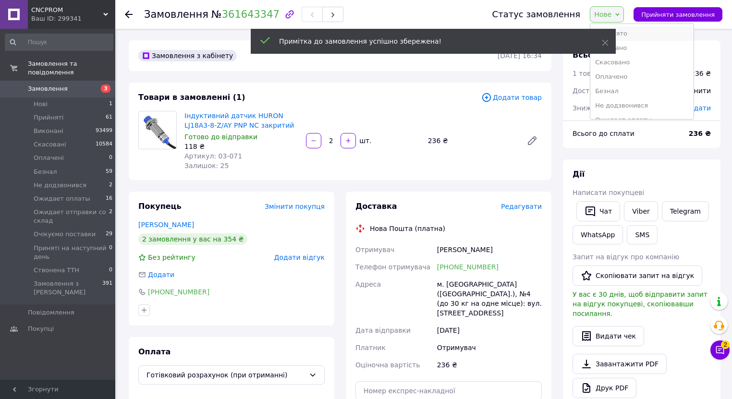
click at [622, 31] on li "Прийнято" at bounding box center [642, 33] width 103 height 14
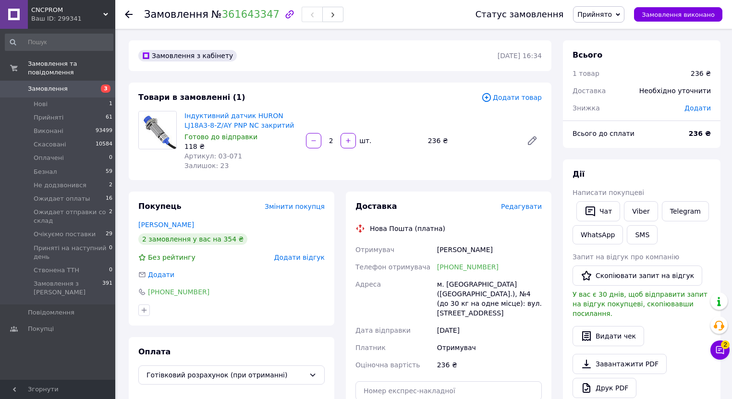
click at [65, 85] on span "Замовлення" at bounding box center [58, 89] width 61 height 9
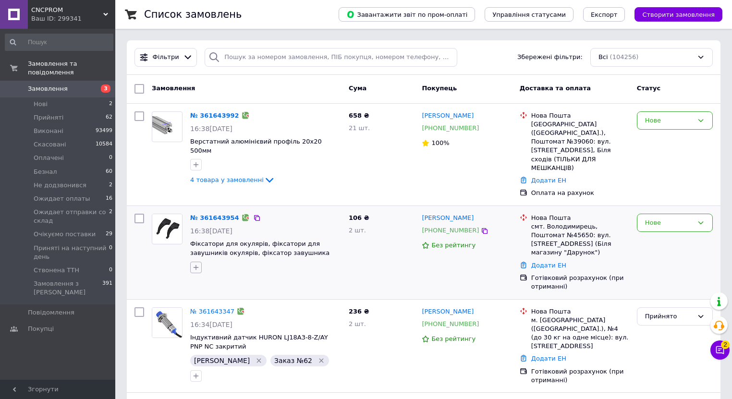
click at [200, 262] on button "button" at bounding box center [196, 268] width 12 height 12
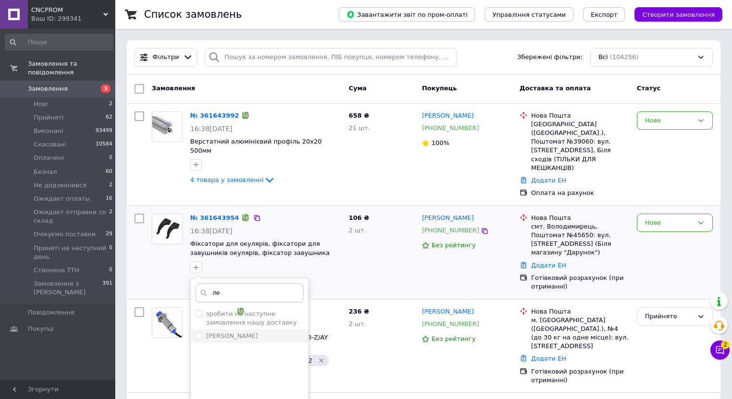
type input "ле"
click at [215, 330] on li "[PERSON_NAME]" at bounding box center [250, 336] width 118 height 13
checkbox input "true"
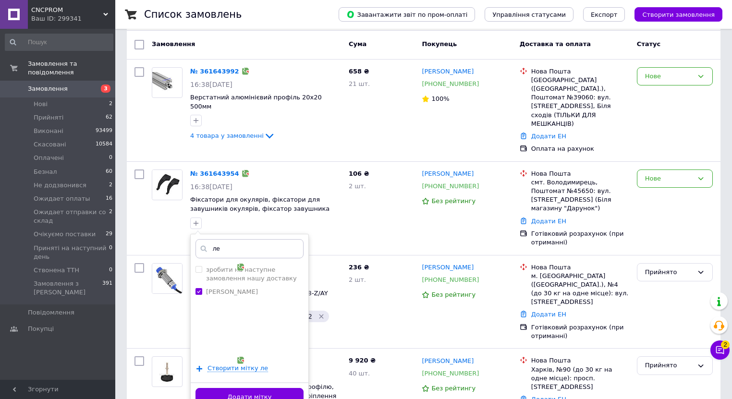
scroll to position [115, 0]
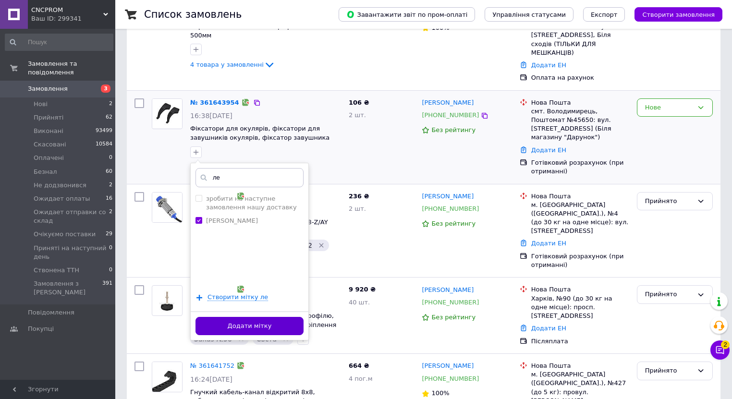
click at [223, 317] on button "Додати мітку" at bounding box center [250, 326] width 108 height 19
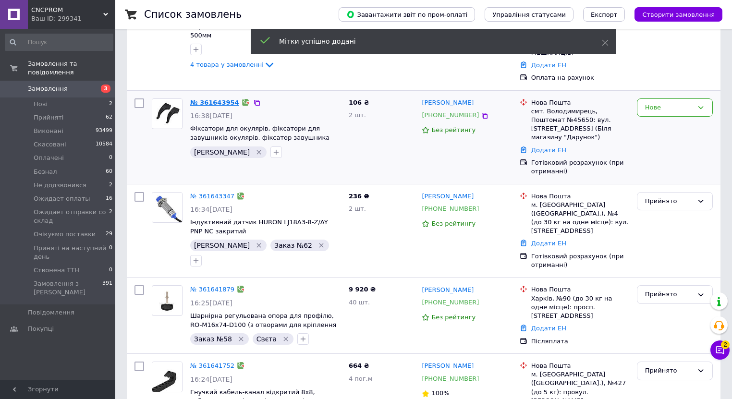
click at [209, 99] on link "№ 361643954" at bounding box center [214, 102] width 49 height 7
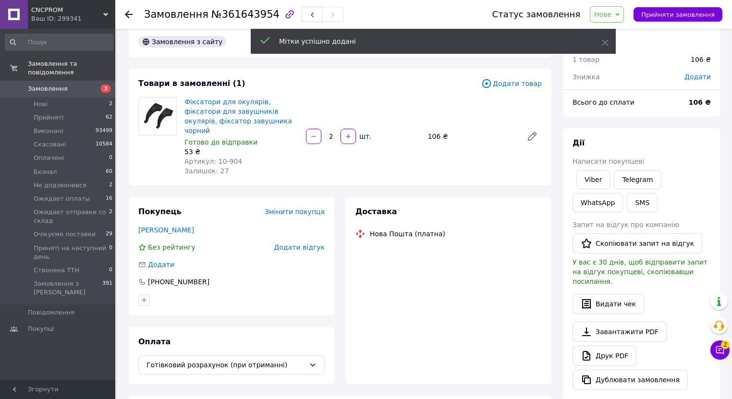
scroll to position [115, 0]
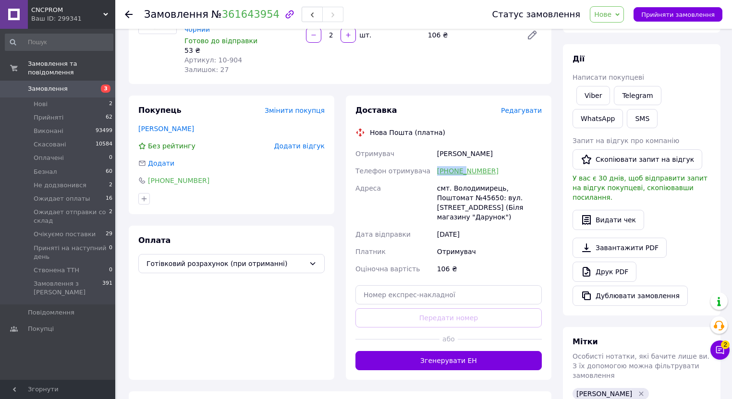
drag, startPoint x: 481, startPoint y: 163, endPoint x: 463, endPoint y: 164, distance: 17.3
click at [463, 162] on div "[PHONE_NUMBER]" at bounding box center [489, 170] width 109 height 17
click at [506, 164] on div "[PHONE_NUMBER]" at bounding box center [489, 170] width 109 height 17
drag, startPoint x: 491, startPoint y: 160, endPoint x: 450, endPoint y: 159, distance: 40.9
click at [450, 162] on div "[PHONE_NUMBER]" at bounding box center [489, 170] width 109 height 17
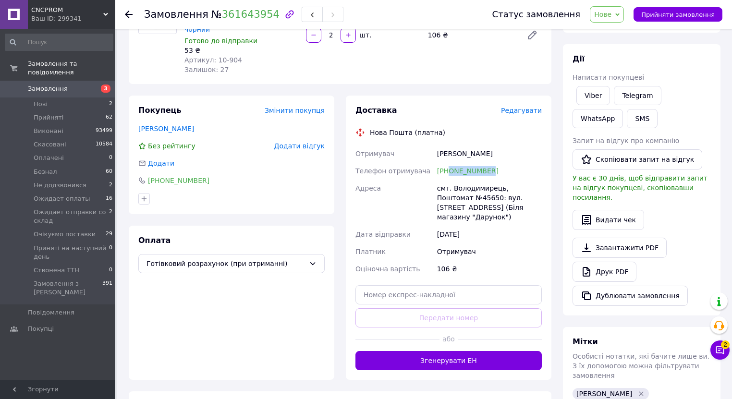
copy link "0976397941"
click at [425, 46] on div "Фіксатори для окулярів, фіксатори для завушників окулярів, фіксатор завушника ч…" at bounding box center [363, 35] width 365 height 83
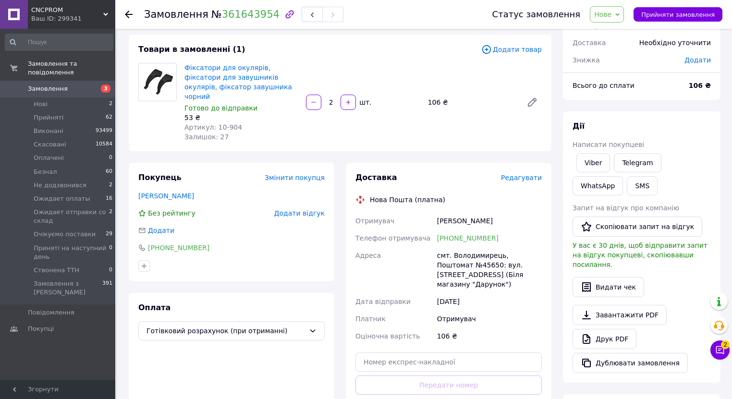
scroll to position [38, 0]
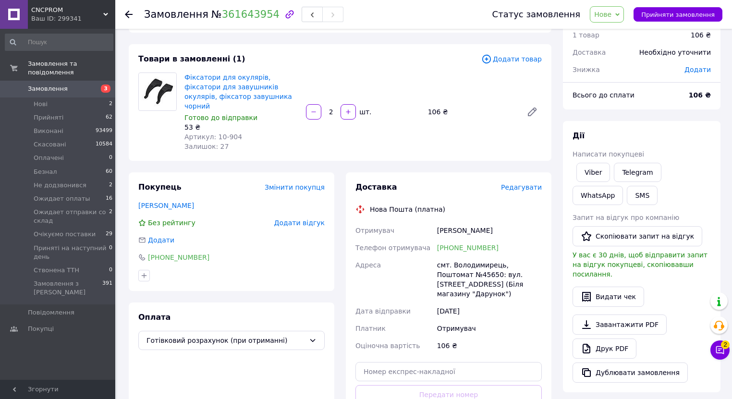
click at [386, 38] on div "Замовлення з сайту 12.09.2025 | 16:38 Товари в замовленні (1) Додати товар Фікс…" at bounding box center [340, 321] width 434 height 639
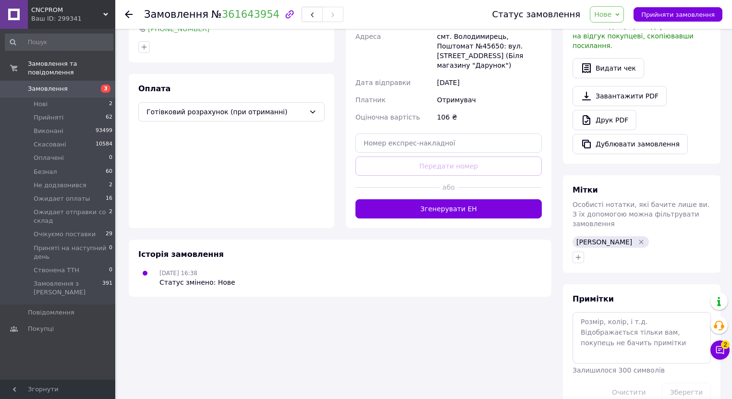
scroll to position [271, 0]
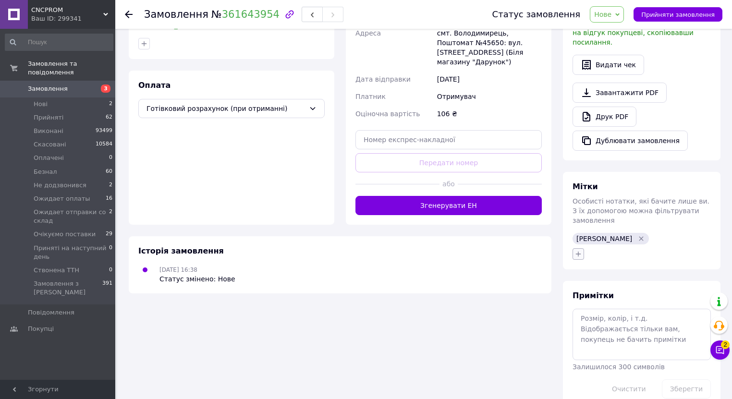
click at [580, 248] on button "button" at bounding box center [579, 254] width 12 height 12
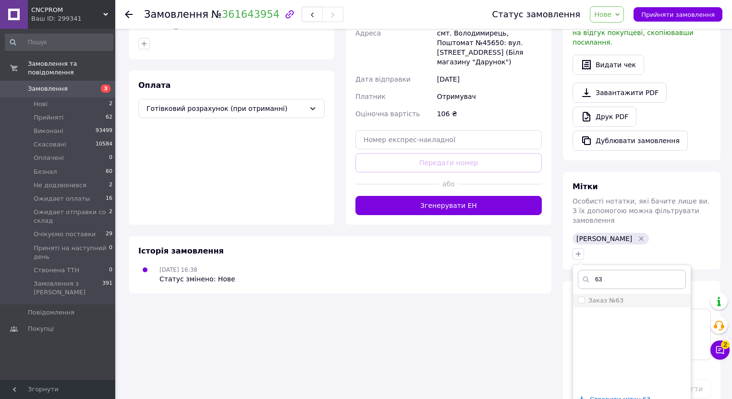
type input "63"
click at [621, 296] on div "Заказ №63" at bounding box center [632, 300] width 108 height 9
checkbox input "true"
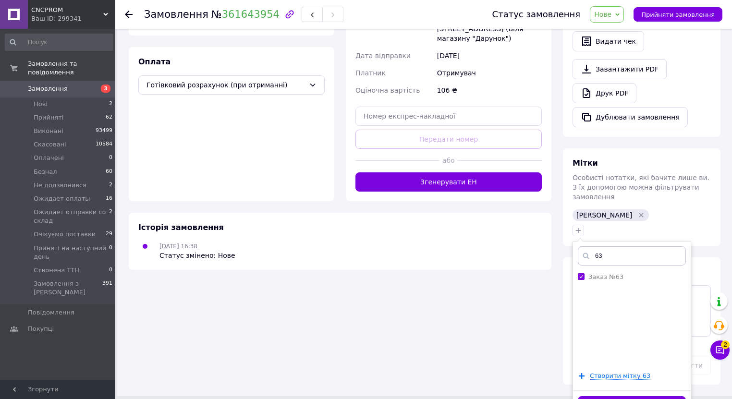
drag, startPoint x: 605, startPoint y: 382, endPoint x: 601, endPoint y: 332, distance: 50.2
click at [605, 396] on button "Додати мітку" at bounding box center [632, 405] width 108 height 19
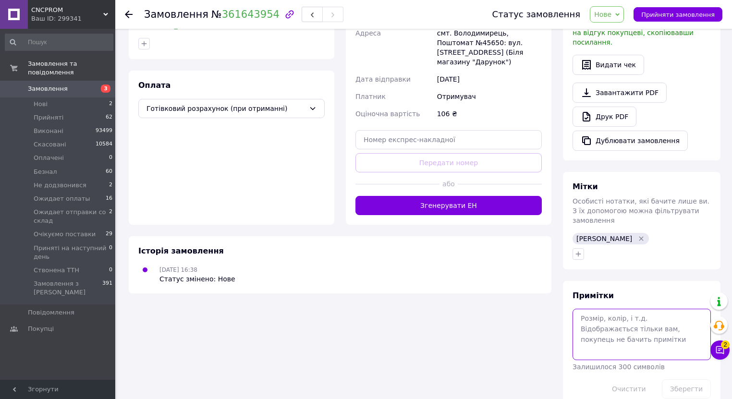
click at [604, 309] on textarea at bounding box center [642, 334] width 138 height 51
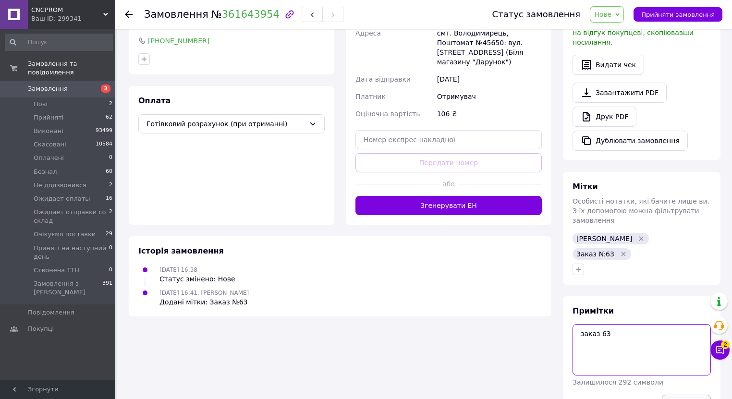
type textarea "заказ 63"
click at [686, 395] on button "Зберегти" at bounding box center [686, 404] width 49 height 19
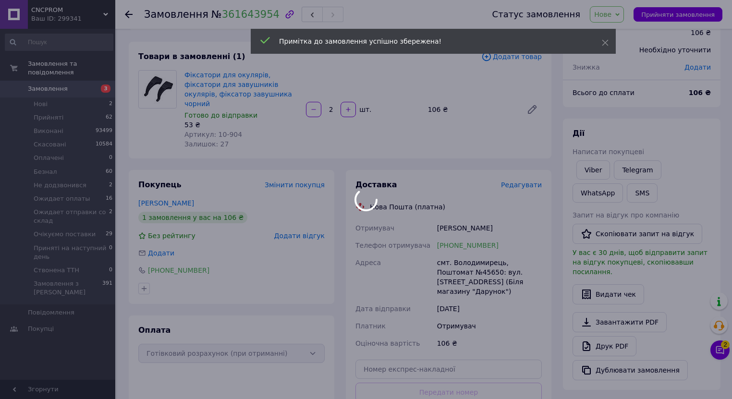
scroll to position [0, 0]
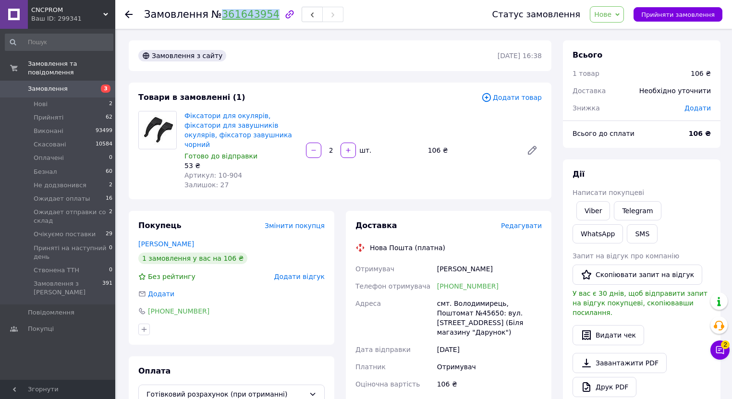
drag, startPoint x: 213, startPoint y: 13, endPoint x: 261, endPoint y: 13, distance: 48.5
click at [261, 13] on span "№ 361643954" at bounding box center [245, 15] width 68 height 12
copy link "361643954"
click at [612, 14] on span "Нове" at bounding box center [602, 15] width 17 height 8
click at [617, 35] on li "Прийнято" at bounding box center [642, 33] width 103 height 14
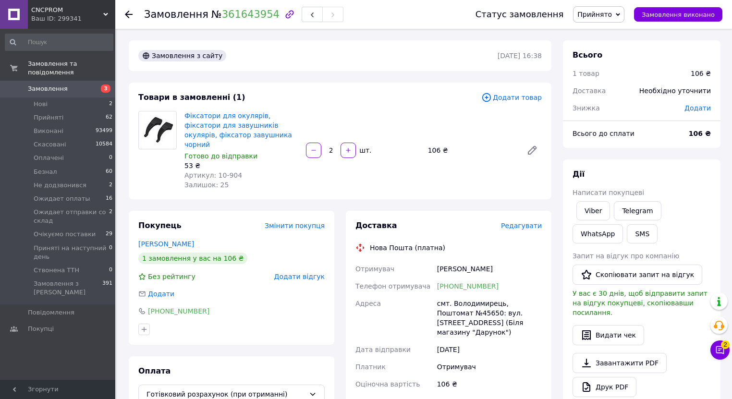
click at [76, 85] on span "Замовлення" at bounding box center [58, 89] width 61 height 9
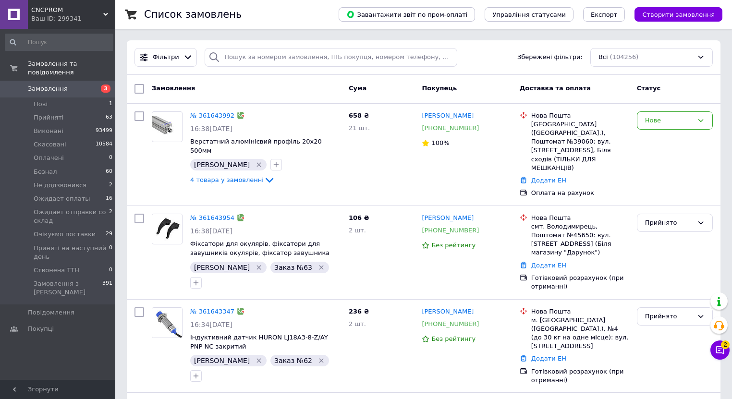
click at [275, 51] on div "Фільтри Збережені фільтри: Всі (104256)" at bounding box center [424, 57] width 594 height 35
click at [260, 60] on input "search" at bounding box center [331, 57] width 253 height 19
click at [259, 59] on input "search" at bounding box center [331, 57] width 253 height 19
paste input "361593163"
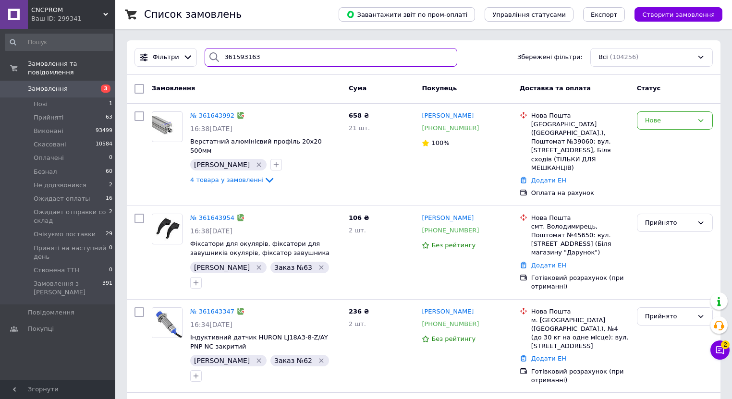
type input "361593163"
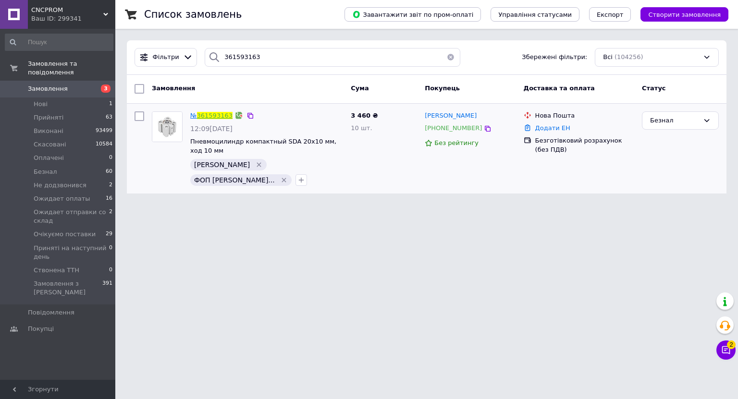
click at [198, 116] on link "361593163" at bounding box center [215, 115] width 36 height 7
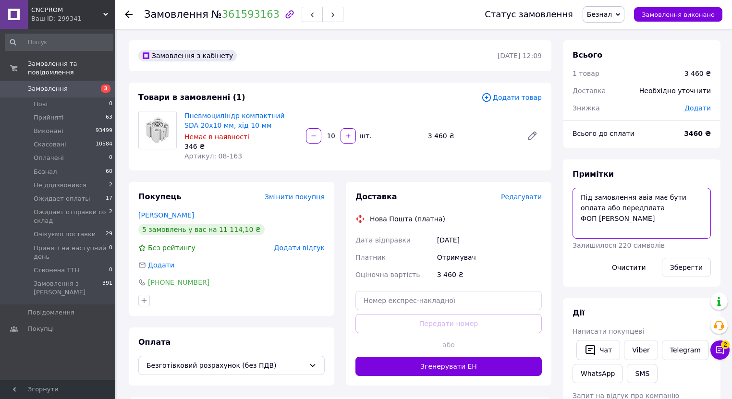
click at [683, 221] on textarea "Під замовлення авіа має бути оплата або передплата ФОП Коренев Олексій Іванович" at bounding box center [642, 213] width 138 height 51
drag, startPoint x: 213, startPoint y: 155, endPoint x: 234, endPoint y: 155, distance: 20.7
click at [234, 155] on span "Артикул: 08-163" at bounding box center [214, 156] width 58 height 8
click at [592, 230] on textarea "Під замовлення авіа має бути оплата або передплата ФОП Коренев Олексій Іванович…" at bounding box center [642, 213] width 138 height 51
type textarea "Під замовлення авіа має бути оплата або передплата ФОП Коренев Олексій Іванович…"
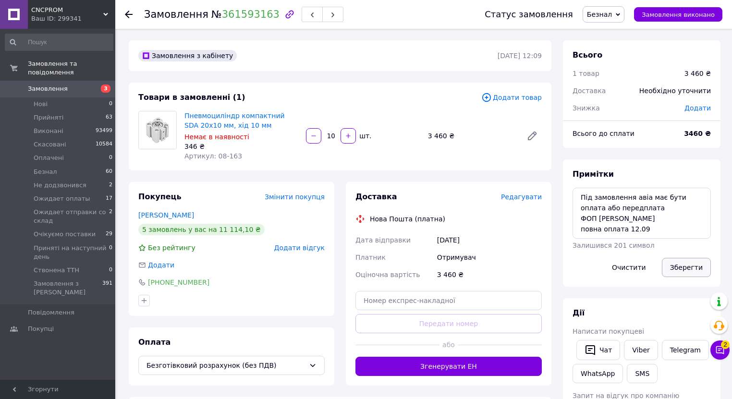
click at [699, 265] on button "Зберегти" at bounding box center [686, 267] width 49 height 19
drag, startPoint x: 213, startPoint y: 155, endPoint x: 234, endPoint y: 159, distance: 21.4
click at [234, 159] on div "Артикул: 08-163" at bounding box center [242, 156] width 114 height 10
copy span "08-163"
click at [188, 116] on link "Пневмоциліндр компактний SDA 20x10 мм, хід 10 мм" at bounding box center [235, 120] width 100 height 17
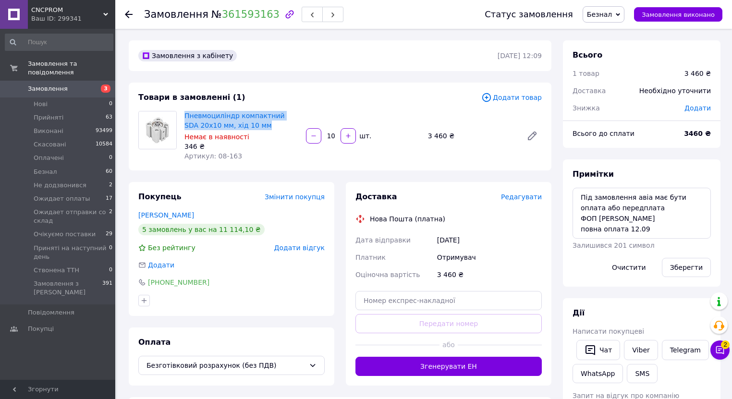
drag, startPoint x: 247, startPoint y: 125, endPoint x: 181, endPoint y: 110, distance: 67.6
click at [181, 110] on div "Пневмоциліндр компактний SDA 20x10 мм, хід 10 мм Немає в наявності 346 ₴ Артику…" at bounding box center [242, 136] width 122 height 54
copy link "Пневмоциліндр компактний SDA 20x10 мм, хід 10 мм"
drag, startPoint x: 79, startPoint y: 83, endPoint x: 210, endPoint y: 12, distance: 148.3
click at [79, 85] on span "Замовлення" at bounding box center [58, 89] width 61 height 9
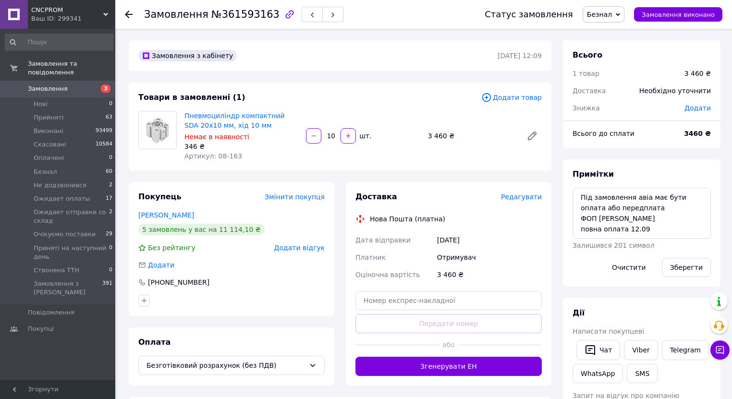
click at [612, 15] on span "Безнал" at bounding box center [599, 15] width 25 height 8
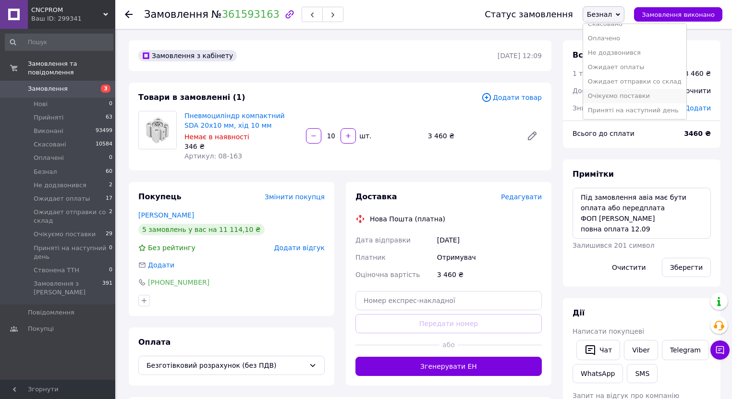
click at [621, 94] on li "Очікуємо поставки" at bounding box center [634, 96] width 103 height 14
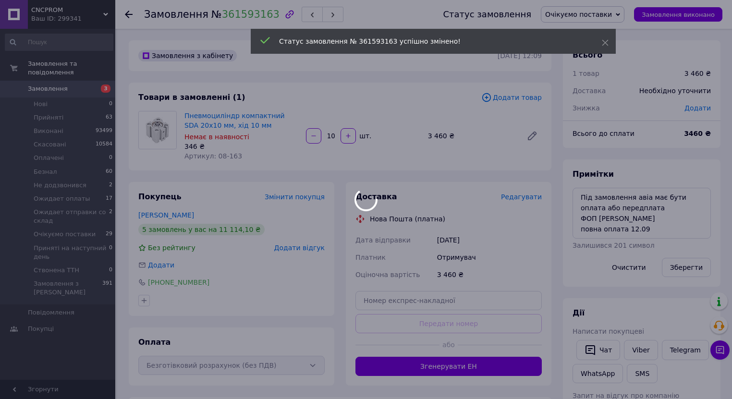
click at [51, 79] on div at bounding box center [366, 199] width 732 height 399
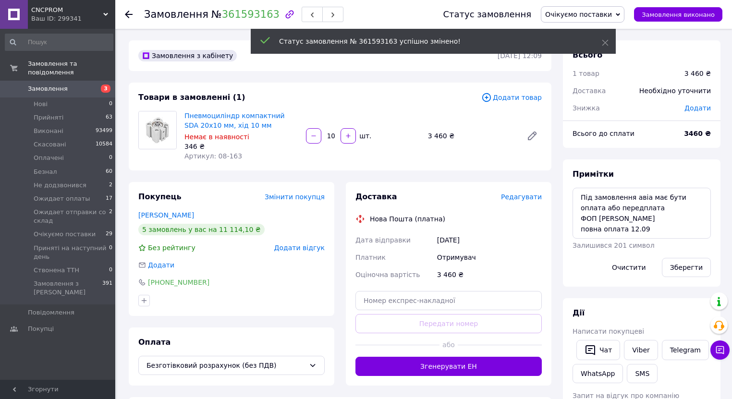
click at [79, 85] on span "Замовлення" at bounding box center [58, 89] width 61 height 9
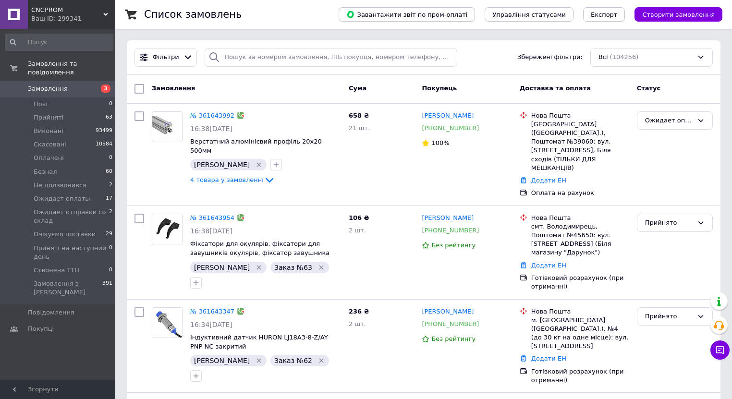
click at [49, 85] on span "Замовлення" at bounding box center [48, 89] width 40 height 9
click at [248, 308] on icon at bounding box center [252, 312] width 8 height 8
click at [254, 62] on input "search" at bounding box center [331, 57] width 253 height 19
paste input "361634547"
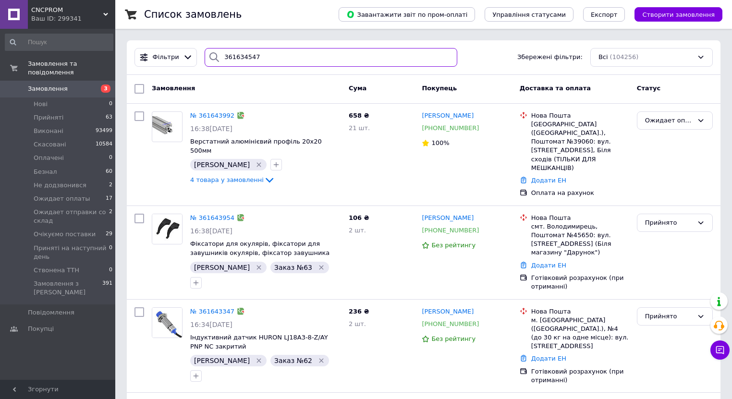
type input "361634547"
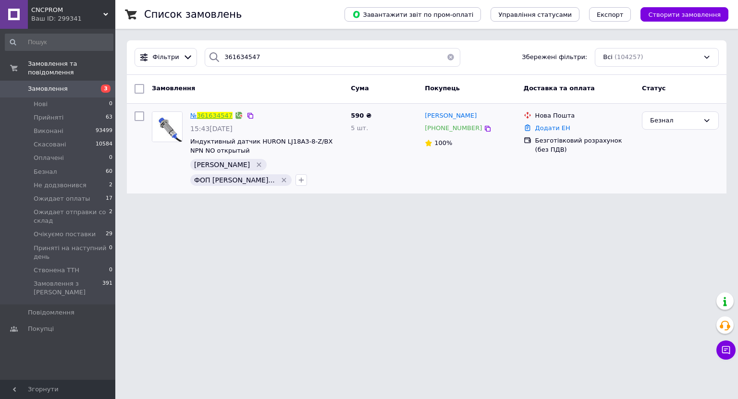
click at [207, 114] on link "361634547" at bounding box center [215, 115] width 36 height 7
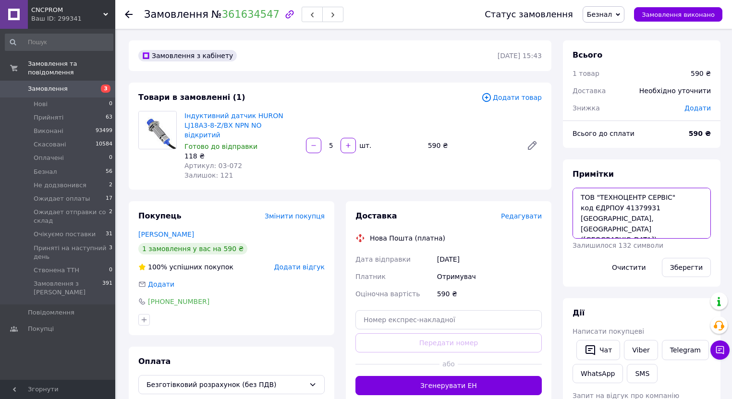
click at [580, 195] on textarea "ТОВ "ТЕХНОЦЕНТР СЕРВІС" код ЄДРПОУ 41379931 Київська область, Фастівський (Васи…" at bounding box center [642, 213] width 138 height 51
type textarea "заказ 4 ТОВ "ТЕХНОЦЕНТР СЕРВІС" код ЄДРПОУ 41379931 Київська область, Фастівськ…"
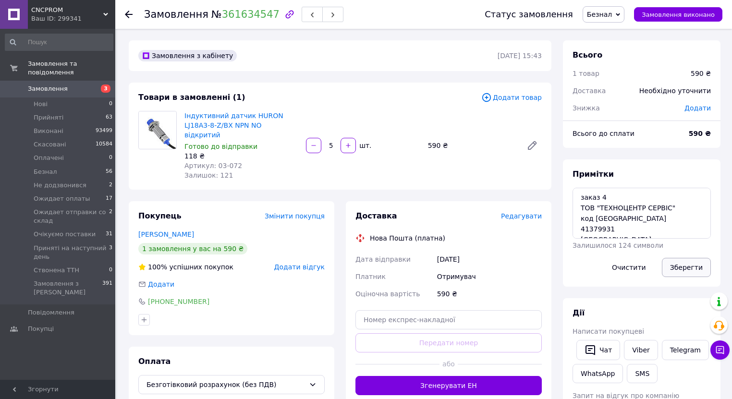
click at [686, 262] on button "Зберегти" at bounding box center [686, 267] width 49 height 19
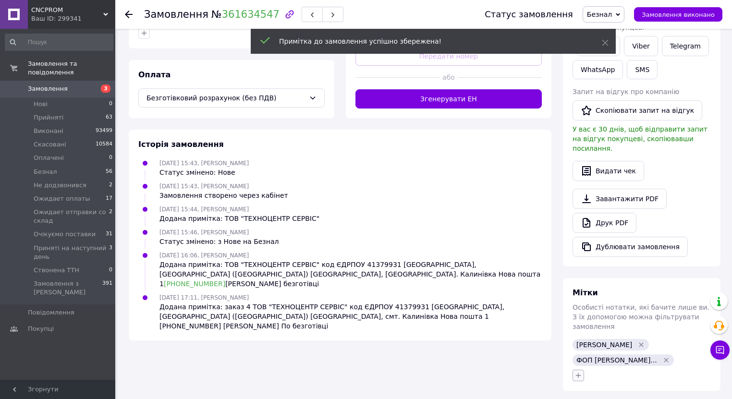
click at [581, 372] on icon "button" at bounding box center [579, 376] width 8 height 8
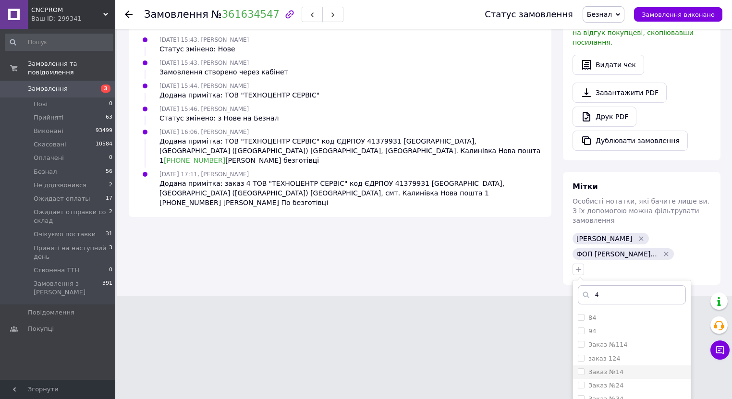
scroll to position [38, 0]
type input "4"
click at [636, 393] on li "Заказ №4" at bounding box center [632, 399] width 118 height 13
checkbox input "true"
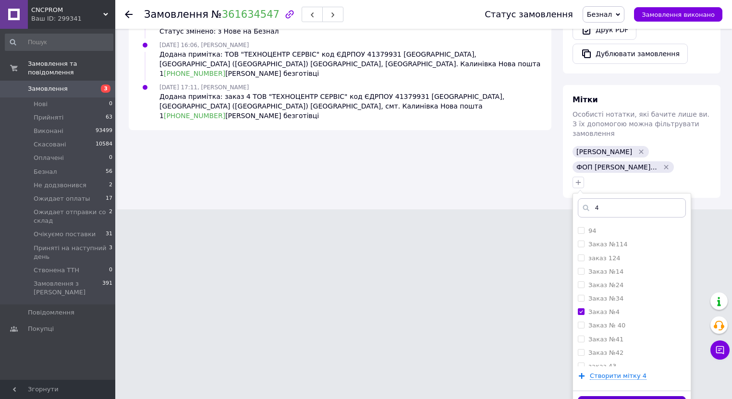
click at [651, 396] on button "Додати мітку" at bounding box center [632, 405] width 108 height 19
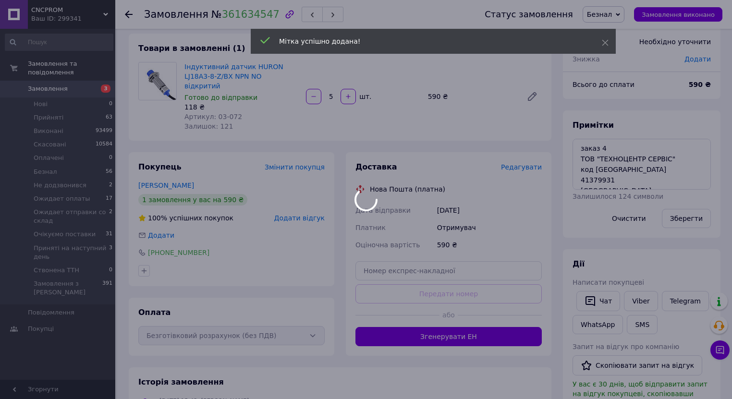
scroll to position [0, 0]
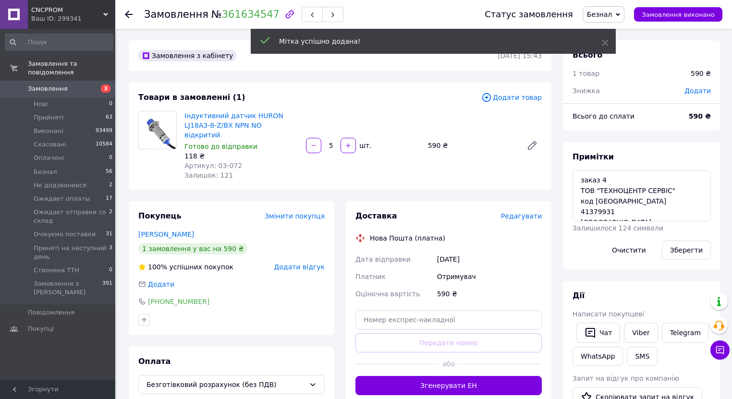
click at [612, 15] on span "Безнал" at bounding box center [599, 15] width 25 height 8
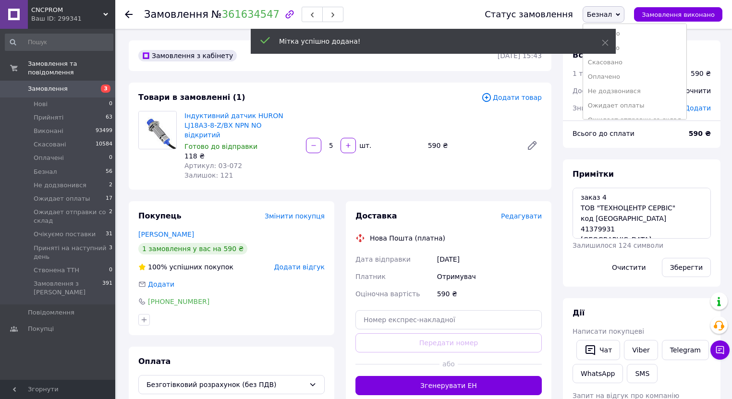
scroll to position [38, 0]
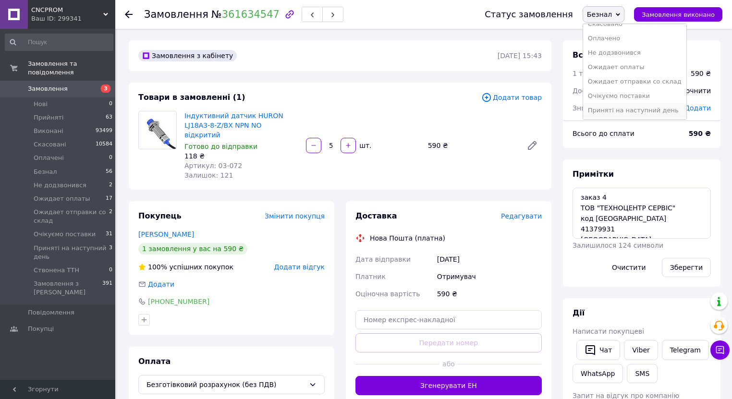
click at [632, 107] on li "Приняті на наступний день" at bounding box center [634, 110] width 103 height 14
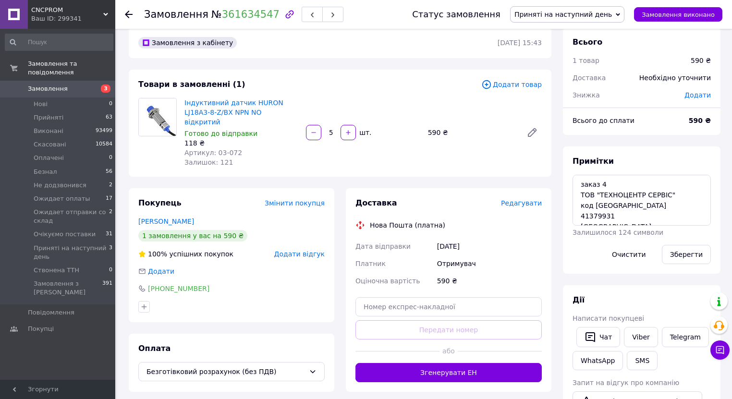
scroll to position [0, 0]
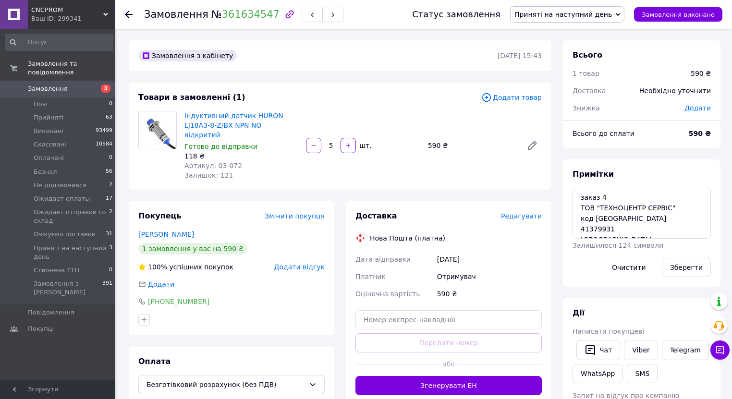
click at [77, 85] on span "Замовлення" at bounding box center [58, 89] width 61 height 9
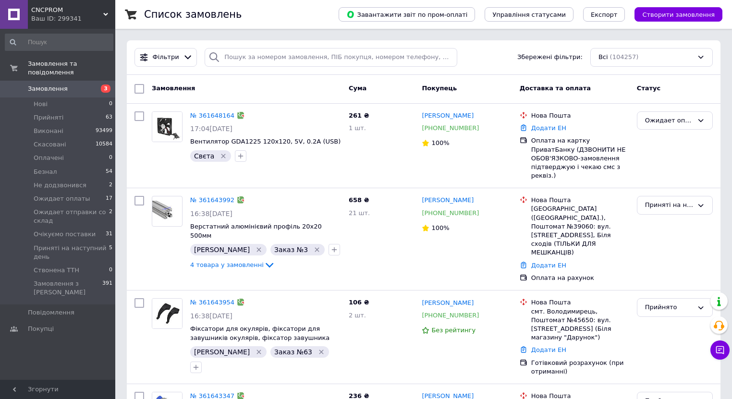
click at [48, 85] on span "Замовлення" at bounding box center [48, 89] width 40 height 9
click at [74, 85] on span "Замовлення" at bounding box center [58, 89] width 61 height 9
click at [237, 55] on input "search" at bounding box center [331, 57] width 253 height 19
paste input "[PHONE_NUMBER]"
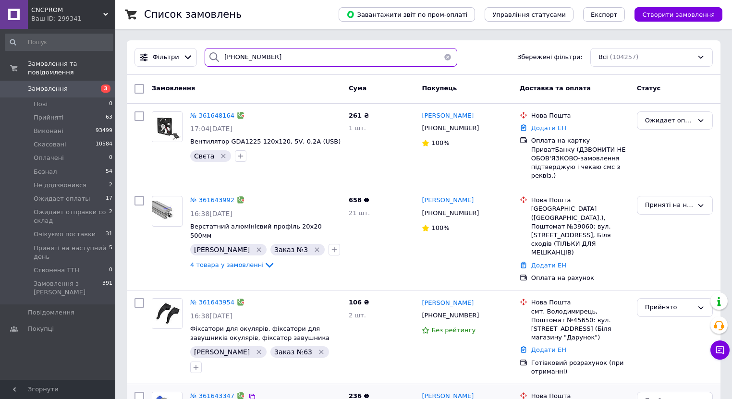
type input "[PHONE_NUMBER]"
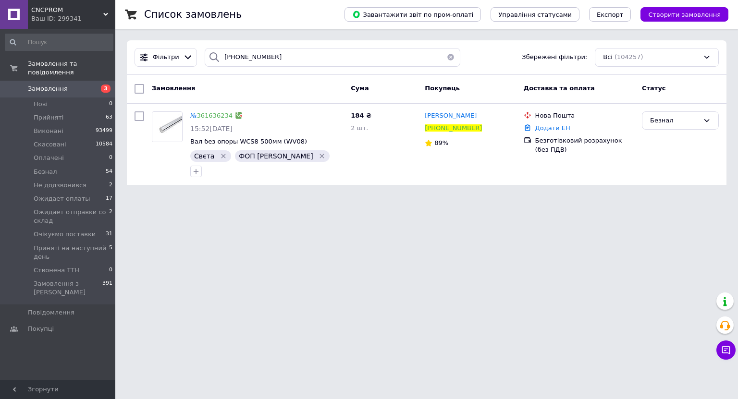
click at [303, 74] on div "Фільтри +380672208872 Збережені фільтри: Всі (104257)" at bounding box center [427, 57] width 600 height 35
click at [210, 115] on link "361636234" at bounding box center [215, 115] width 36 height 7
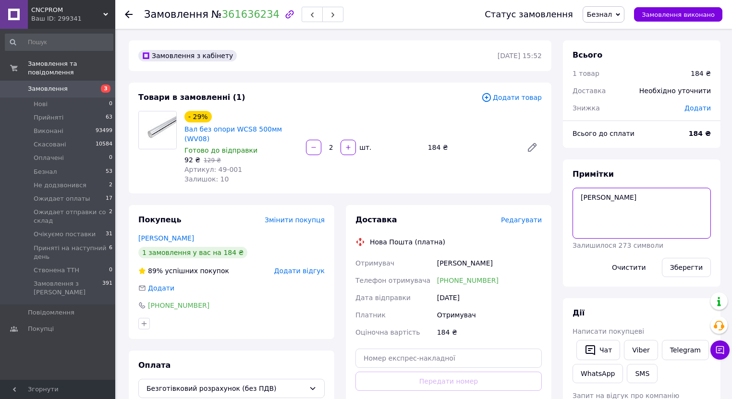
click at [642, 216] on textarea "ФОП Лоцман Ігор Миколайович" at bounding box center [642, 213] width 138 height 51
click at [686, 199] on textarea "ФОП Лоцман Ігор Миколайович" at bounding box center [642, 213] width 138 height 51
paste textarea "Марценюк Олег 067 220 8872, с. Забір'я (київ.обл). НП # 1, готівка"
type textarea "ФОП Лоцман Ігор Миколайович доставка на пр.особу Марценюк Олег 067 220 8872, с.…"
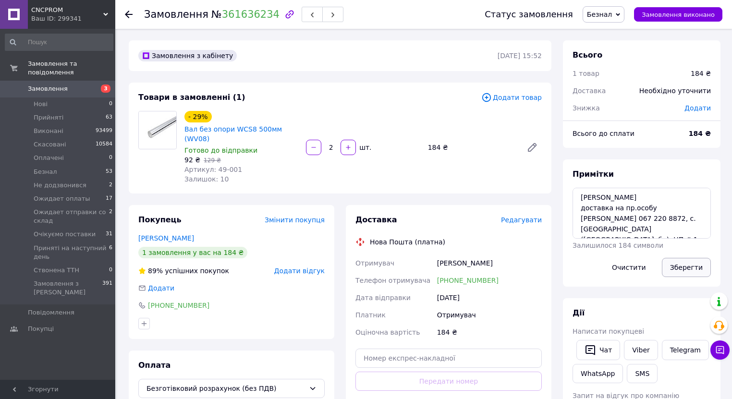
click at [683, 267] on button "Зберегти" at bounding box center [686, 267] width 49 height 19
drag, startPoint x: 213, startPoint y: 13, endPoint x: 263, endPoint y: 13, distance: 50.5
click at [263, 13] on span "№ 361636234" at bounding box center [245, 15] width 68 height 12
copy link "361636234"
drag, startPoint x: 56, startPoint y: 191, endPoint x: 102, endPoint y: 132, distance: 75.0
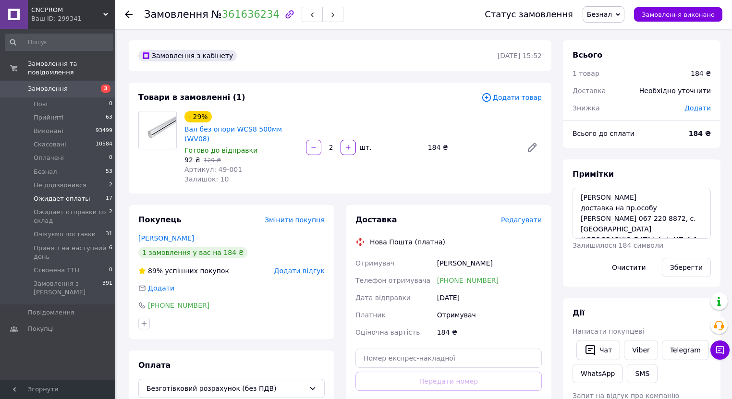
click at [56, 195] on span "Ожидает оплаты" at bounding box center [62, 199] width 57 height 9
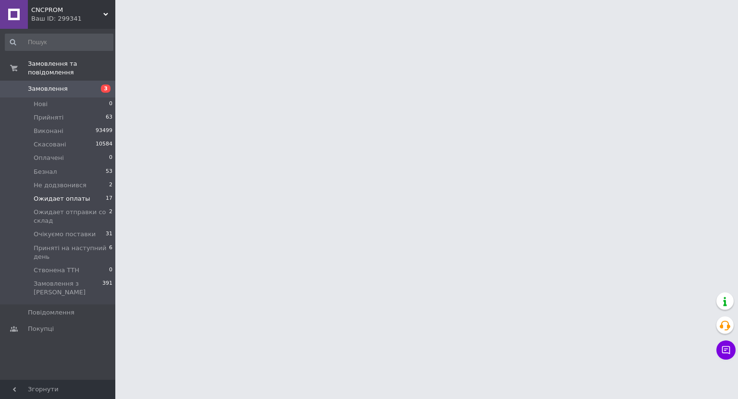
click at [68, 195] on span "Ожидает оплаты" at bounding box center [62, 199] width 57 height 9
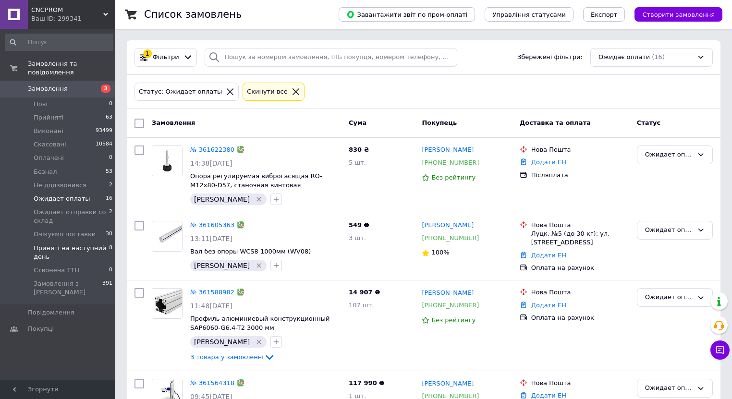
click at [62, 244] on span "Приняті на наступний день" at bounding box center [71, 252] width 75 height 17
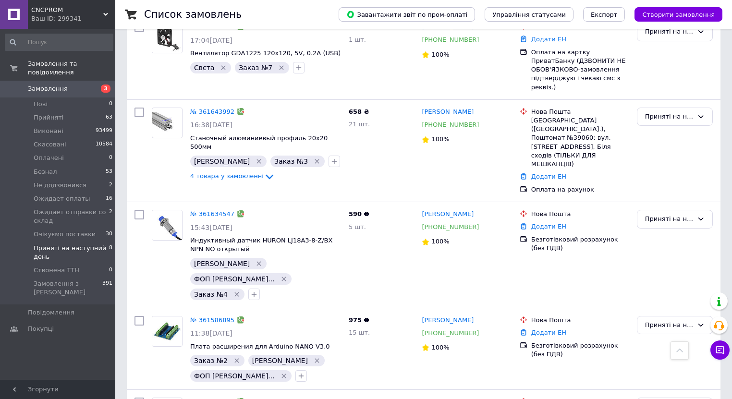
scroll to position [45, 0]
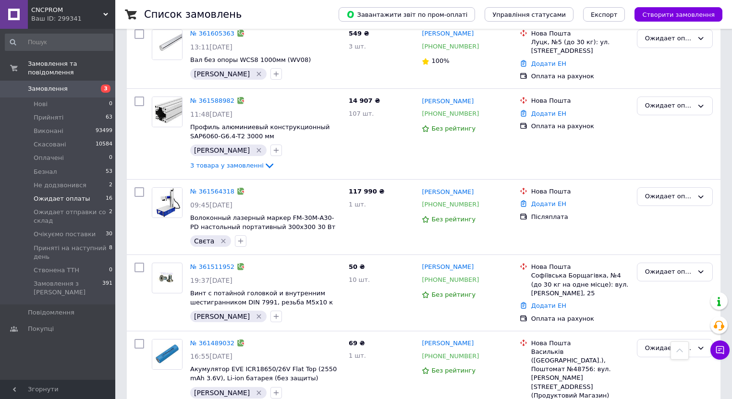
scroll to position [115, 0]
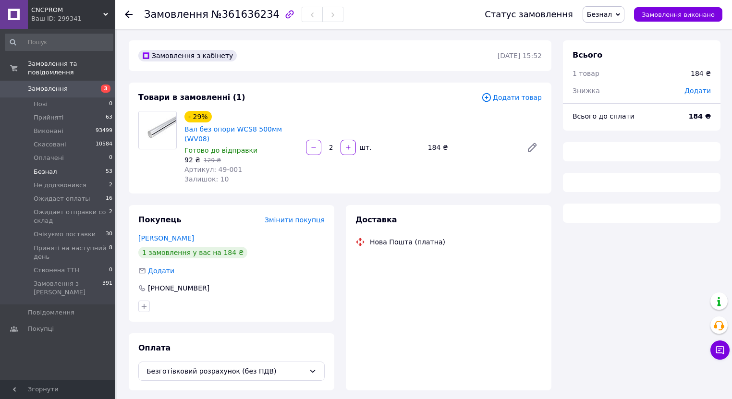
click at [60, 165] on li "Безнал 53" at bounding box center [59, 171] width 118 height 13
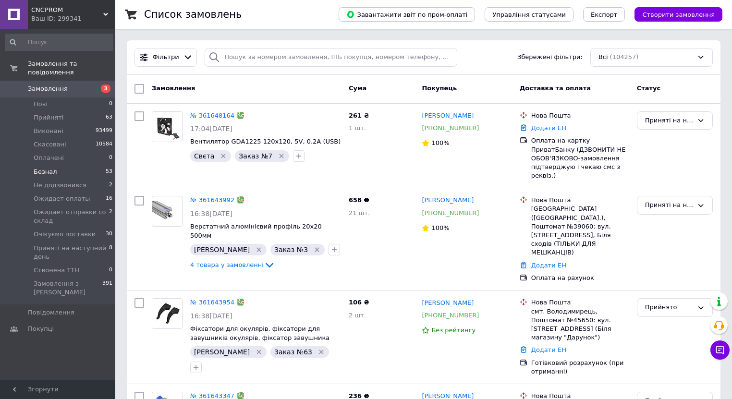
click at [54, 165] on li "Безнал 53" at bounding box center [59, 171] width 118 height 13
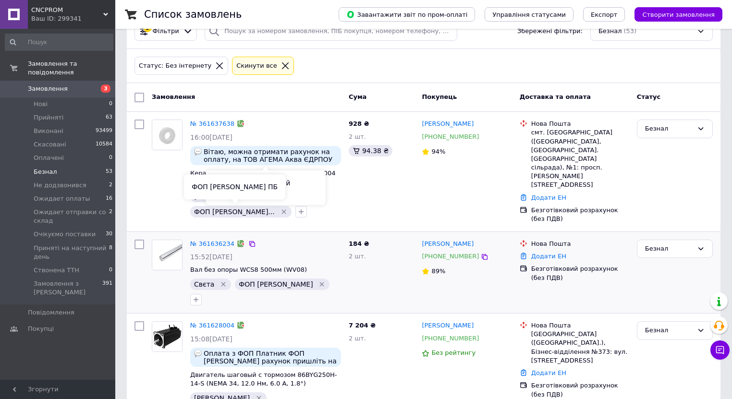
scroll to position [38, 0]
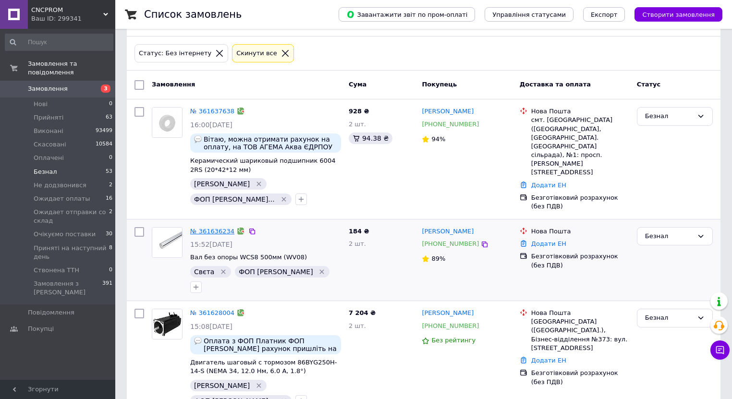
click at [213, 228] on link "№ 361636234" at bounding box center [212, 231] width 44 height 7
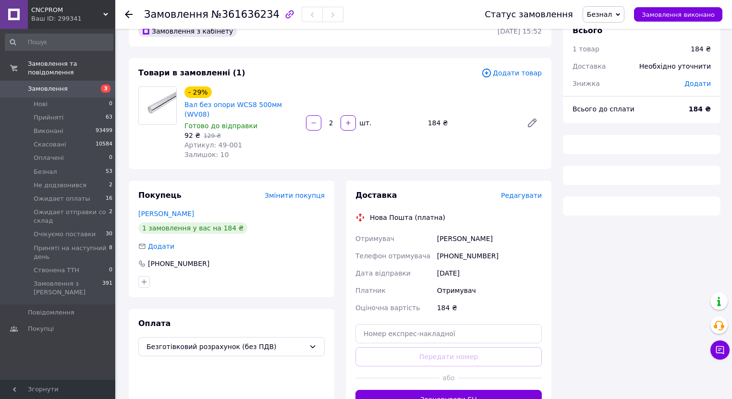
scroll to position [38, 0]
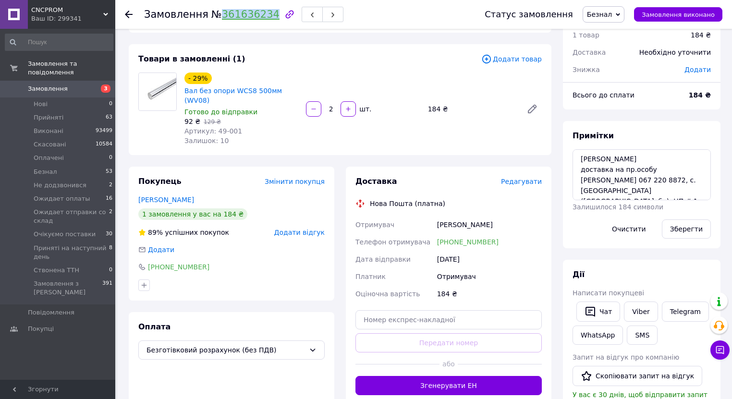
drag, startPoint x: 213, startPoint y: 12, endPoint x: 262, endPoint y: 15, distance: 49.6
click at [262, 15] on span "№ 361636234" at bounding box center [245, 15] width 68 height 12
copy link "361636234"
click at [577, 159] on textarea "ФОП Лоцман Ігор Миколайович доставка на пр.особу Марценюк Олег 067 220 8872, с.…" at bounding box center [642, 174] width 138 height 51
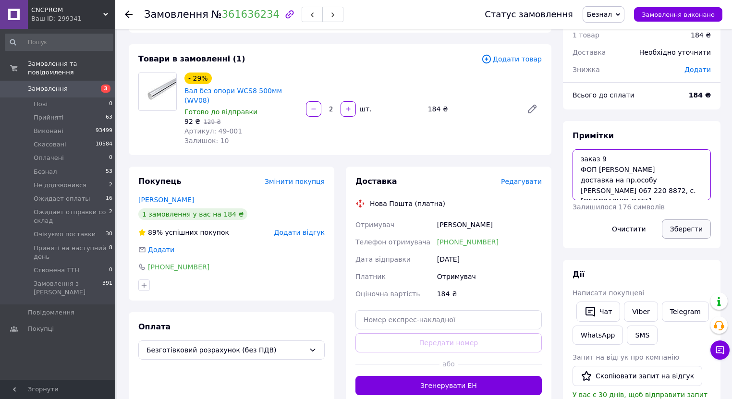
type textarea "заказ 9 ФОП Лоцман Ігор Миколайович доставка на пр.особу Марценюк Олег 067 220 …"
click at [700, 231] on button "Зберегти" at bounding box center [686, 229] width 49 height 19
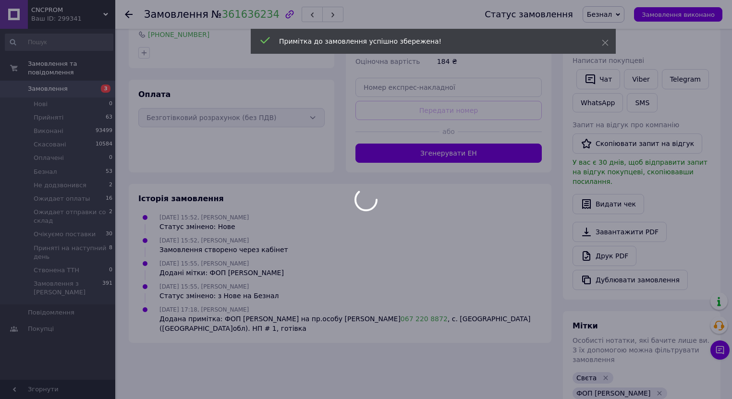
scroll to position [271, 0]
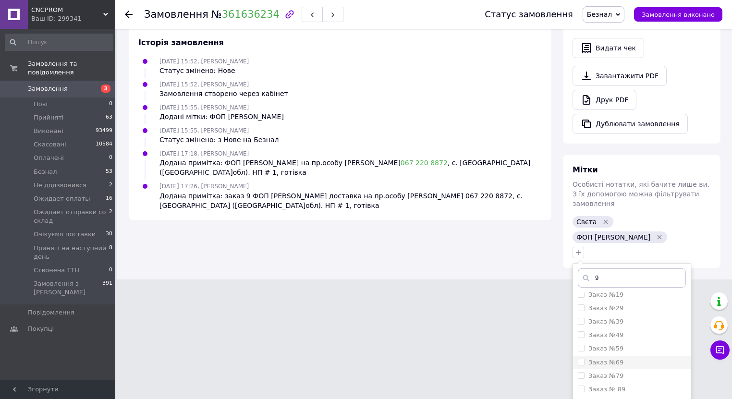
scroll to position [154, 0]
type input "9"
click at [629, 398] on div "Заказ №9" at bounding box center [632, 402] width 108 height 9
checkbox input "true"
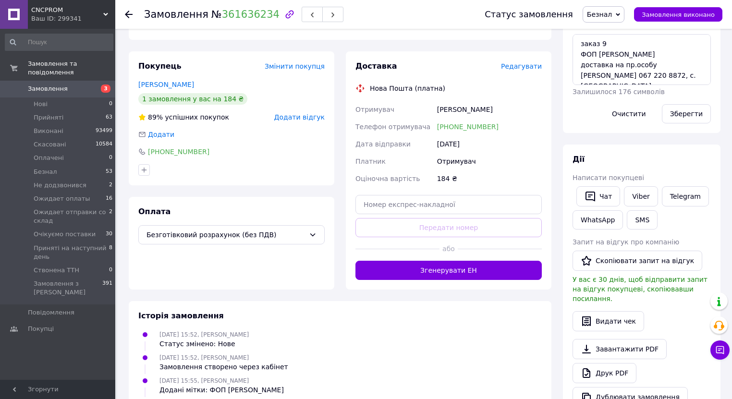
scroll to position [2, 0]
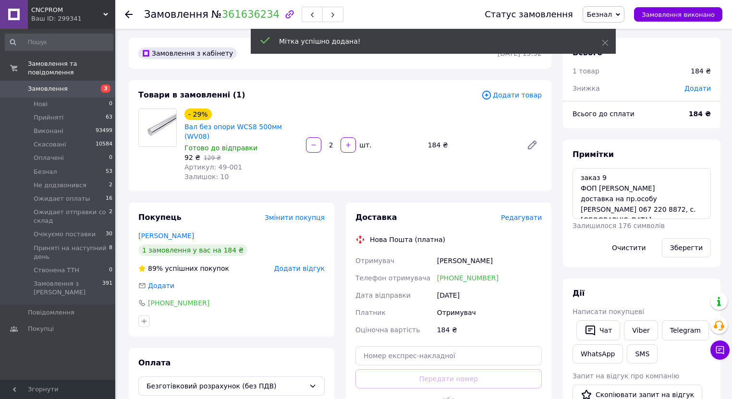
click at [612, 13] on span "Безнал" at bounding box center [599, 15] width 25 height 8
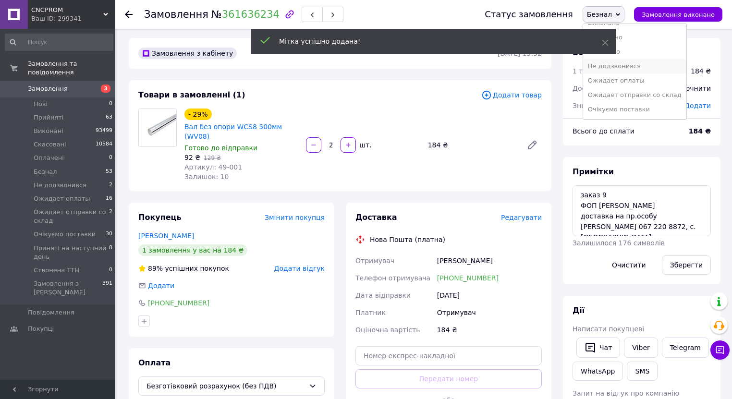
scroll to position [38, 0]
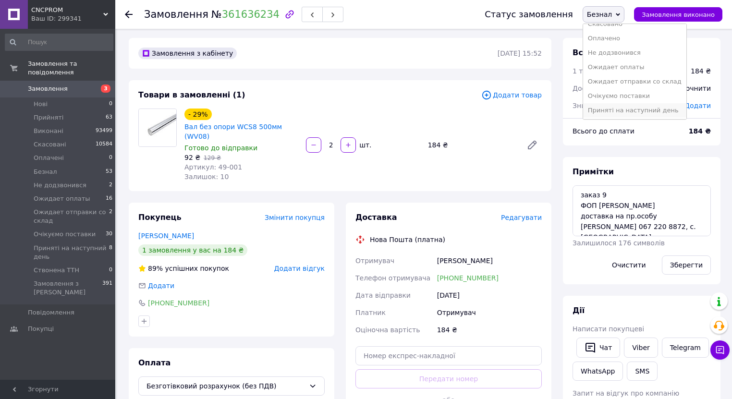
click at [636, 108] on li "Приняті на наступний день" at bounding box center [634, 110] width 103 height 14
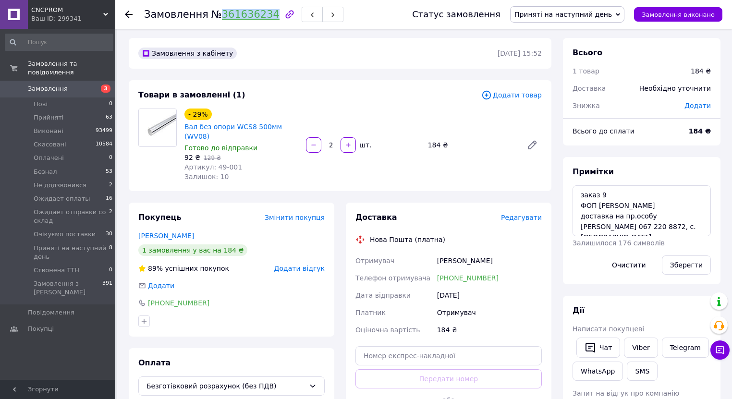
drag, startPoint x: 210, startPoint y: 14, endPoint x: 262, endPoint y: 15, distance: 51.4
click at [262, 15] on span "№ 361636234" at bounding box center [245, 15] width 68 height 12
copy link "361636234"
click at [72, 85] on span "Замовлення" at bounding box center [58, 89] width 61 height 9
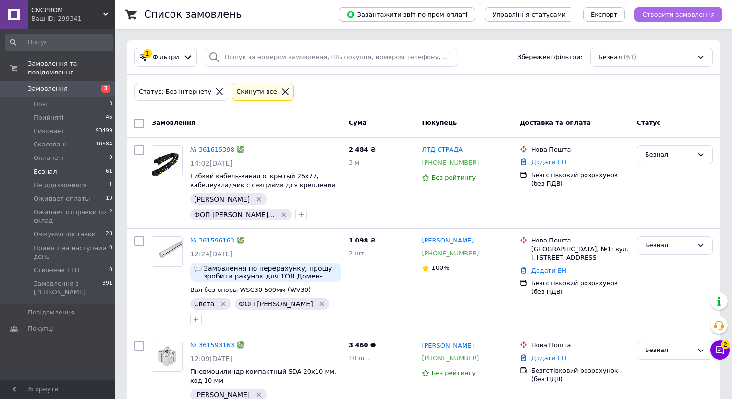
click at [694, 17] on span "Створити замовлення" at bounding box center [678, 14] width 73 height 7
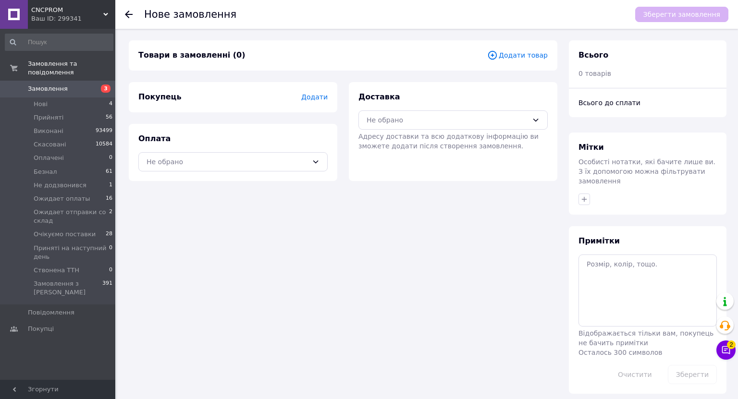
click at [508, 59] on span "Додати товар" at bounding box center [517, 55] width 61 height 11
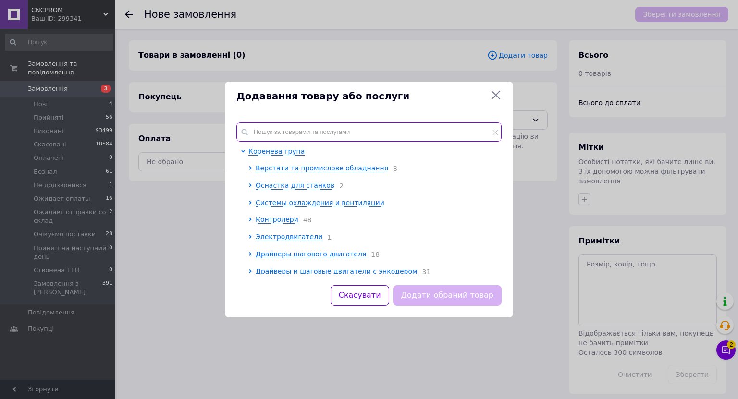
click at [270, 138] on input "text" at bounding box center [368, 132] width 265 height 19
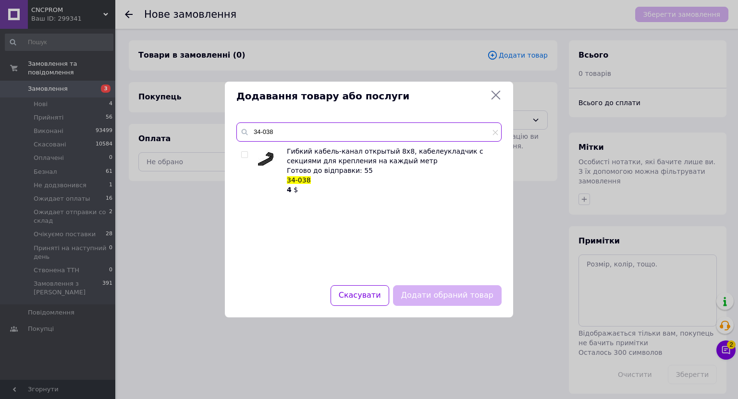
type input "34-038"
click at [245, 153] on input "checkbox" at bounding box center [244, 155] width 6 height 6
checkbox input "true"
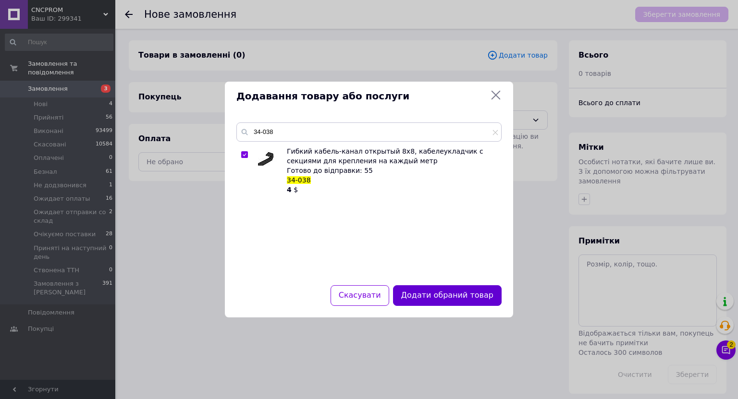
click at [429, 290] on button "Додати обраний товар" at bounding box center [447, 295] width 109 height 21
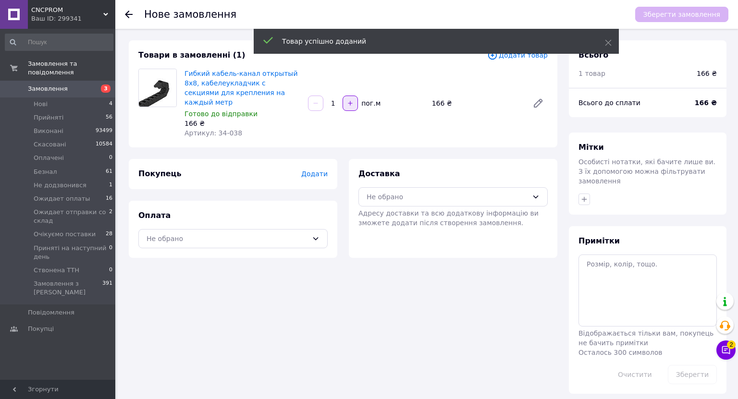
click at [349, 100] on icon "button" at bounding box center [350, 103] width 7 height 7
type input "4"
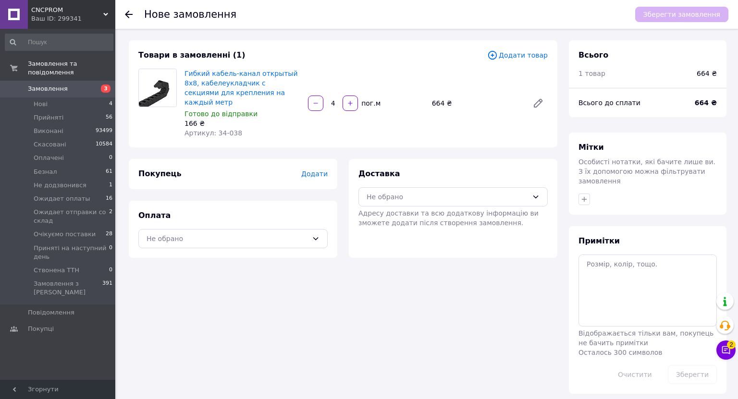
click at [268, 159] on div "Покупець Додати" at bounding box center [233, 174] width 209 height 30
click at [318, 170] on span "Додати" at bounding box center [314, 174] width 26 height 8
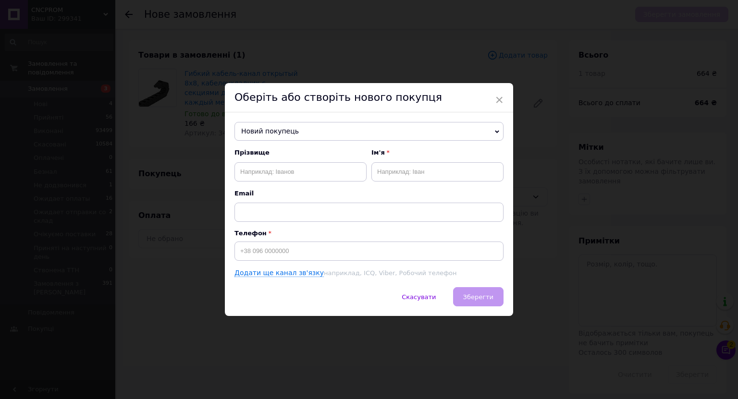
click at [319, 128] on span "Новий покупець" at bounding box center [368, 131] width 269 height 19
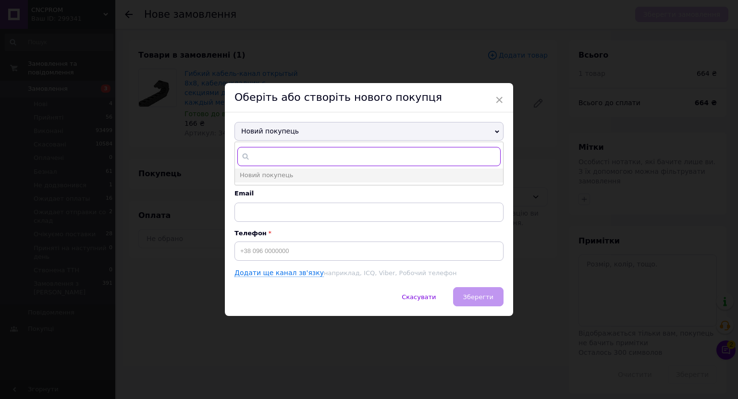
paste input "0506039769"
type input "0506039769"
click at [303, 187] on span "[PHONE_NUMBER]" at bounding box center [322, 188] width 57 height 7
type input "[PERSON_NAME]"
type input "[PHONE_NUMBER]"
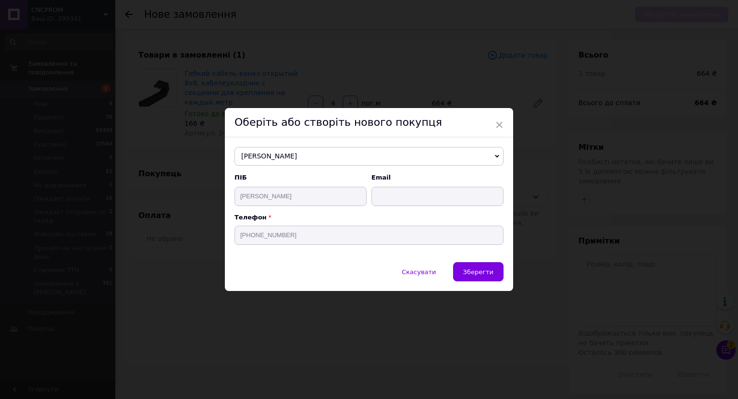
click at [467, 278] on button "Зберегти" at bounding box center [478, 271] width 50 height 19
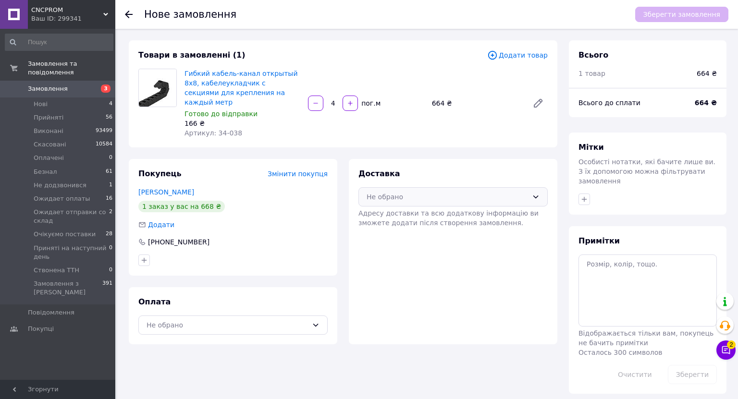
click at [455, 192] on div "Не обрано" at bounding box center [447, 197] width 161 height 11
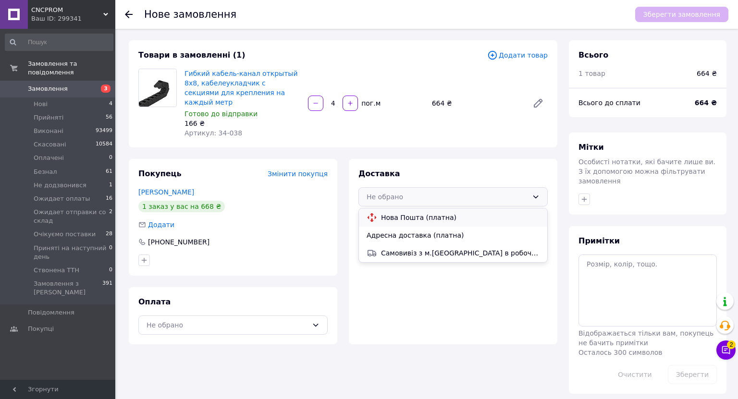
click at [438, 213] on span "Нова Пошта (платна)" at bounding box center [460, 218] width 159 height 10
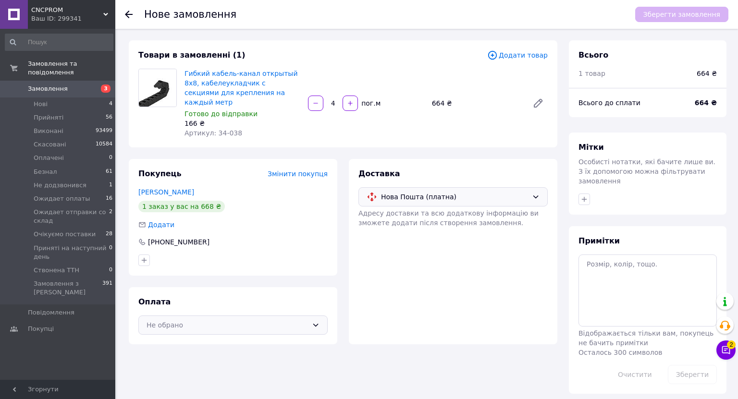
click at [255, 320] on div "Не обрано" at bounding box center [227, 325] width 161 height 11
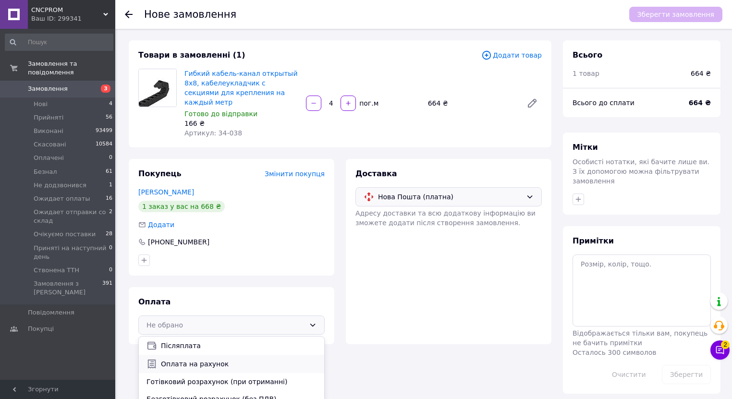
click at [221, 359] on span "Оплата на рахунок" at bounding box center [239, 364] width 156 height 10
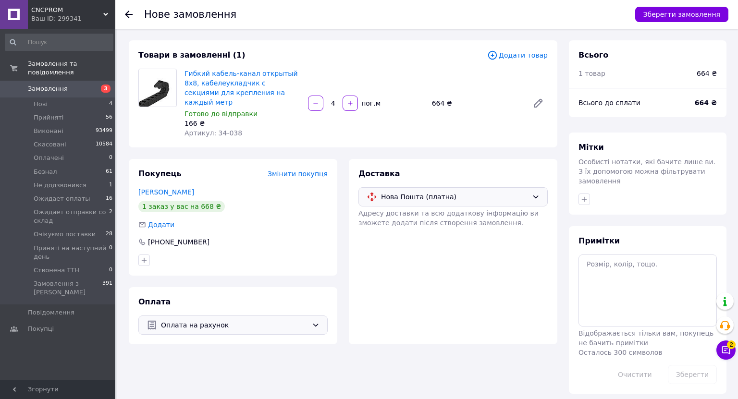
click at [235, 320] on span "Оплата на рахунок" at bounding box center [234, 325] width 147 height 11
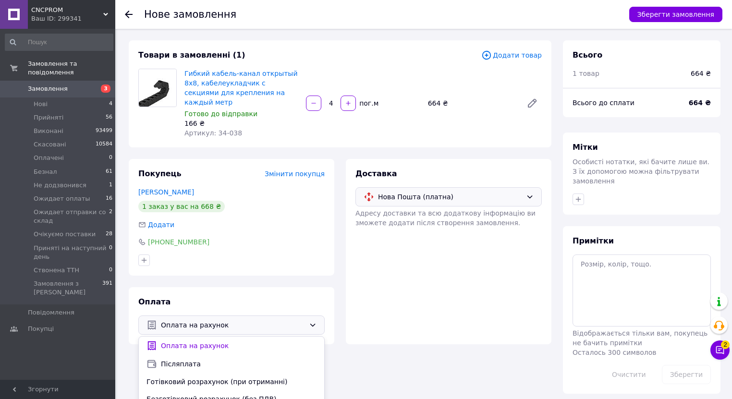
drag, startPoint x: 217, startPoint y: 375, endPoint x: 246, endPoint y: 362, distance: 31.2
click at [217, 377] on span "Готівковий розрахунок (при отриманні)" at bounding box center [232, 382] width 170 height 10
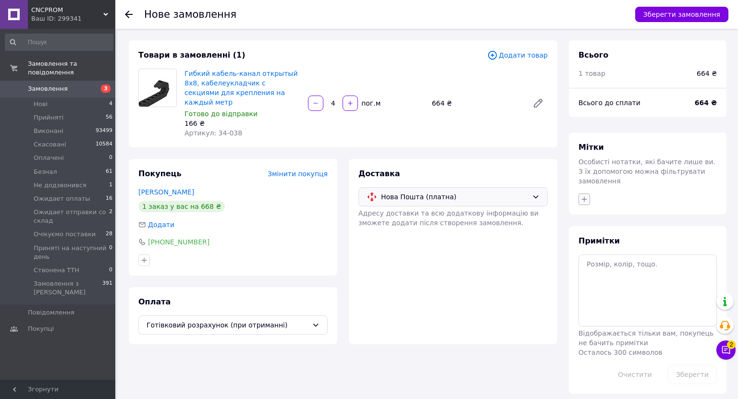
click at [587, 196] on icon "button" at bounding box center [584, 200] width 8 height 8
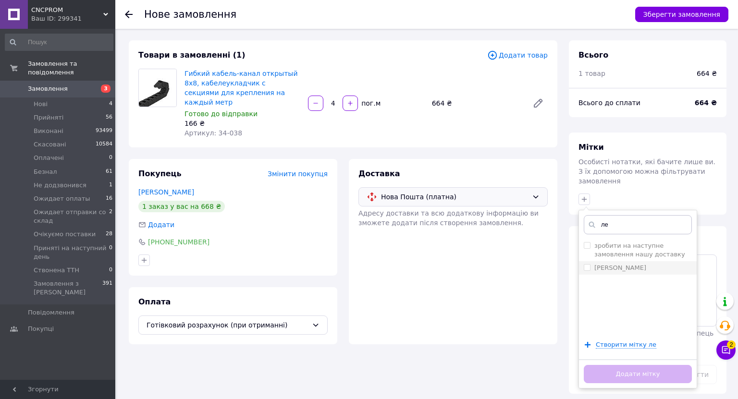
type input "ле"
click at [625, 264] on div "[PERSON_NAME]" at bounding box center [638, 268] width 108 height 9
checkbox input "true"
drag, startPoint x: 619, startPoint y: 362, endPoint x: 649, endPoint y: 254, distance: 111.7
click at [619, 365] on button "Додати мітку" at bounding box center [638, 374] width 108 height 19
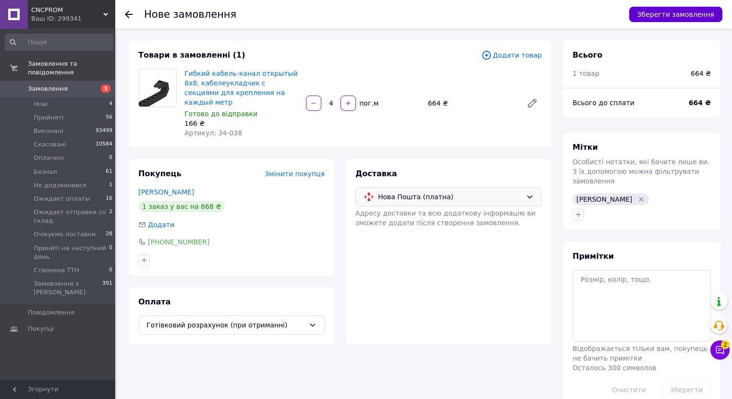
click at [689, 19] on button "Зберегти замовлення" at bounding box center [675, 14] width 93 height 15
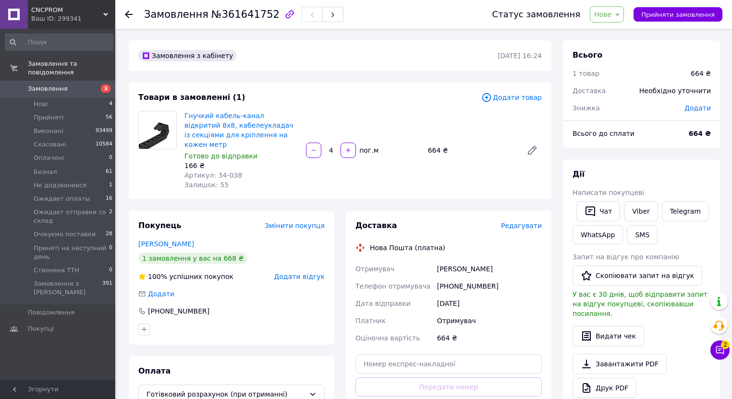
click at [513, 222] on span "Редагувати" at bounding box center [521, 226] width 41 height 8
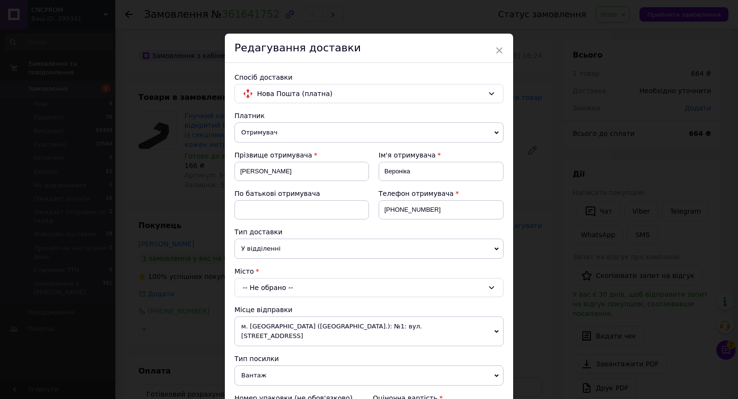
click at [279, 285] on div "-- Не обрано --" at bounding box center [368, 287] width 269 height 19
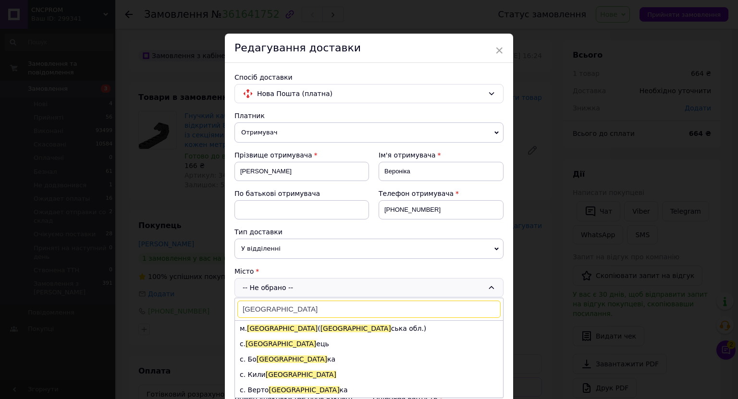
type input "київ"
click at [321, 330] on span "Київ" at bounding box center [356, 329] width 71 height 8
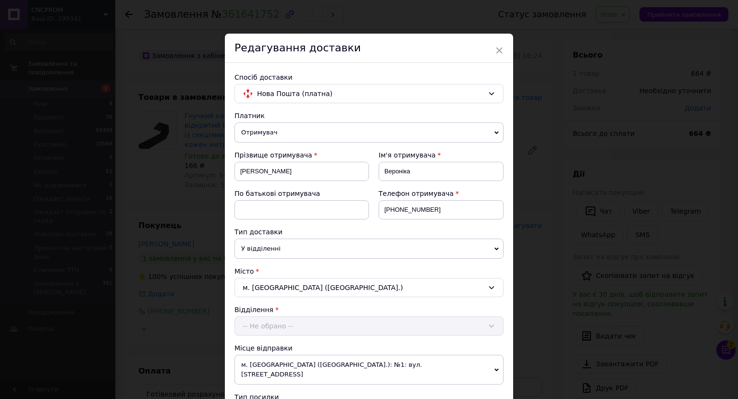
click at [267, 325] on div "Відділення -- Не обрано --" at bounding box center [368, 320] width 269 height 31
click at [265, 323] on div "Відділення -- Не обрано --" at bounding box center [368, 320] width 269 height 31
click at [268, 325] on div "-- Не обрано --" at bounding box center [368, 326] width 269 height 19
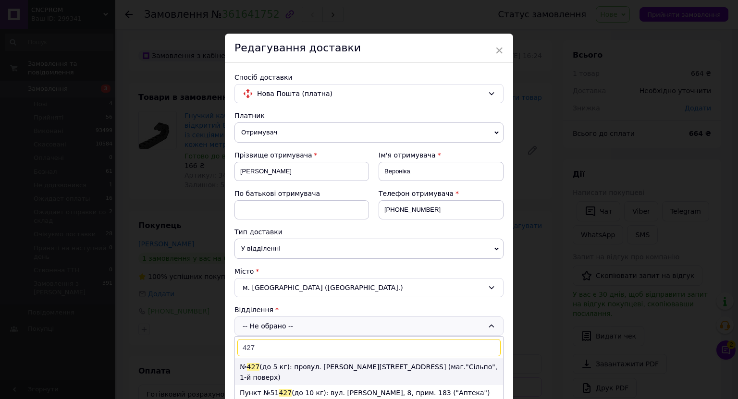
type input "427"
click at [288, 370] on li "№ 427 (до 5 кг): провул. Фінський, 3 (маг."Сільпо", 1-й поверх)" at bounding box center [369, 372] width 268 height 26
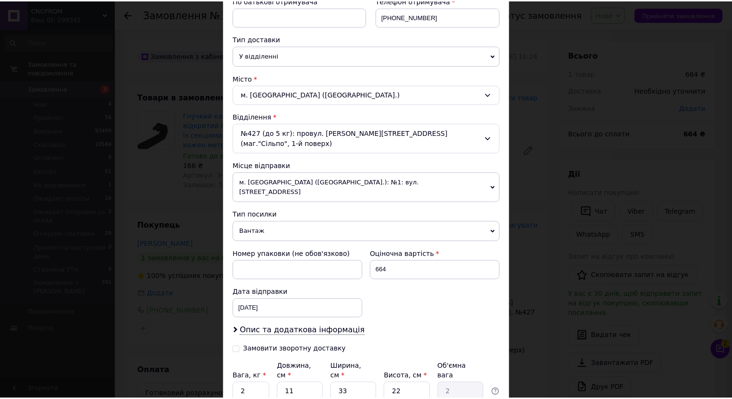
scroll to position [231, 0]
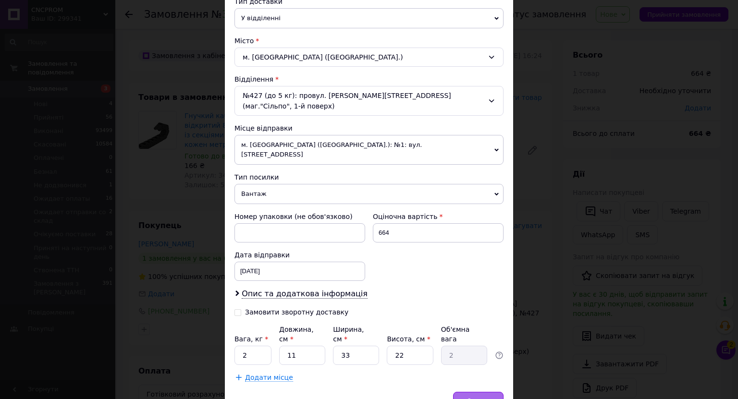
click at [479, 398] on span "Зберегти" at bounding box center [478, 401] width 30 height 7
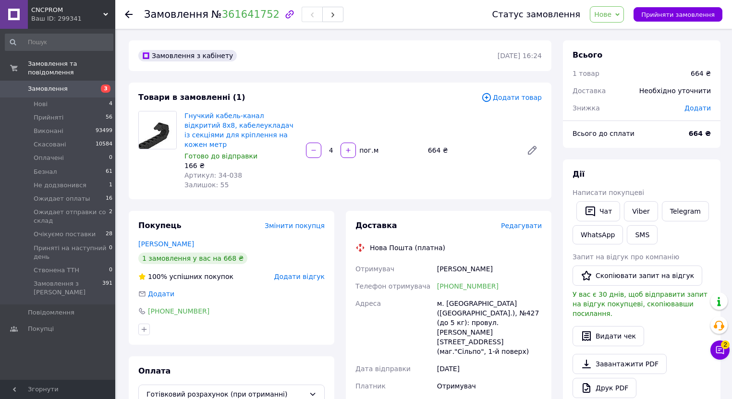
click at [339, 62] on div "Замовлення з кабінету" at bounding box center [316, 55] width 361 height 15
drag, startPoint x: 212, startPoint y: 16, endPoint x: 263, endPoint y: 14, distance: 50.5
click at [263, 14] on span "№ 361641752" at bounding box center [245, 15] width 68 height 12
copy link "361641752"
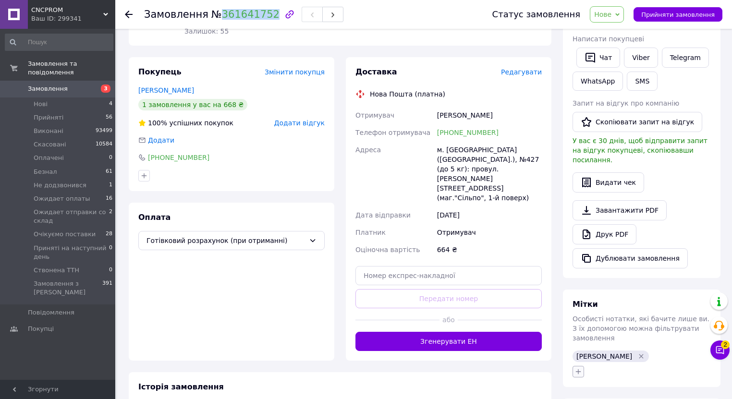
click at [578, 368] on icon "button" at bounding box center [579, 372] width 8 height 8
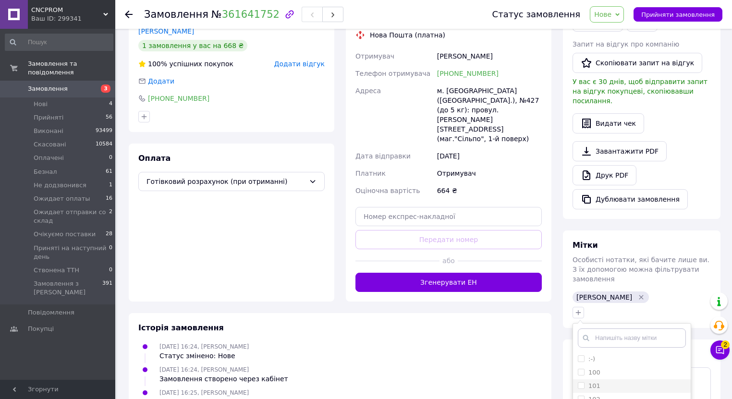
scroll to position [269, 0]
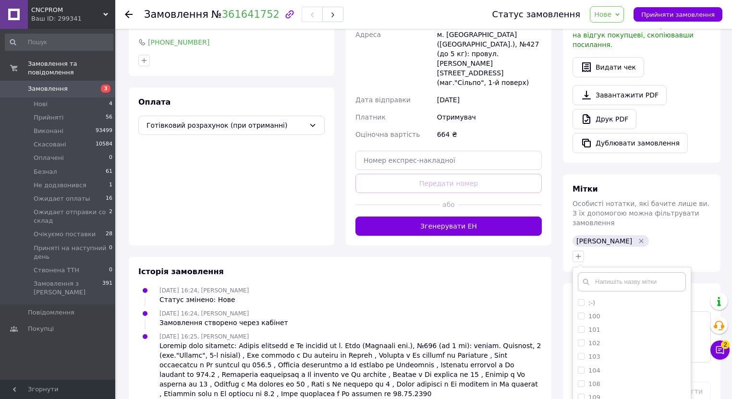
click at [618, 272] on input "text" at bounding box center [632, 281] width 108 height 19
drag, startPoint x: 615, startPoint y: 247, endPoint x: 614, endPoint y: 259, distance: 11.6
click at [615, 267] on div ":-) 100 101 102 103 104 108 109 111 113 118 121 122 123 126 129 32 47 82 83 84 …" at bounding box center [632, 370] width 119 height 206
click at [614, 272] on input "text" at bounding box center [632, 281] width 108 height 19
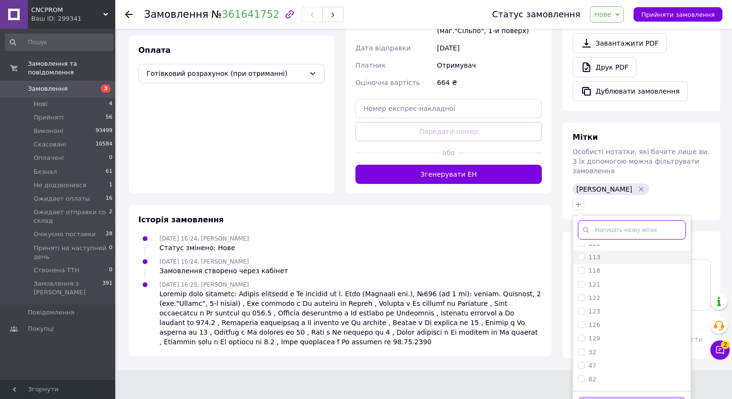
scroll to position [0, 0]
click at [602, 221] on input "text" at bounding box center [632, 230] width 108 height 19
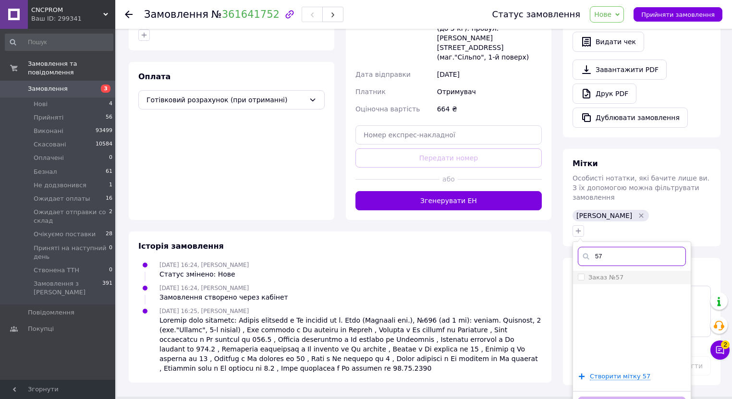
type input "57"
click at [617, 274] on label "Заказ №57" at bounding box center [606, 277] width 35 height 7
checkbox input "true"
click at [615, 397] on button "Додати мітку" at bounding box center [632, 406] width 108 height 19
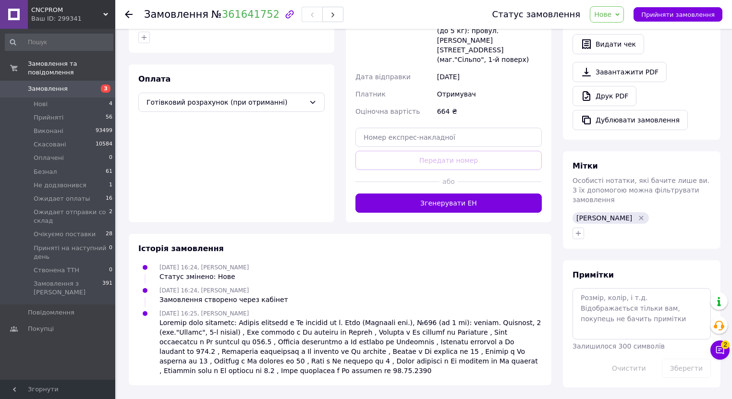
scroll to position [271, 0]
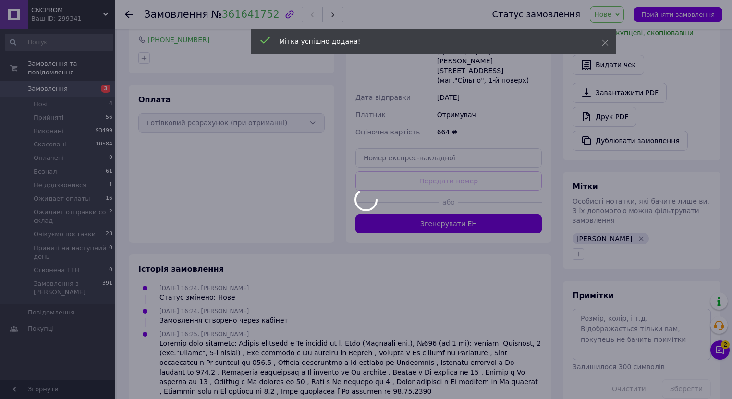
click at [602, 310] on div at bounding box center [366, 199] width 732 height 399
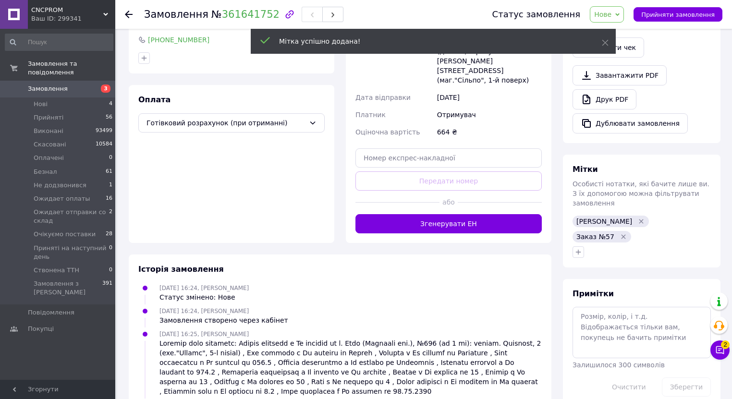
scroll to position [274, 0]
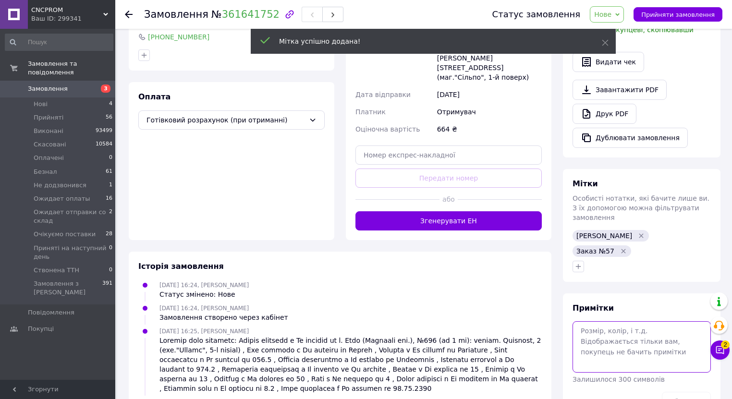
click at [604, 321] on textarea at bounding box center [642, 346] width 138 height 51
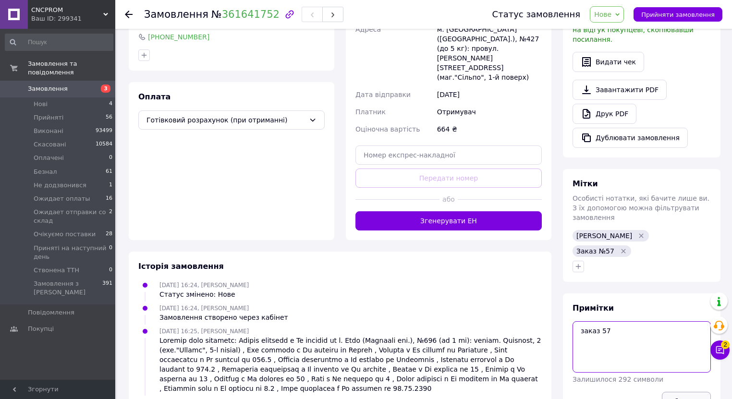
type textarea "заказ 57"
click at [681, 392] on button "Зберегти" at bounding box center [686, 401] width 49 height 19
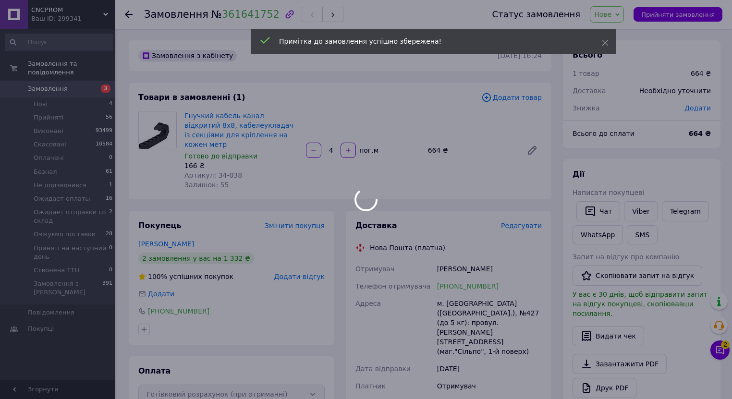
scroll to position [0, 0]
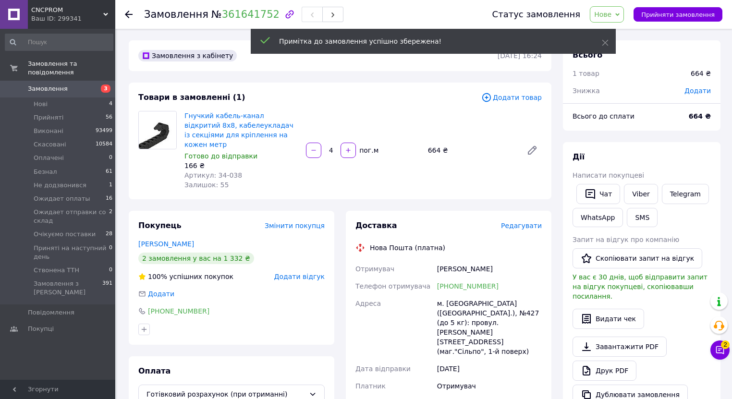
click at [611, 6] on span "Нове" at bounding box center [607, 14] width 34 height 16
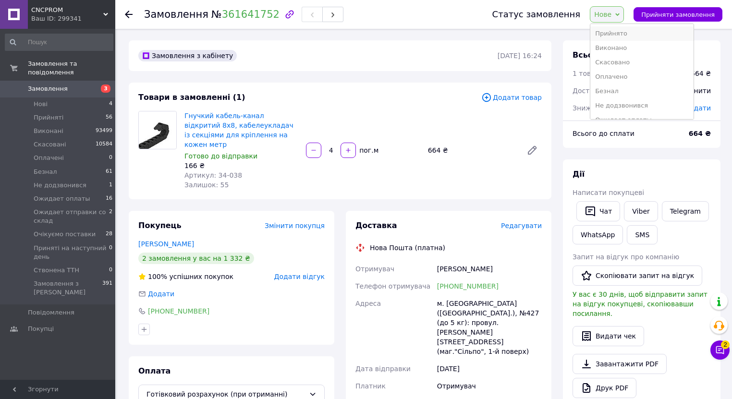
click at [627, 31] on li "Прийнято" at bounding box center [642, 33] width 103 height 14
click at [65, 85] on span "Замовлення" at bounding box center [58, 89] width 61 height 9
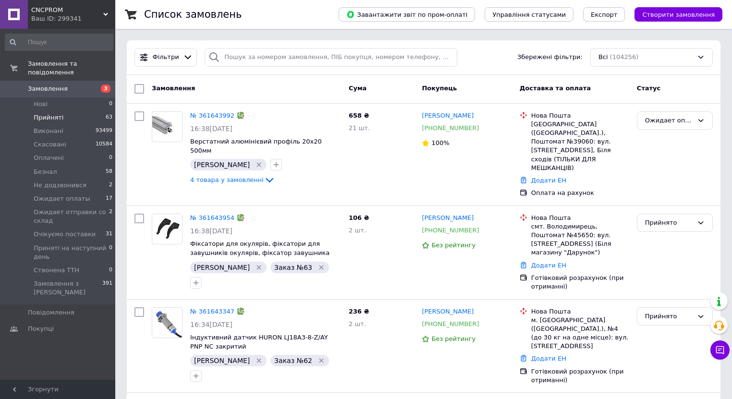
click at [44, 113] on span "Прийняті" at bounding box center [49, 117] width 30 height 9
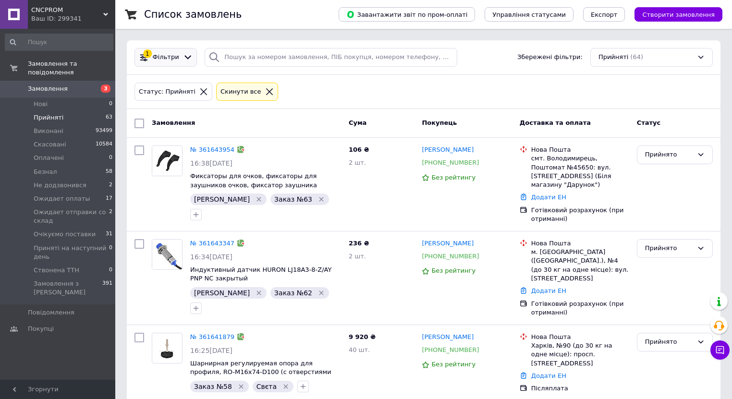
click at [184, 54] on icon at bounding box center [188, 57] width 10 height 10
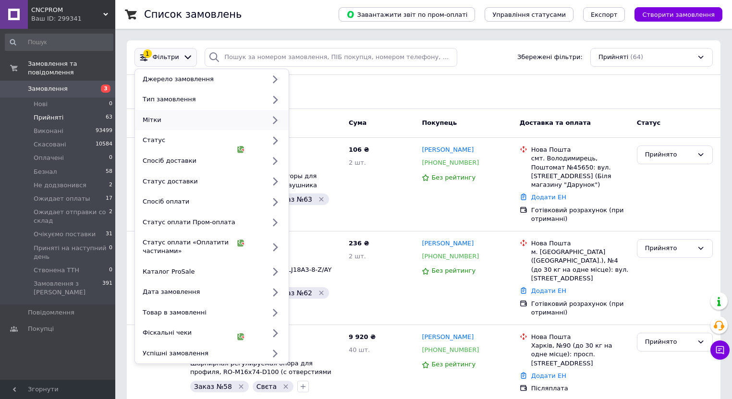
click at [169, 116] on div "Мітки" at bounding box center [202, 120] width 126 height 9
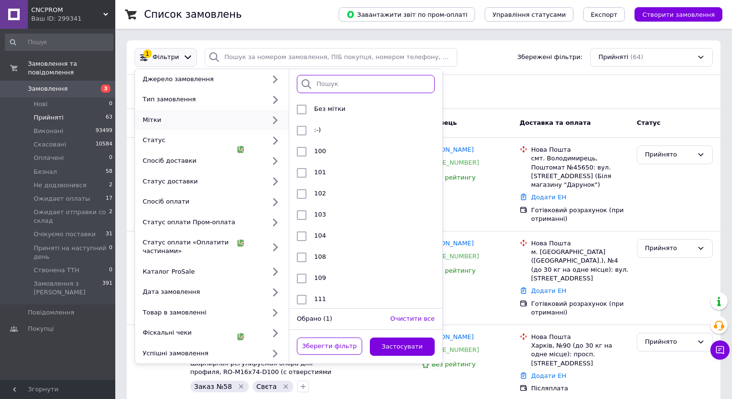
click at [326, 82] on input "search" at bounding box center [366, 84] width 138 height 19
type input "54"
click at [358, 129] on div "Заказ №54" at bounding box center [364, 131] width 109 height 10
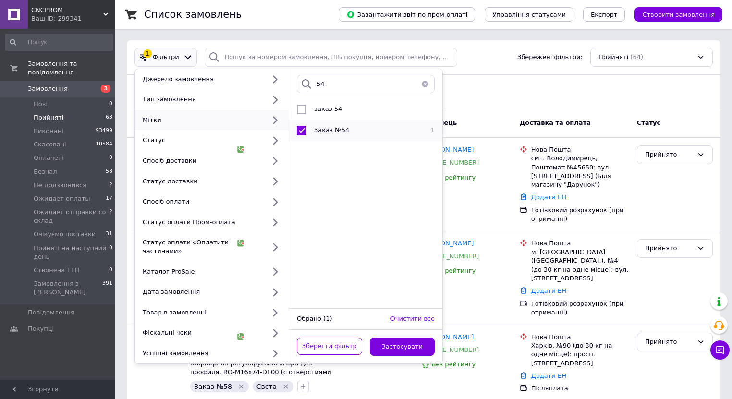
checkbox input "true"
click at [394, 340] on button "Застосувати" at bounding box center [402, 347] width 65 height 19
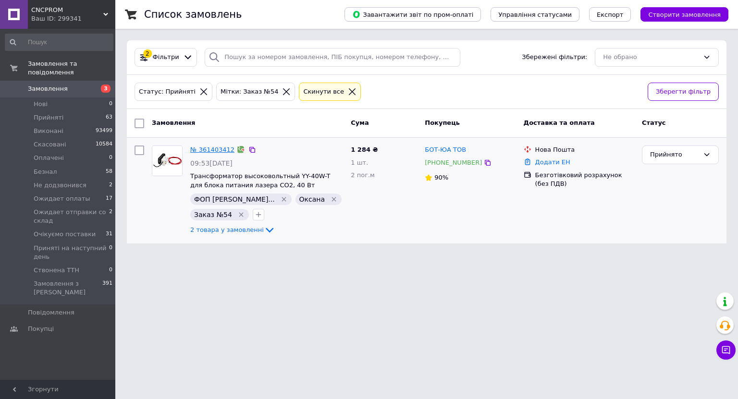
click at [220, 149] on link "№ 361403412" at bounding box center [212, 149] width 44 height 7
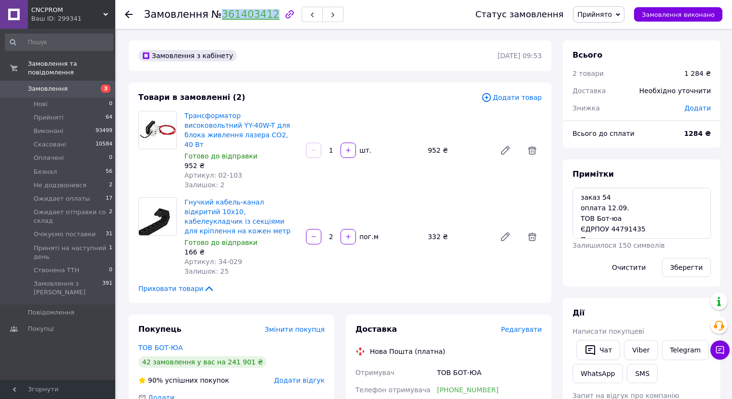
drag, startPoint x: 213, startPoint y: 12, endPoint x: 262, endPoint y: 13, distance: 49.0
click at [262, 13] on span "№ 361403412" at bounding box center [245, 15] width 68 height 12
copy link "361403412"
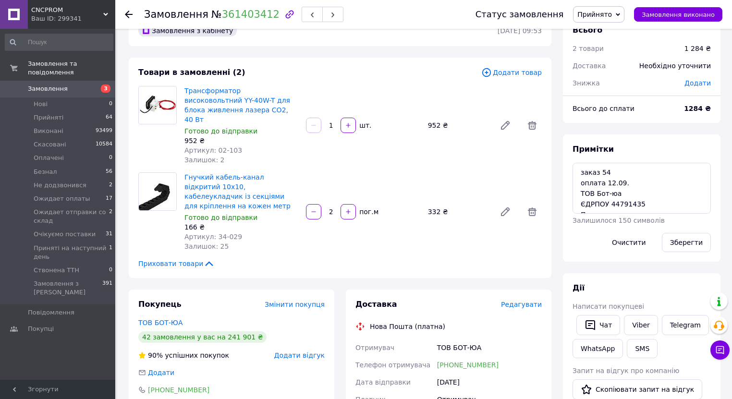
scroll to position [38, 0]
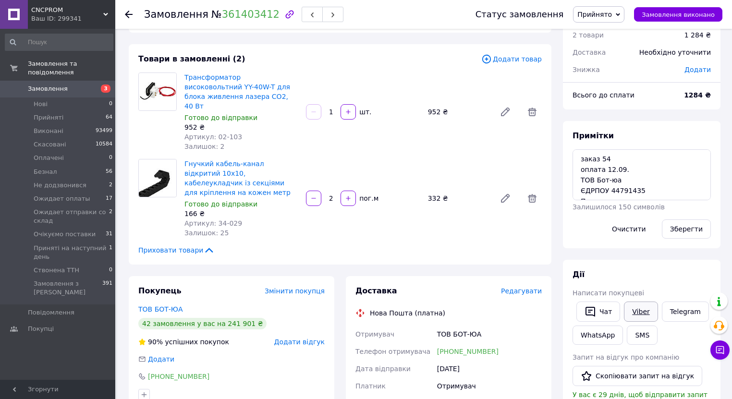
click at [632, 308] on link "Viber" at bounding box center [641, 312] width 34 height 20
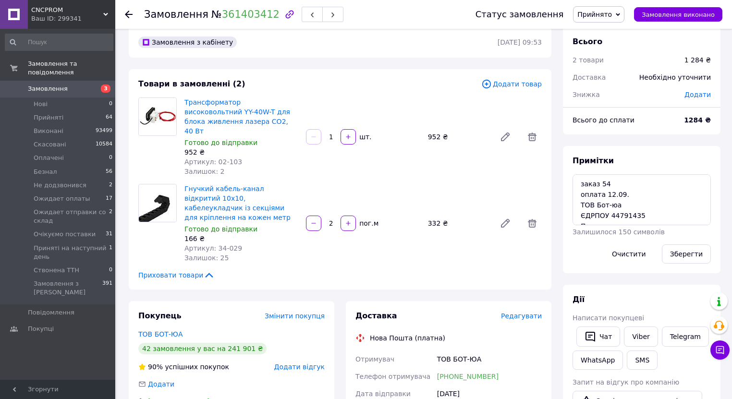
scroll to position [0, 0]
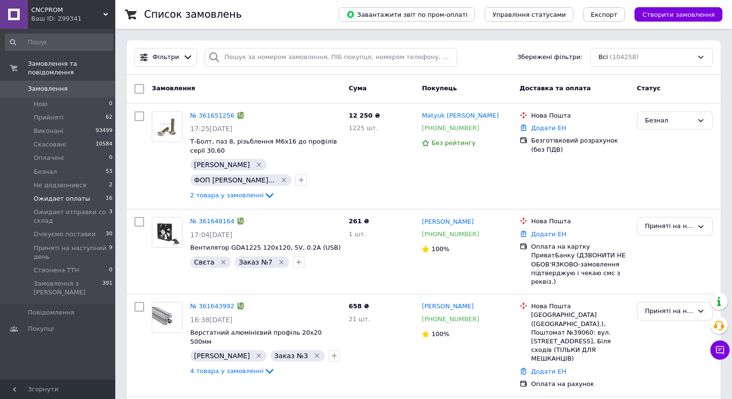
click at [85, 192] on li "Ожидает оплаты 16" at bounding box center [59, 198] width 118 height 13
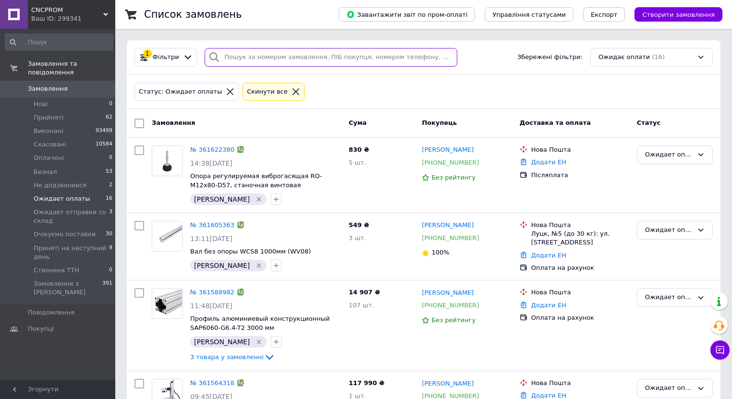
click at [268, 55] on input "search" at bounding box center [331, 57] width 253 height 19
paste input "357697265"
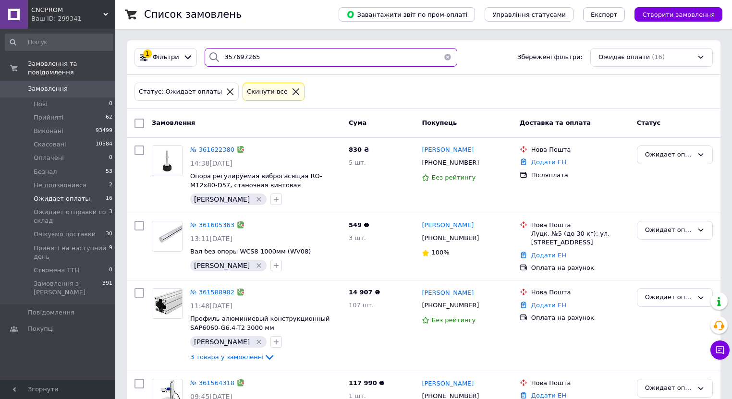
type input "357697265"
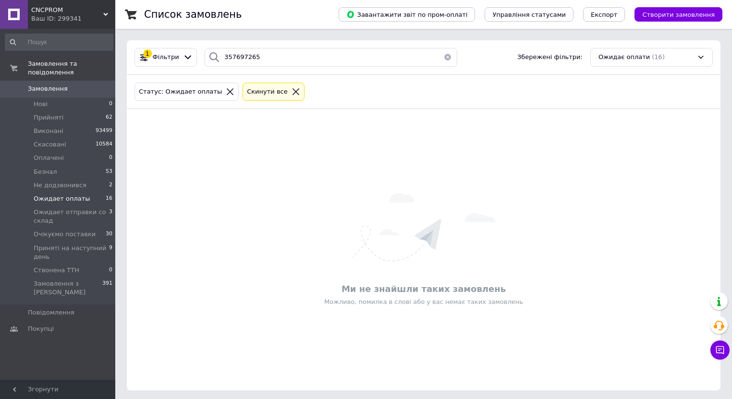
click at [442, 54] on button "button" at bounding box center [447, 57] width 19 height 19
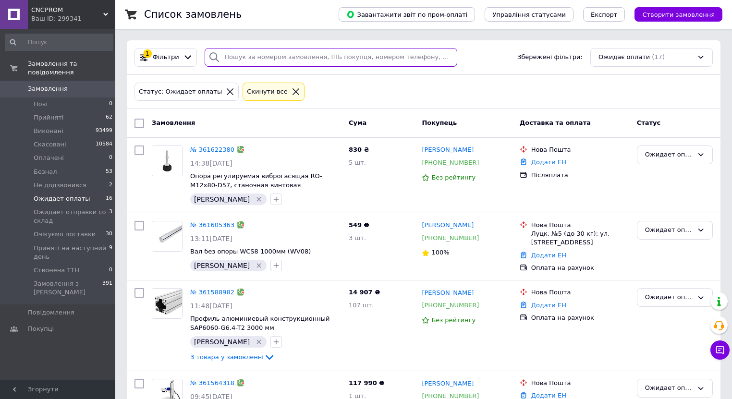
click at [233, 62] on input "search" at bounding box center [331, 57] width 253 height 19
paste input "[PHONE_NUMBER]"
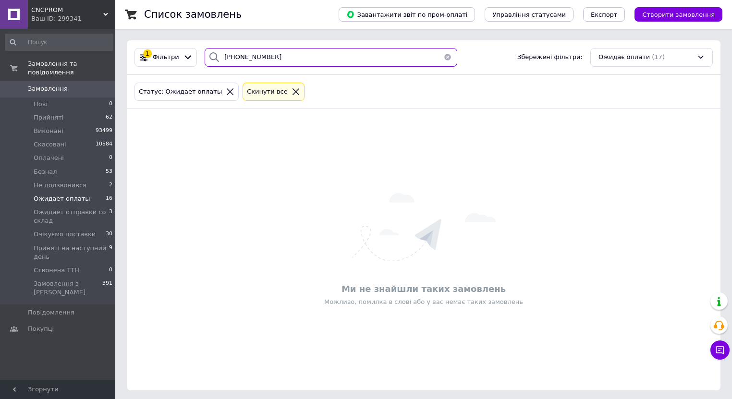
type input "[PHONE_NUMBER]"
